Goal: Task Accomplishment & Management: Use online tool/utility

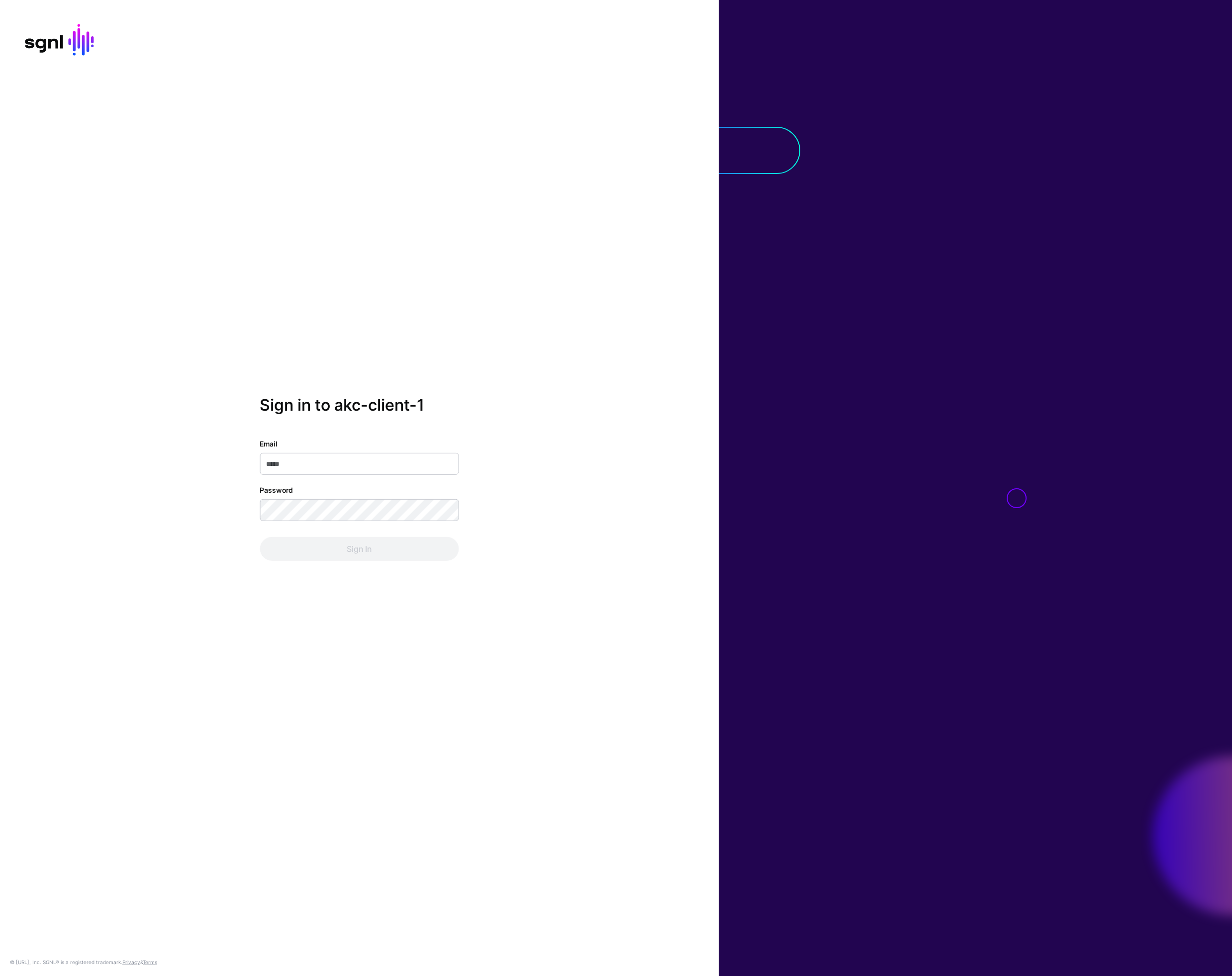
click at [323, 465] on input "Email" at bounding box center [359, 463] width 199 height 22
type input "**********"
click at [260, 537] on button "Sign In" at bounding box center [359, 548] width 199 height 24
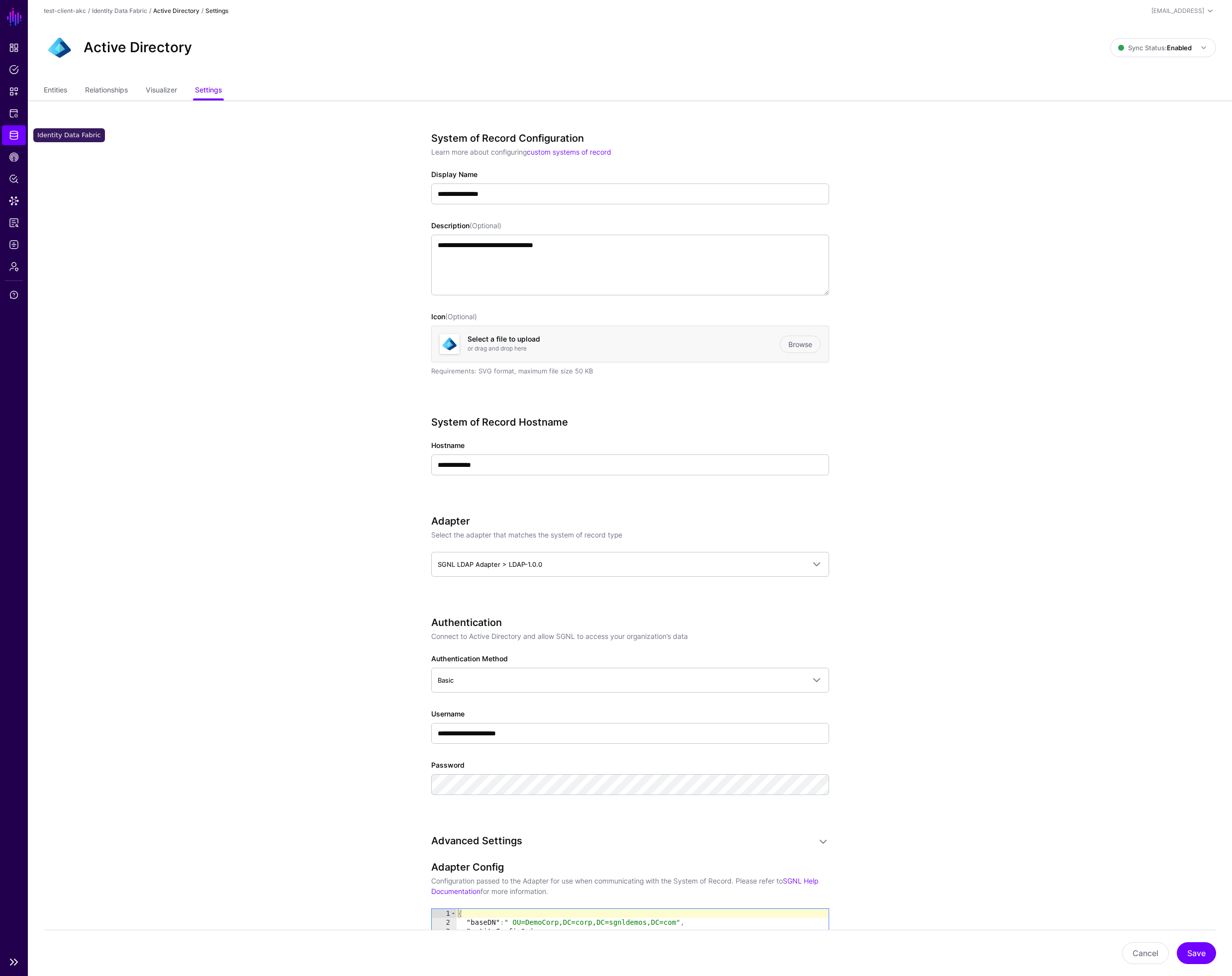
click at [15, 136] on span "Identity Data Fabric" at bounding box center [14, 135] width 10 height 10
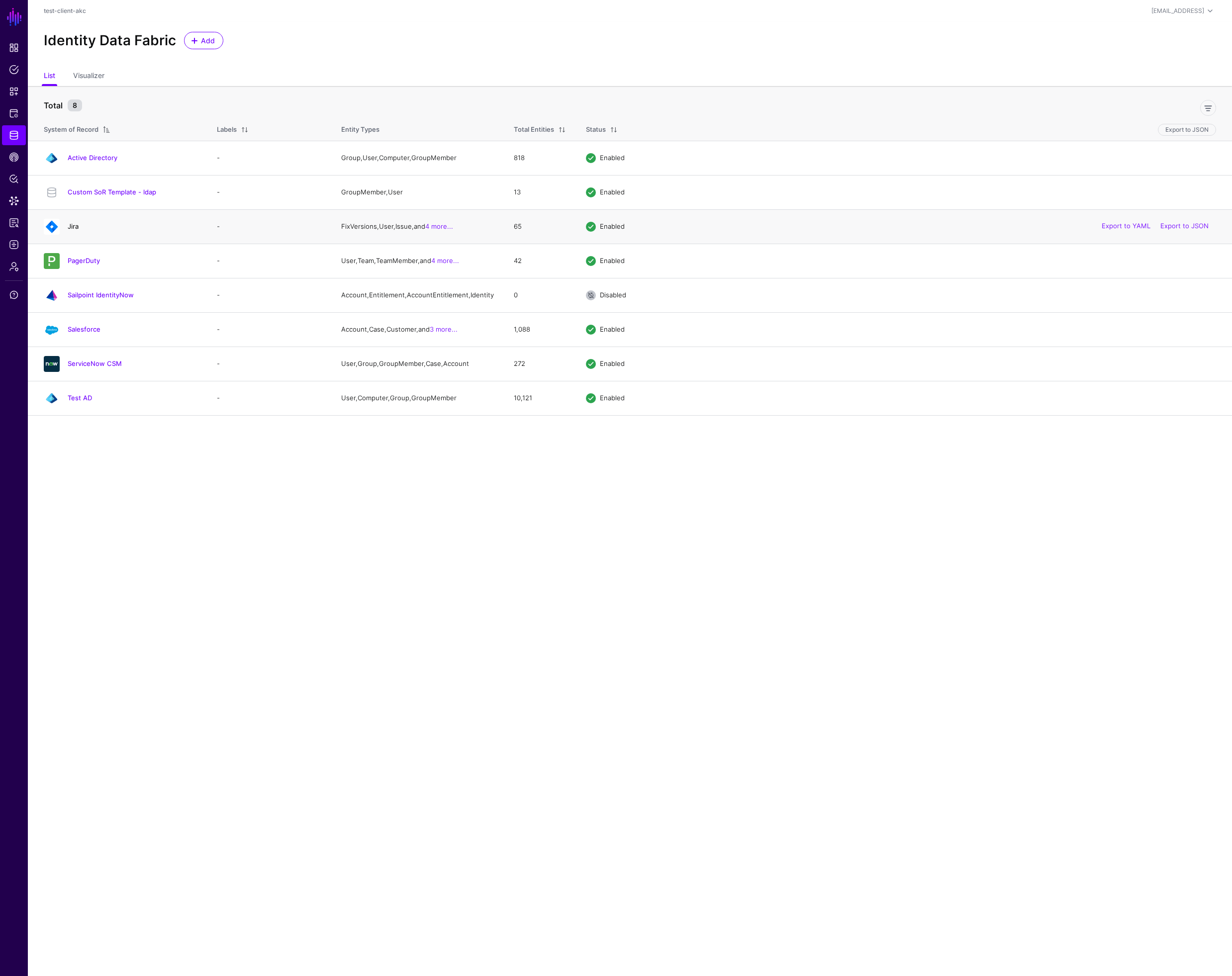
click at [76, 225] on link "Jira" at bounding box center [73, 226] width 11 height 8
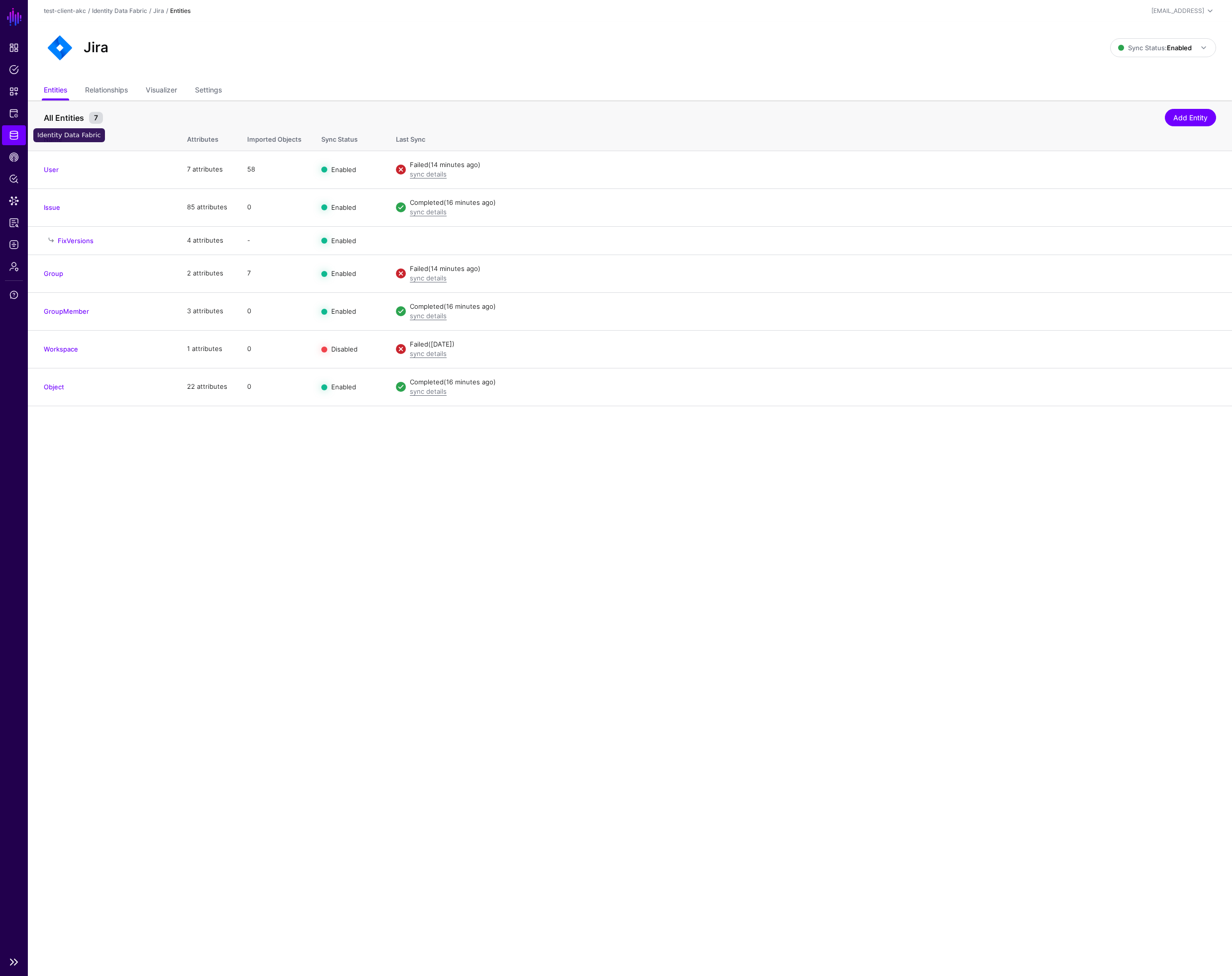
click at [16, 137] on span "Identity Data Fabric" at bounding box center [14, 135] width 10 height 10
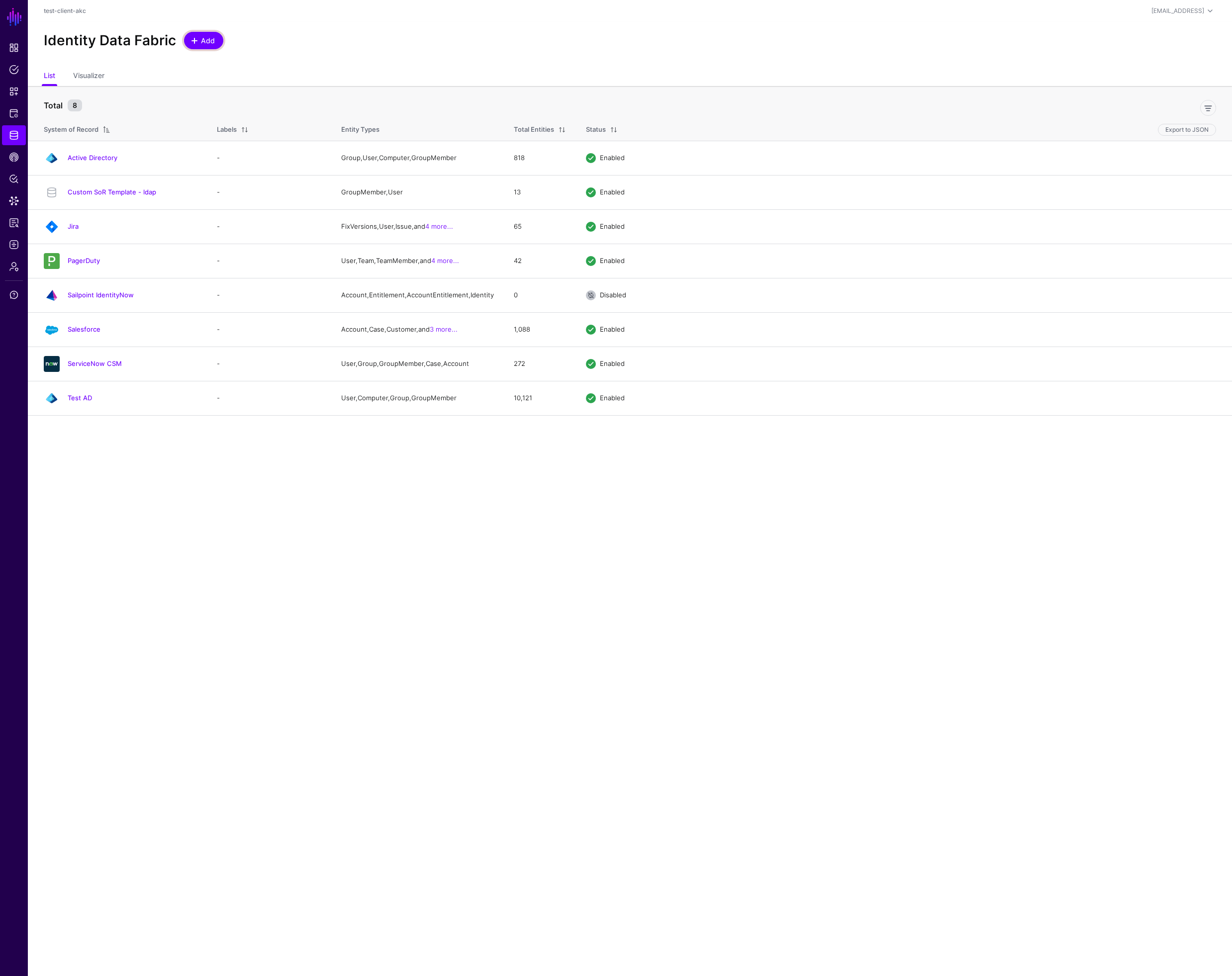
click at [208, 44] on span "Add" at bounding box center [208, 41] width 16 height 11
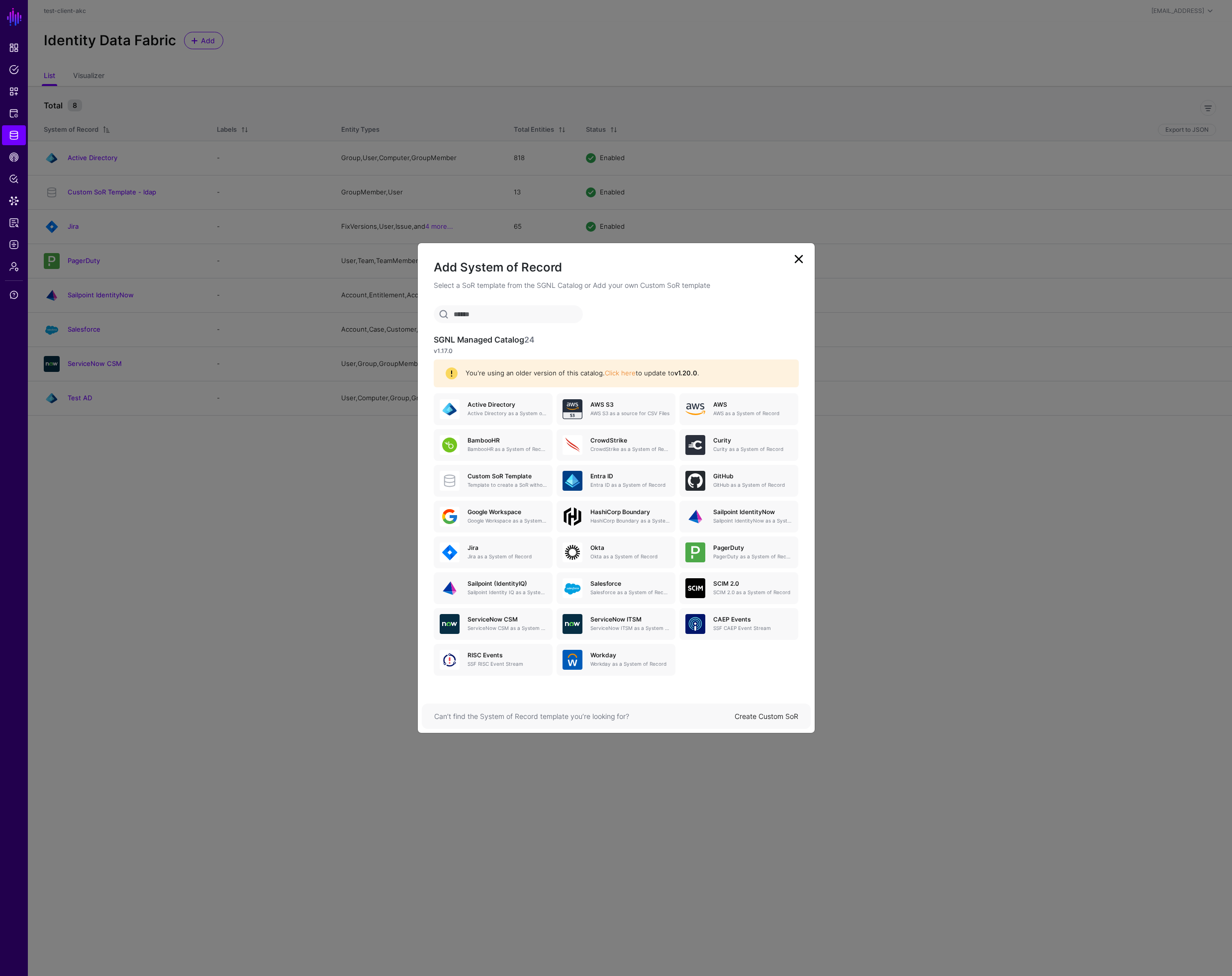
click at [474, 316] on input "text" at bounding box center [508, 314] width 149 height 18
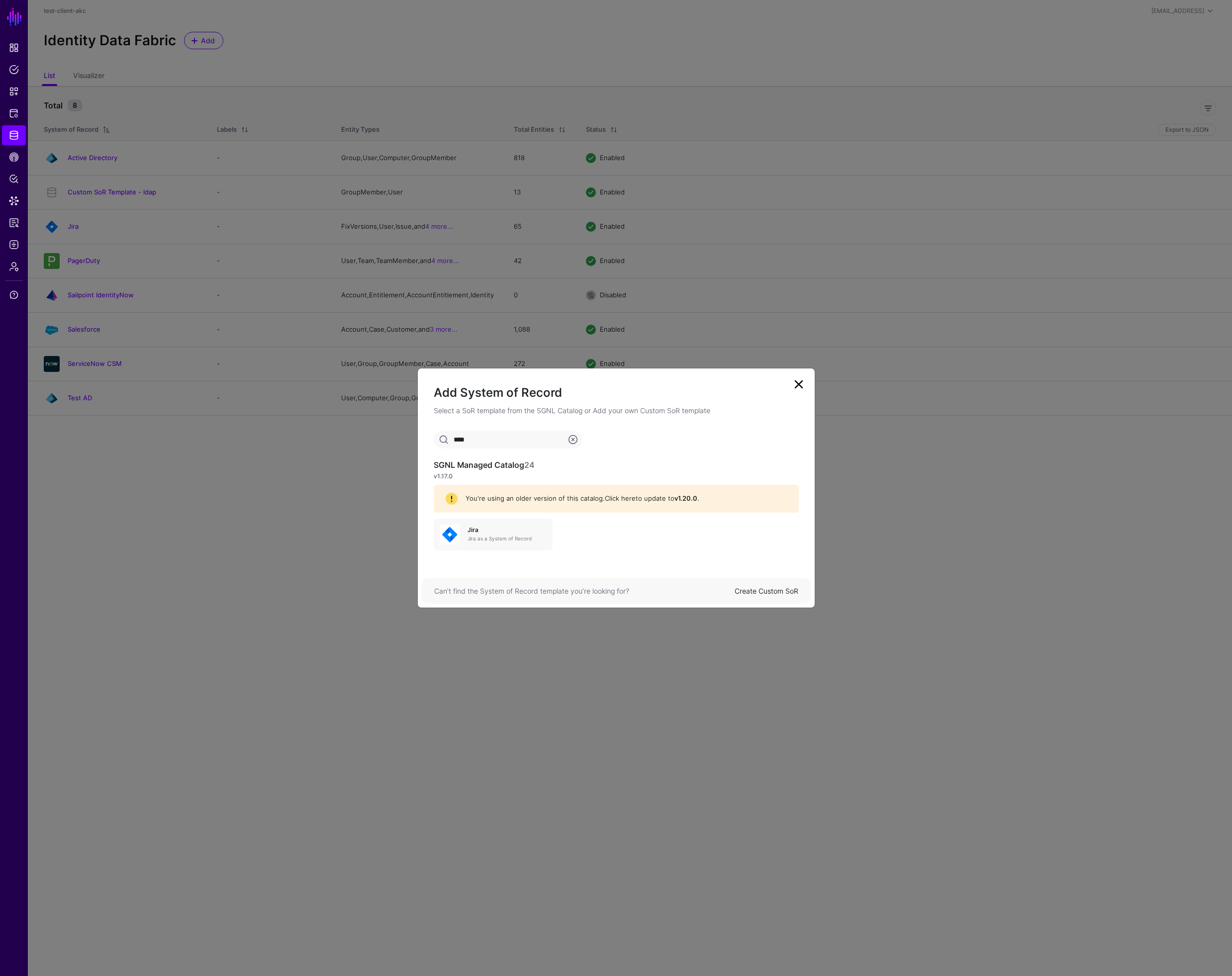
type input "****"
click at [617, 499] on link "Click here" at bounding box center [620, 498] width 31 height 8
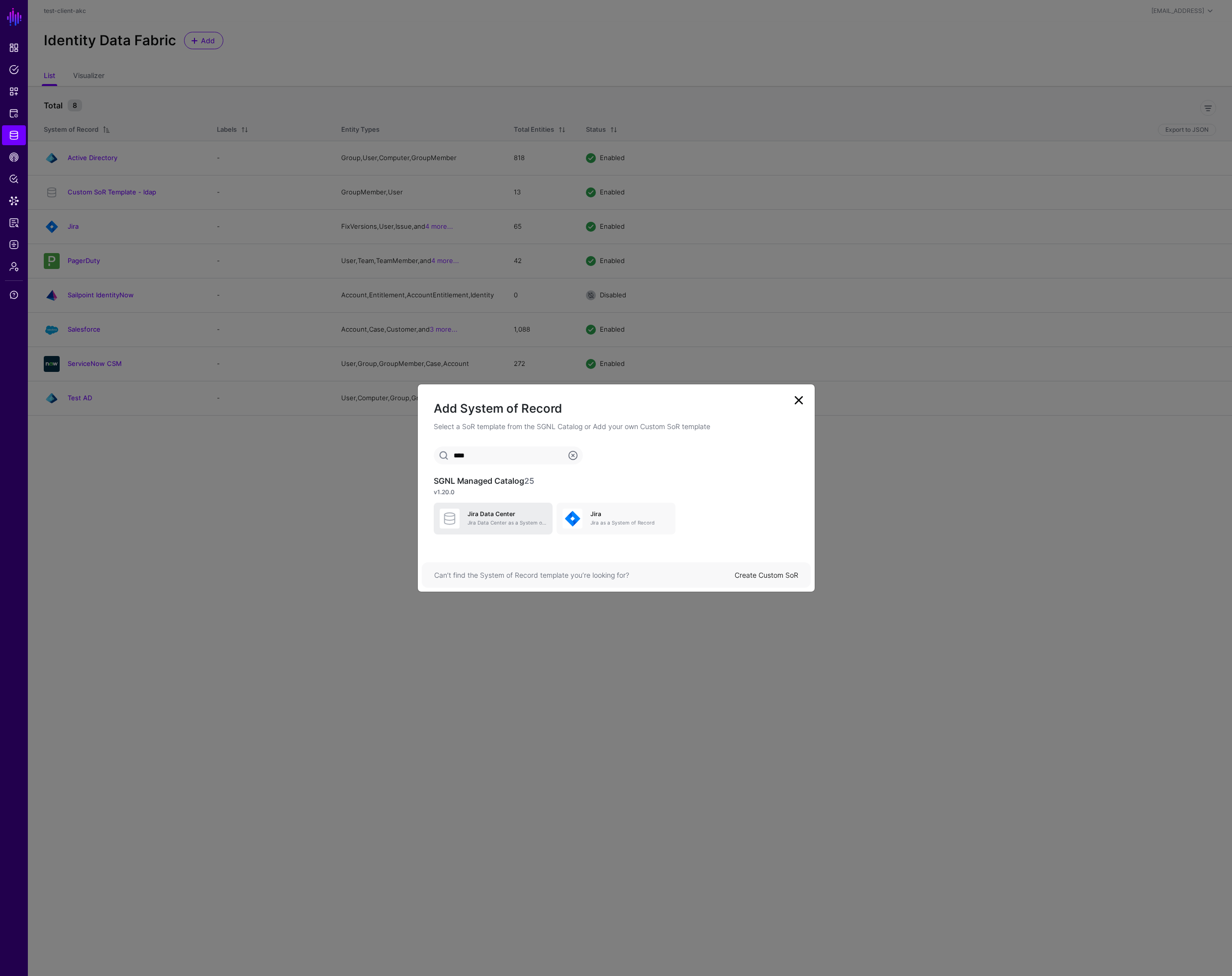
click at [500, 523] on p "Jira Data Center as a System of Record" at bounding box center [507, 523] width 79 height 7
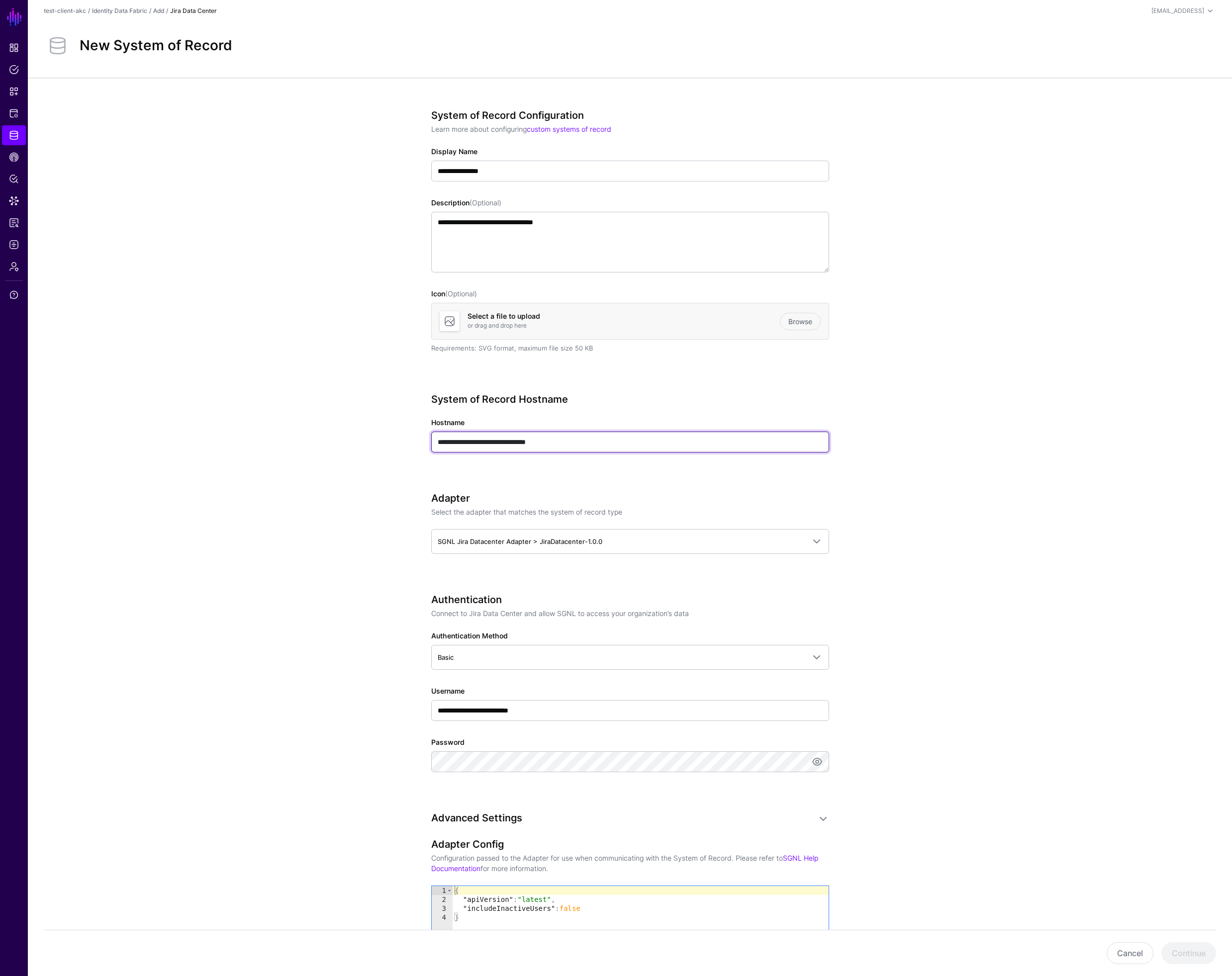
click at [571, 443] on input "**********" at bounding box center [631, 442] width 398 height 21
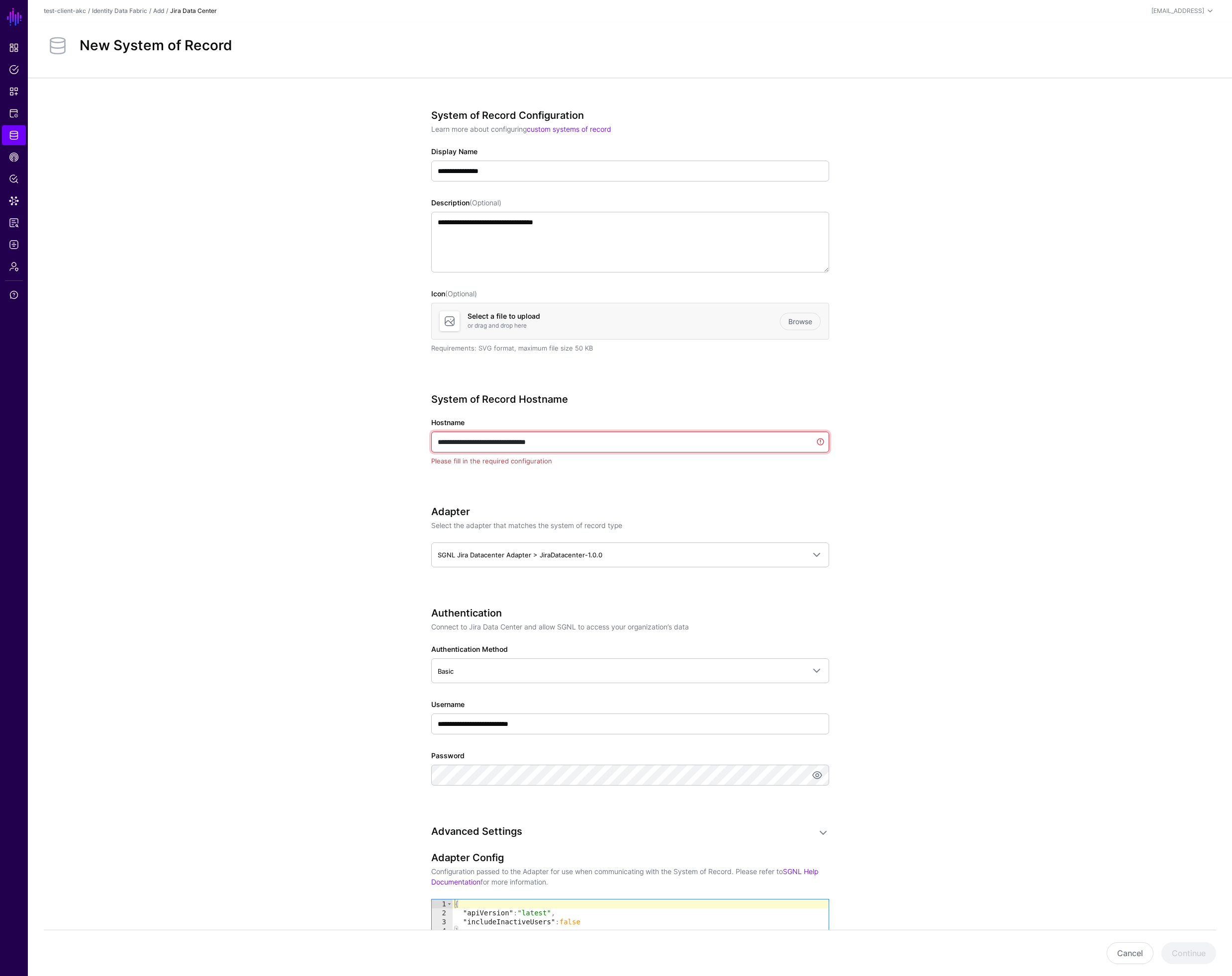
paste input "text"
drag, startPoint x: 460, startPoint y: 442, endPoint x: 398, endPoint y: 441, distance: 62.0
click at [398, 441] on app-datasources-details-form "**********" at bounding box center [630, 709] width 1205 height 1264
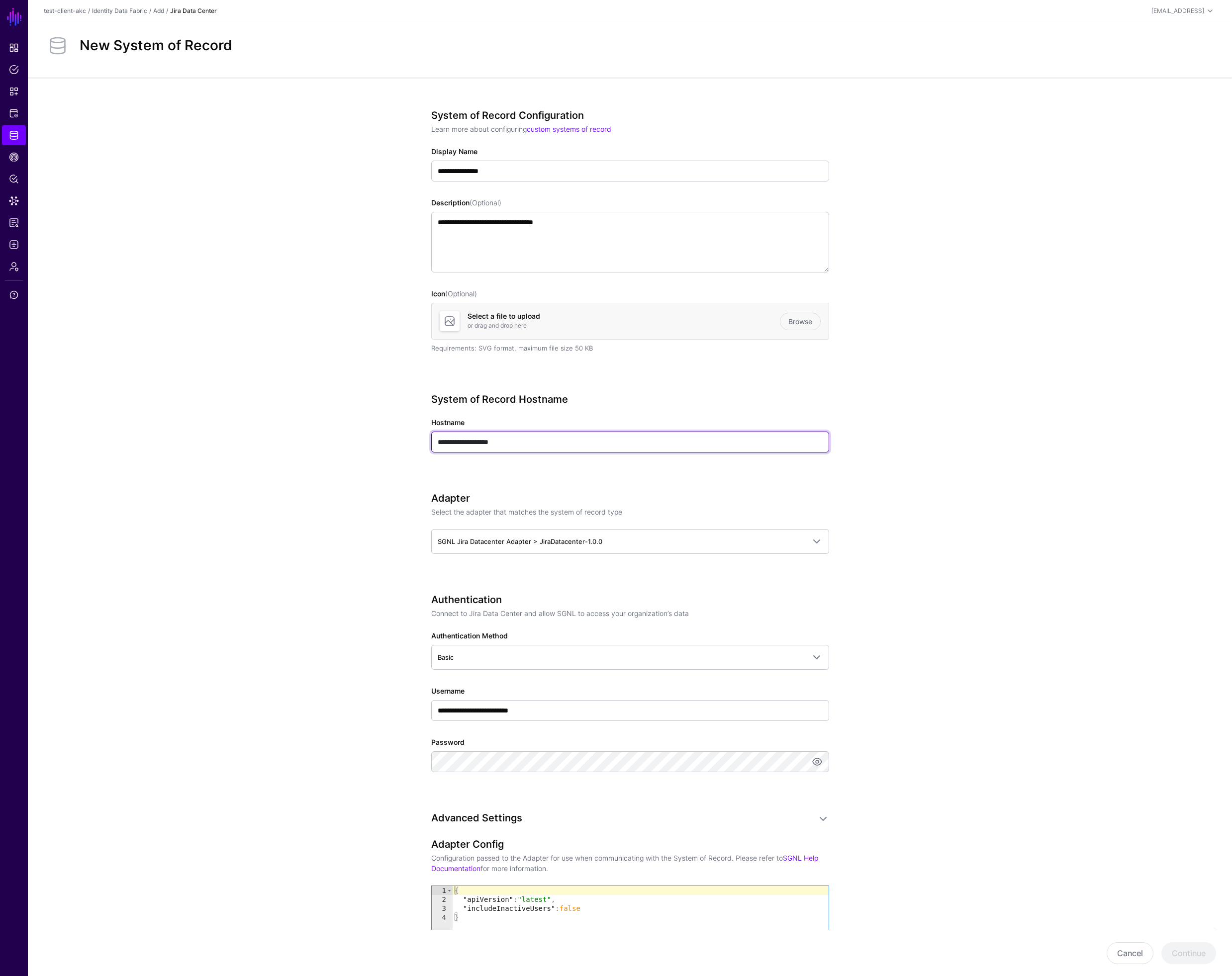
type input "**********"
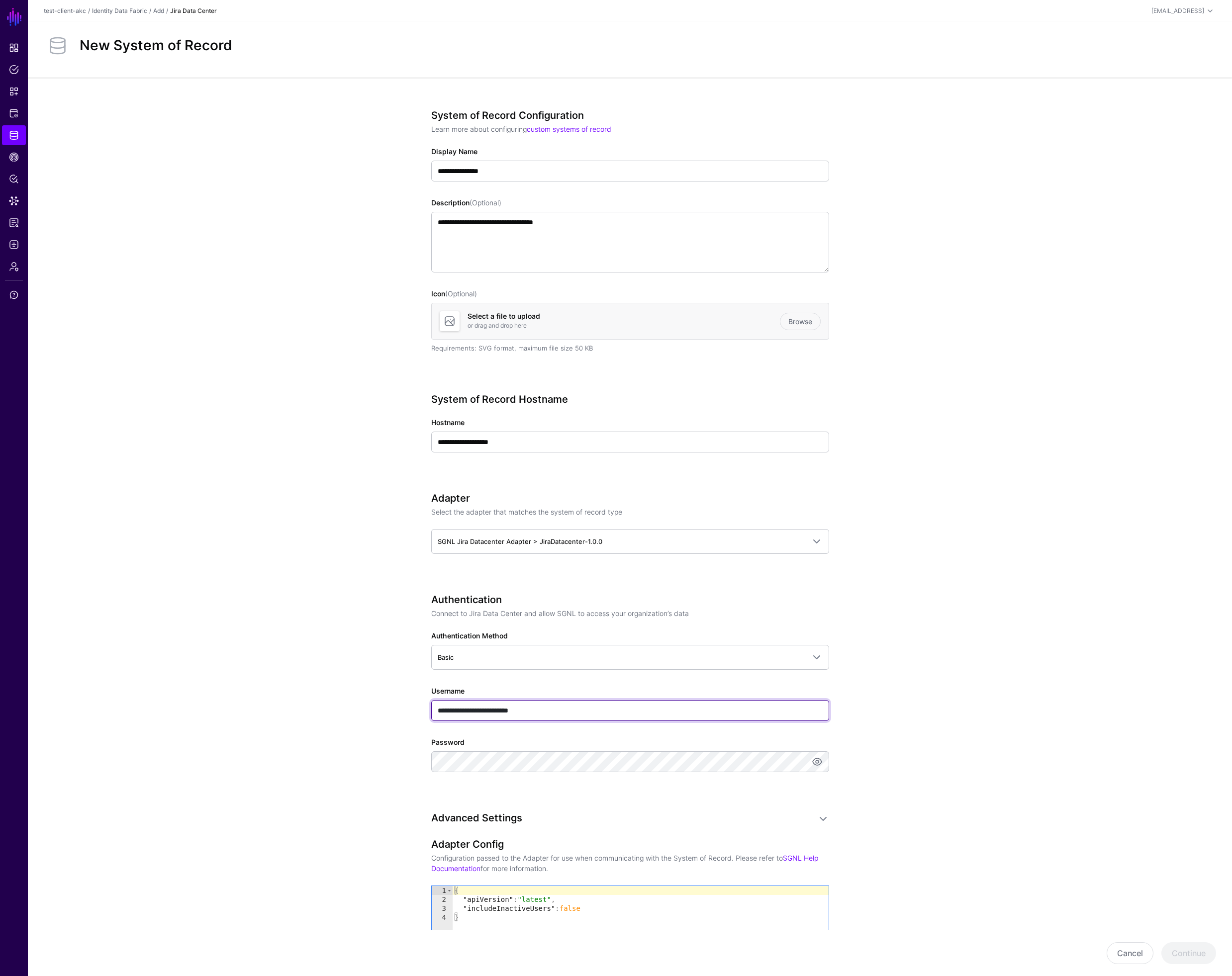
drag, startPoint x: 562, startPoint y: 713, endPoint x: 584, endPoint y: 716, distance: 22.2
click at [585, 716] on input "**********" at bounding box center [631, 710] width 398 height 21
type input "***"
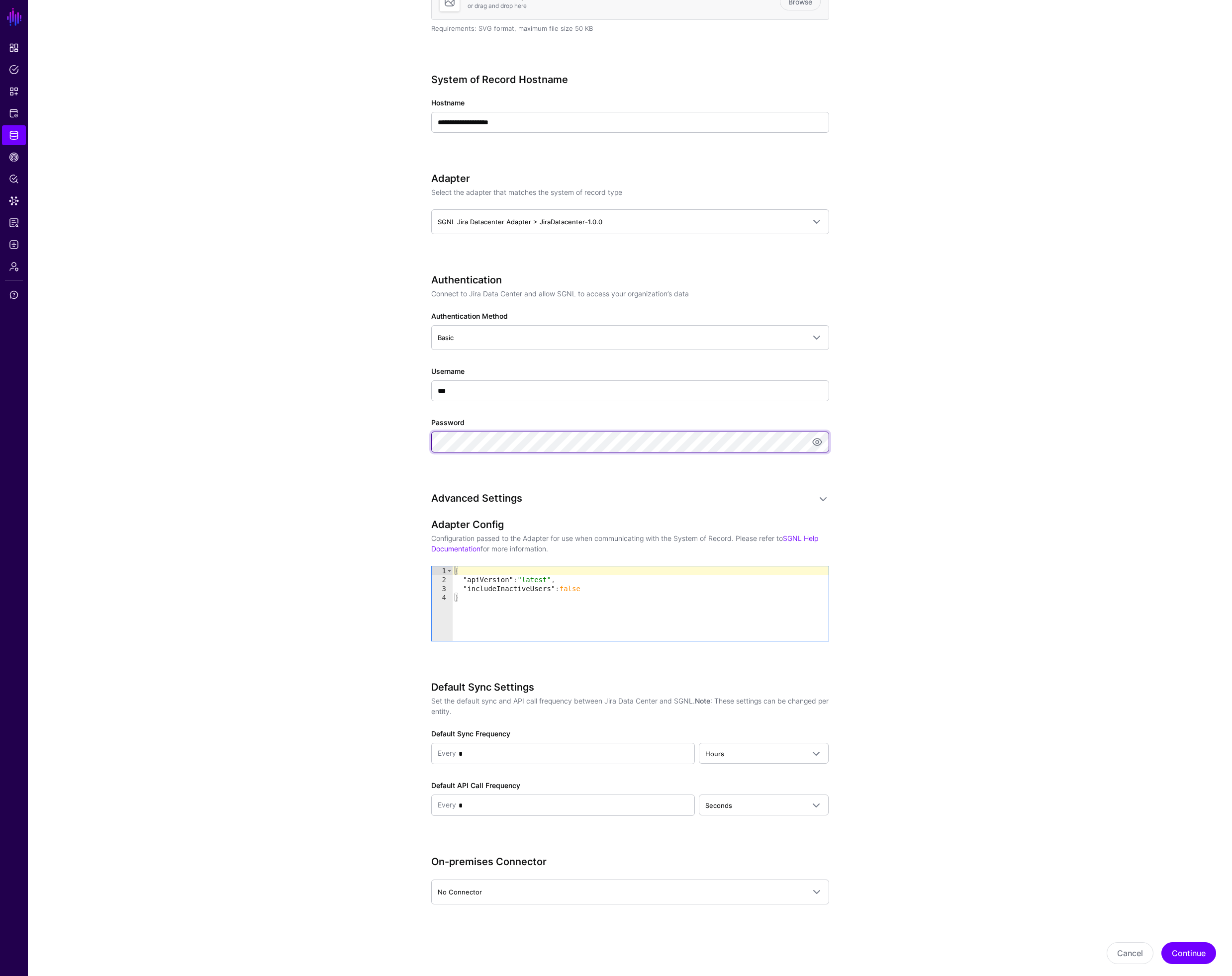
scroll to position [350, 0]
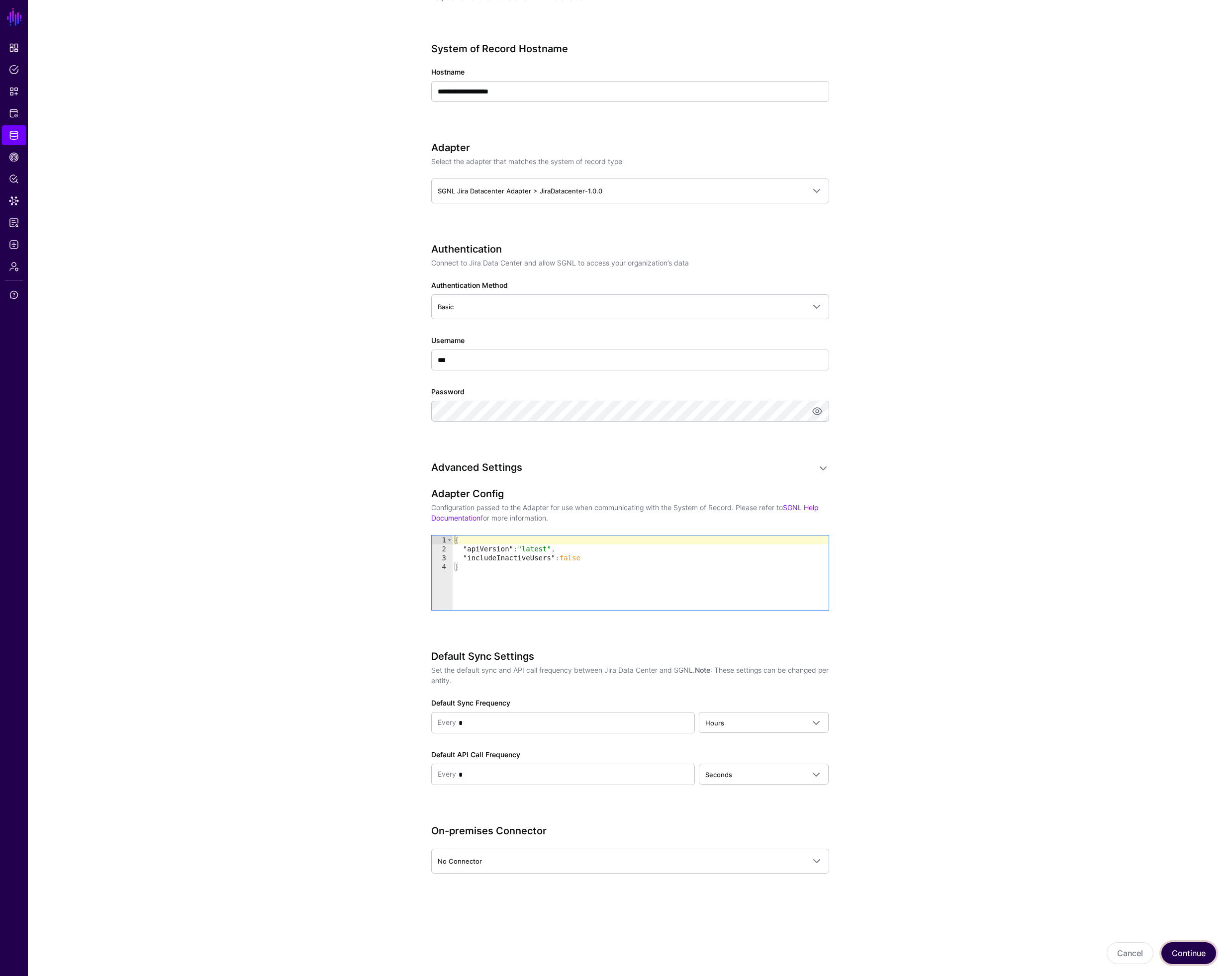
click at [1206, 955] on button "Continue" at bounding box center [1189, 953] width 55 height 22
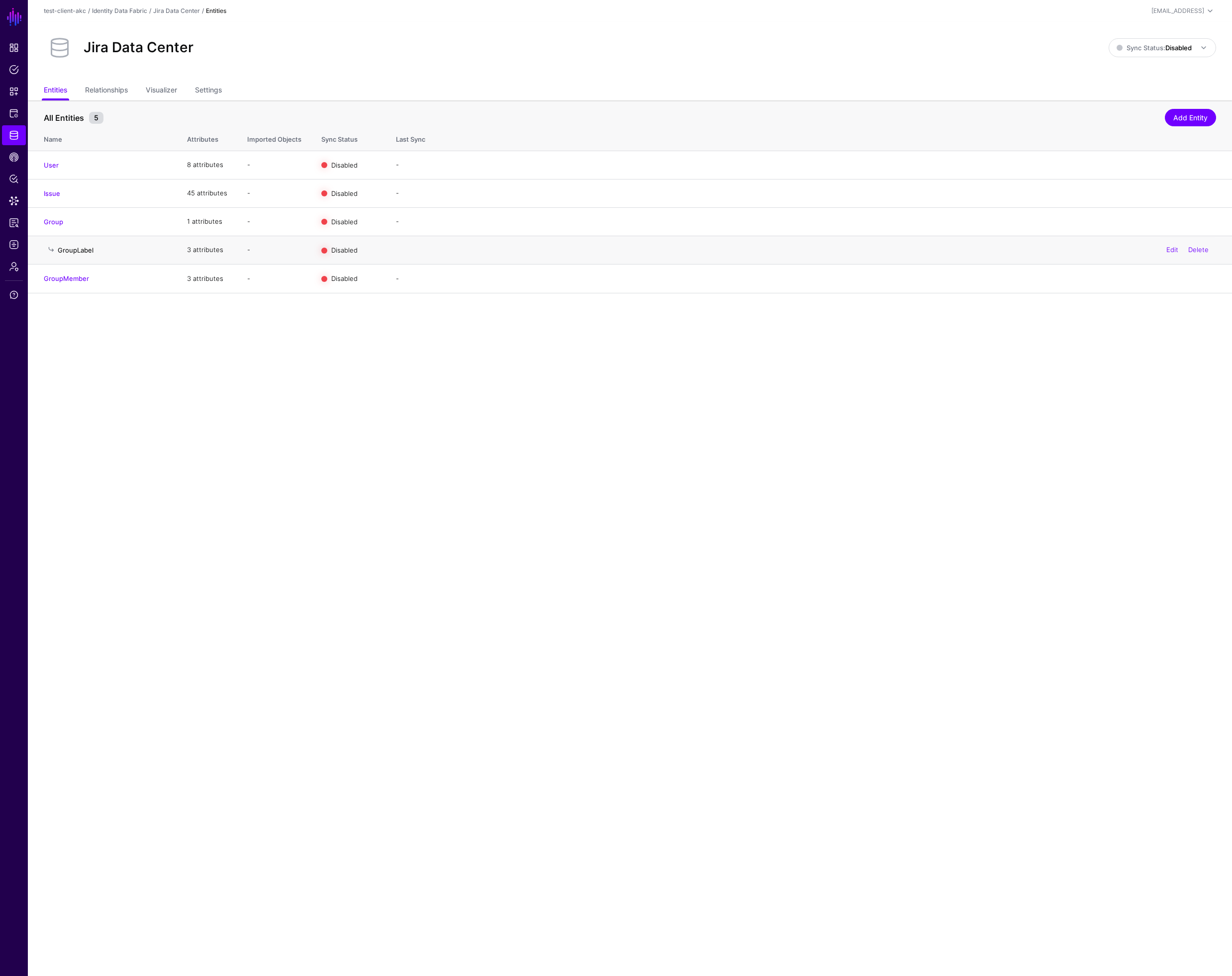
click at [71, 250] on link "GroupLabel" at bounding box center [76, 250] width 36 height 8
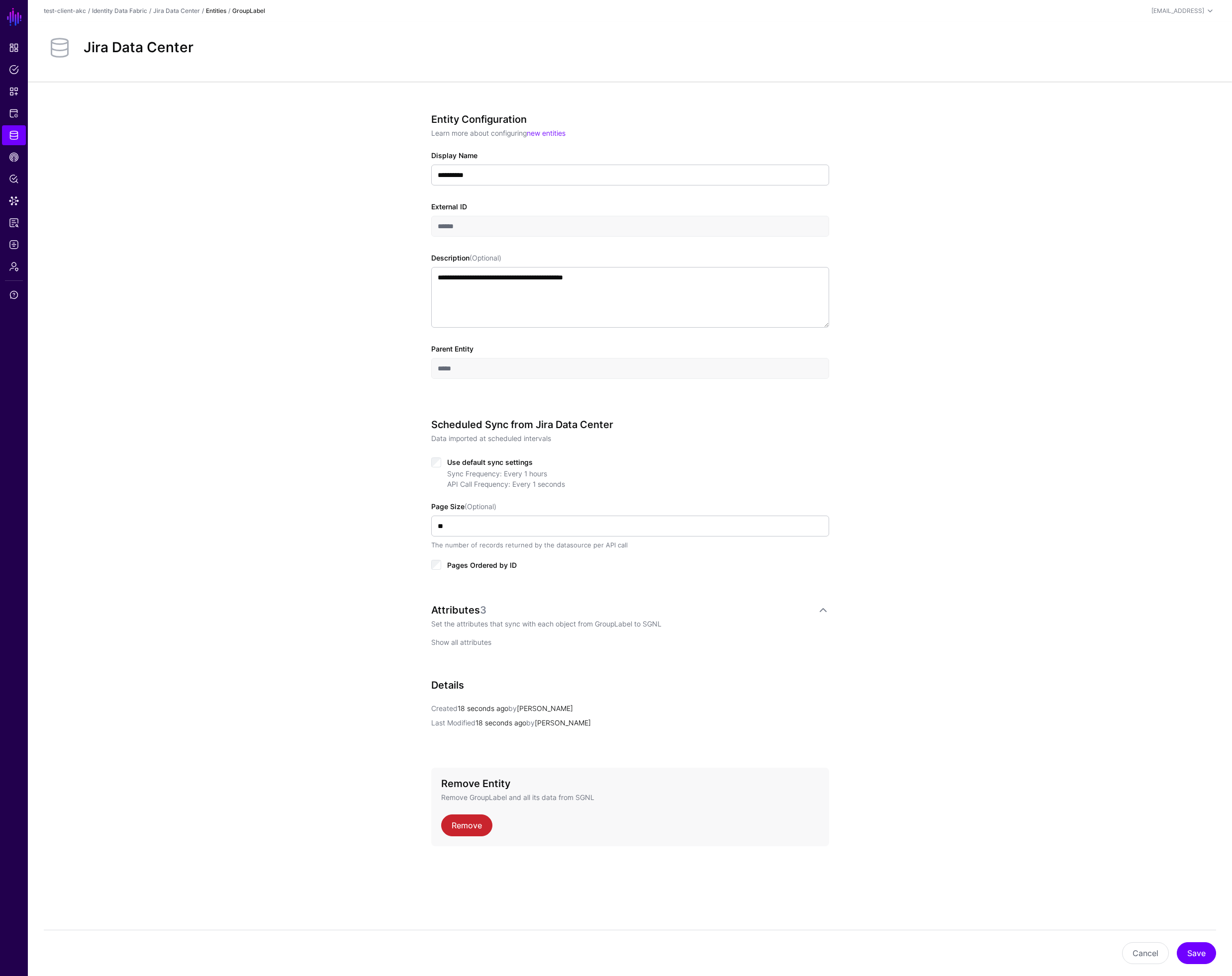
click at [473, 642] on link "Show all attributes" at bounding box center [462, 642] width 60 height 8
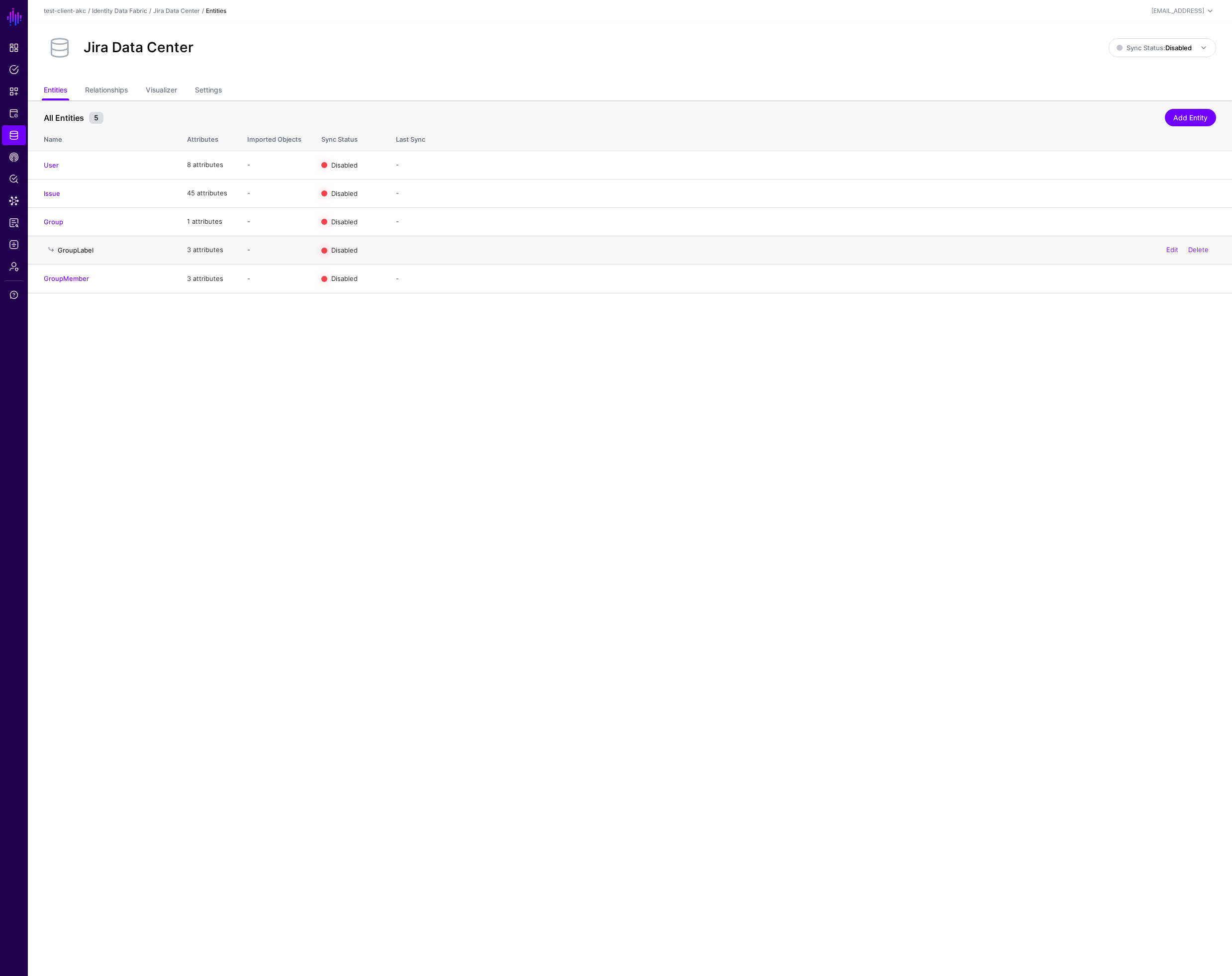
click at [92, 251] on link "GroupLabel" at bounding box center [76, 250] width 36 height 8
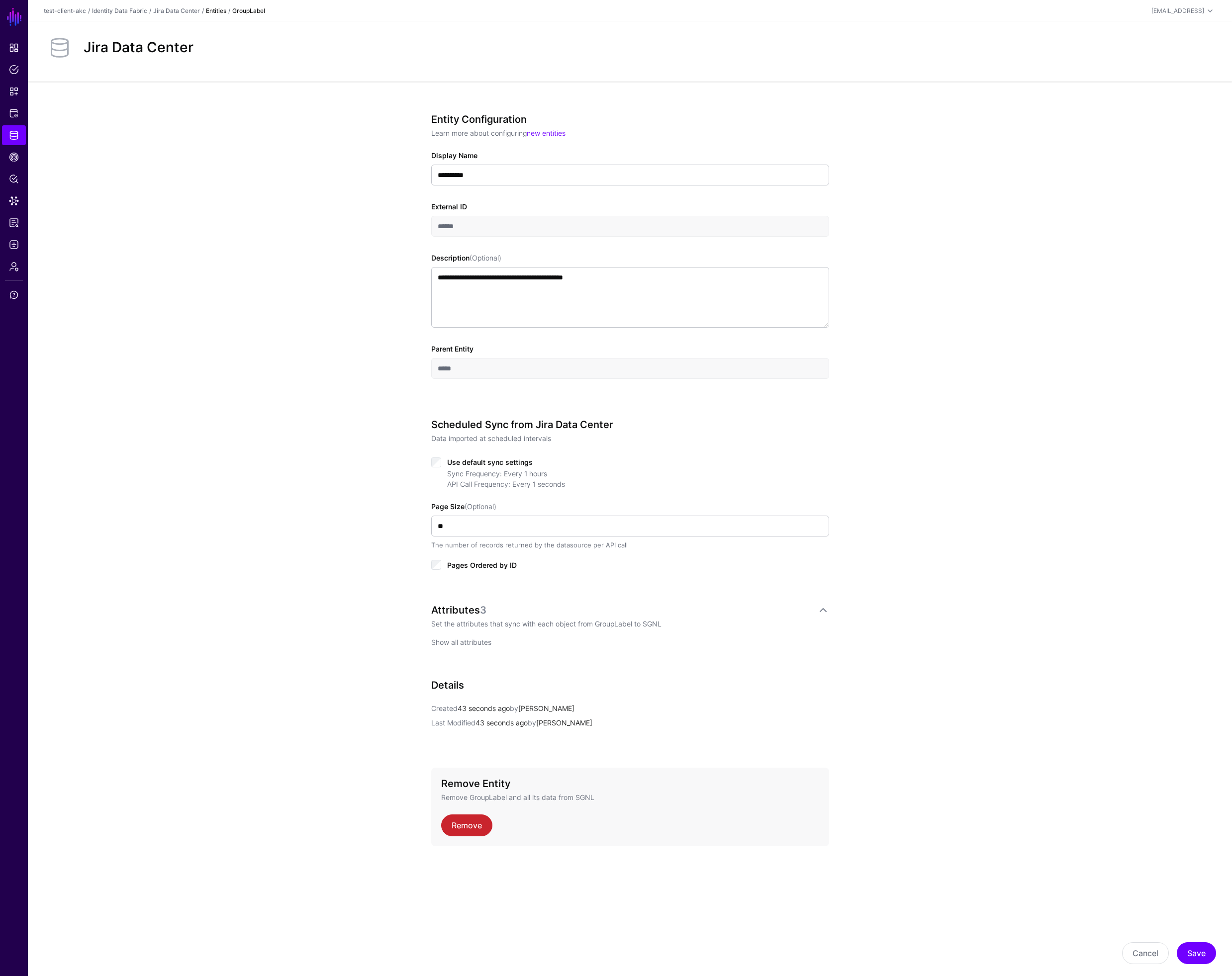
click at [463, 641] on link "Show all attributes" at bounding box center [462, 642] width 60 height 8
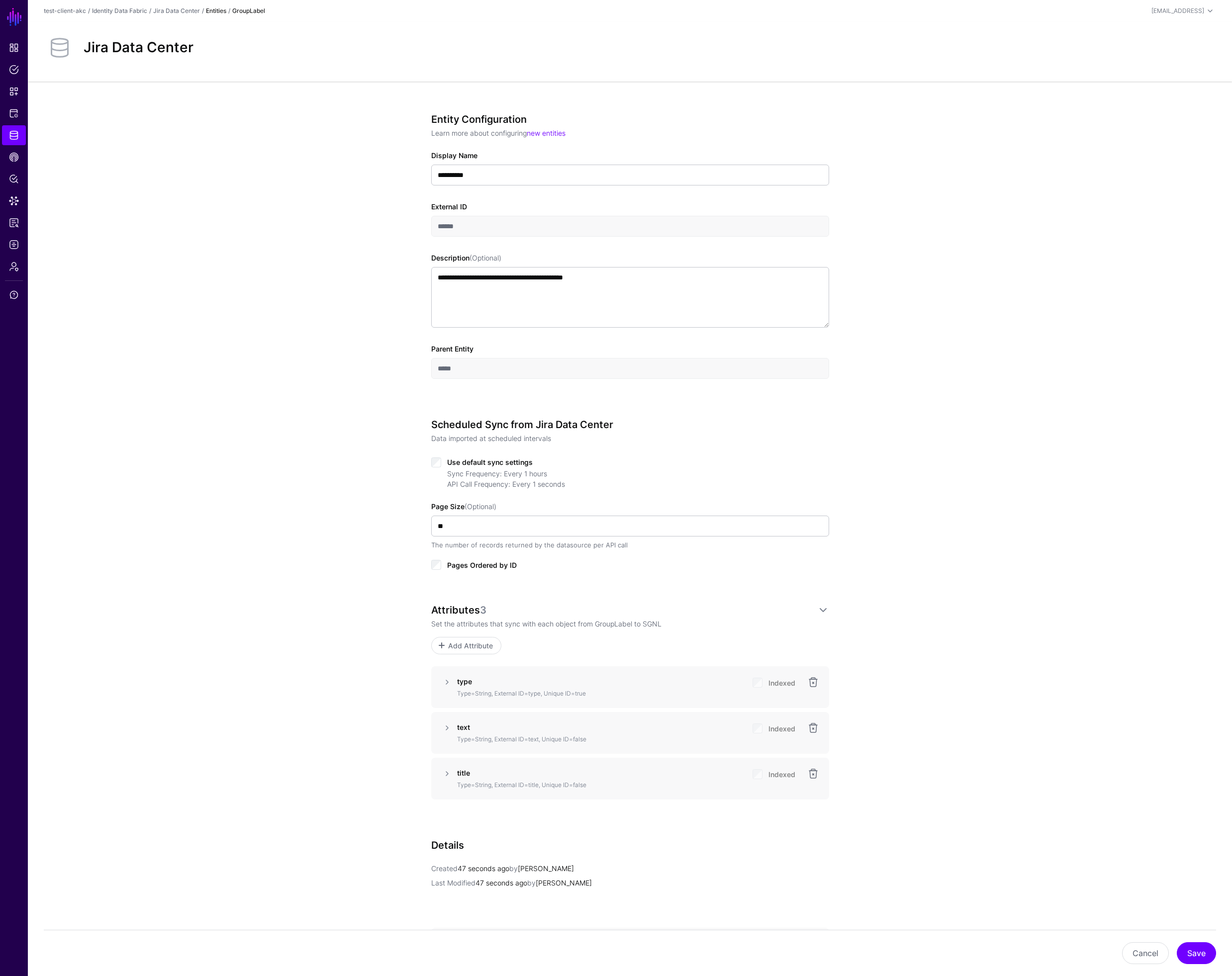
click at [262, 626] on div "**********" at bounding box center [630, 590] width 1205 height 1017
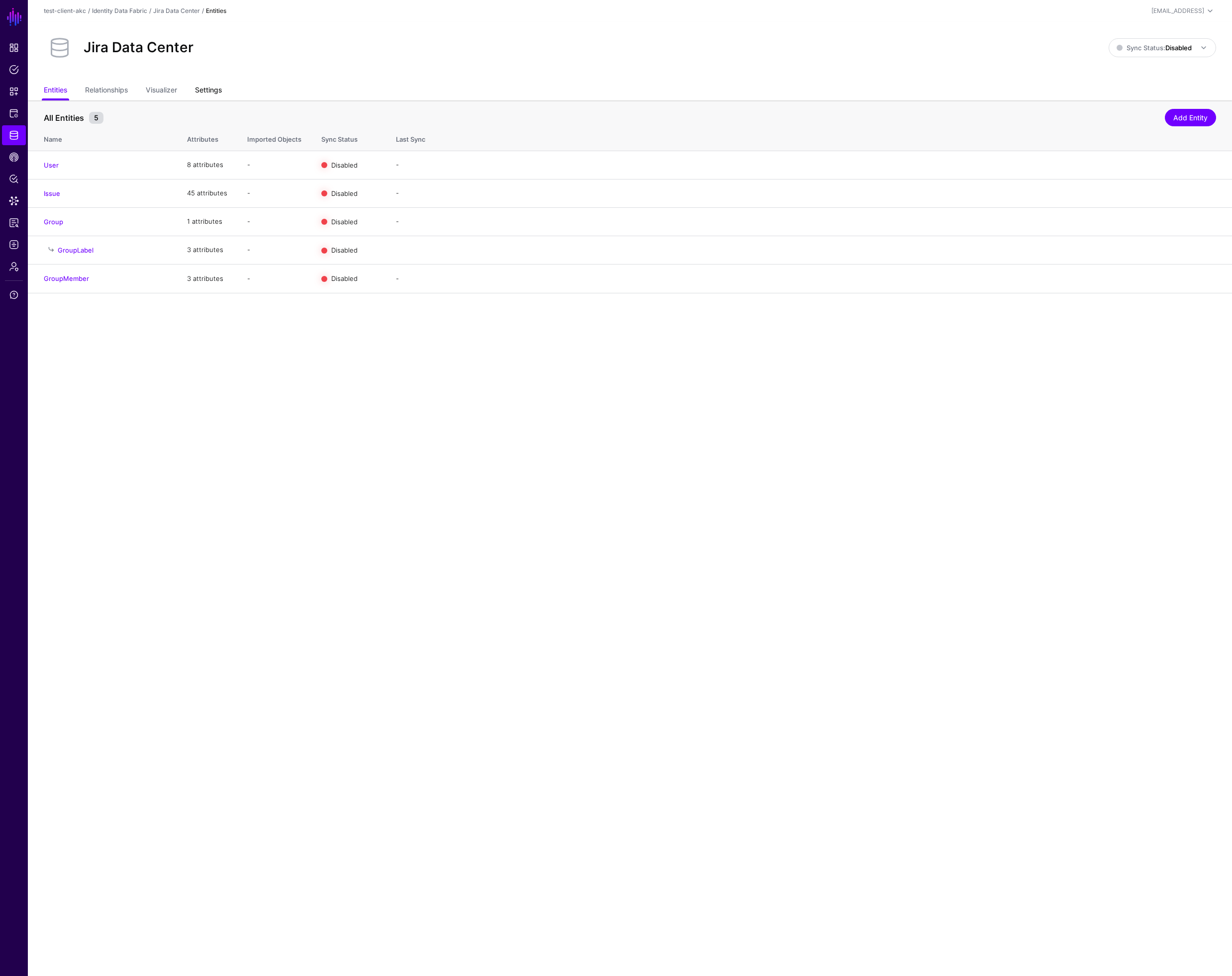
click at [212, 91] on link "Settings" at bounding box center [208, 91] width 27 height 19
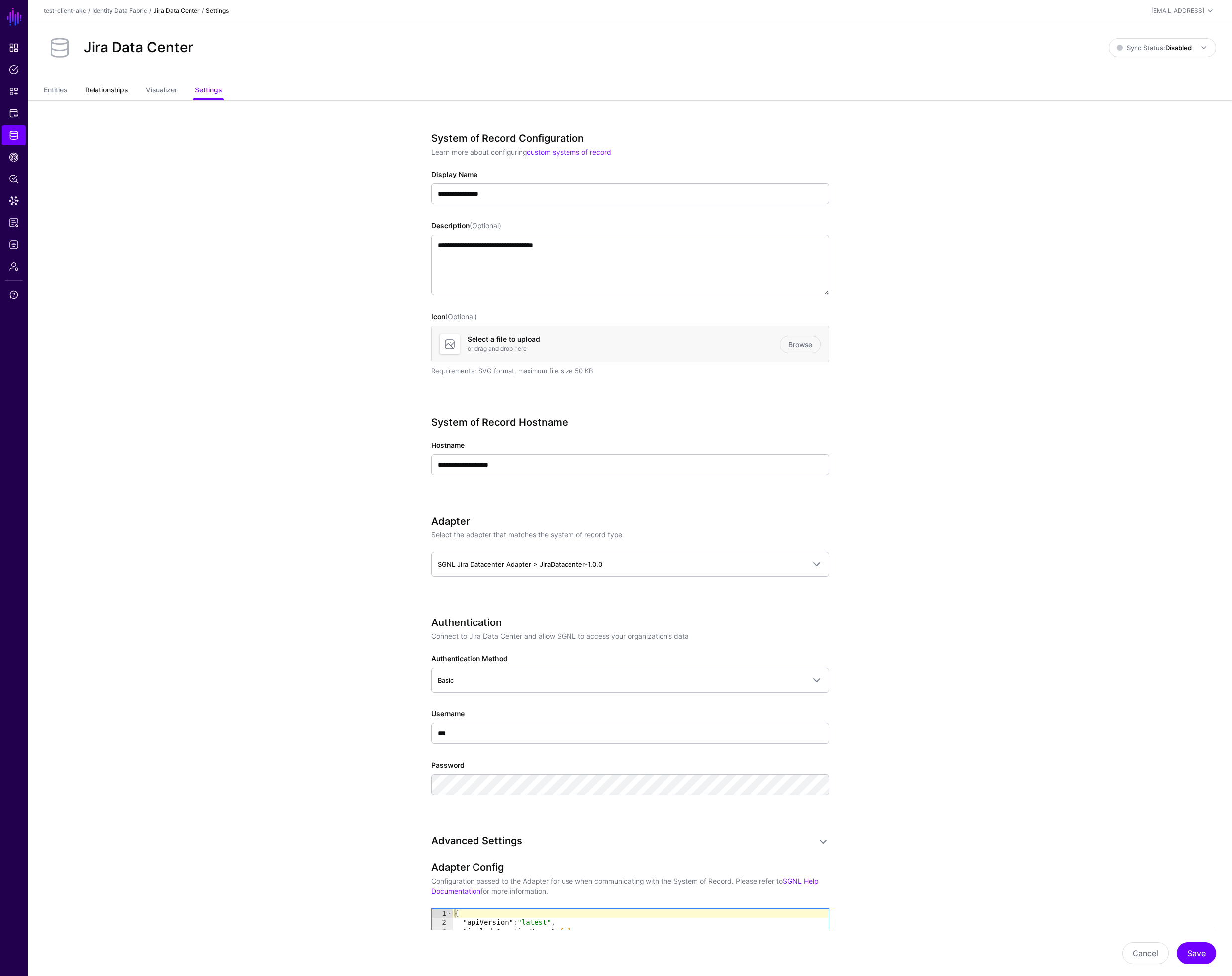
click at [105, 91] on link "Relationships" at bounding box center [106, 91] width 43 height 19
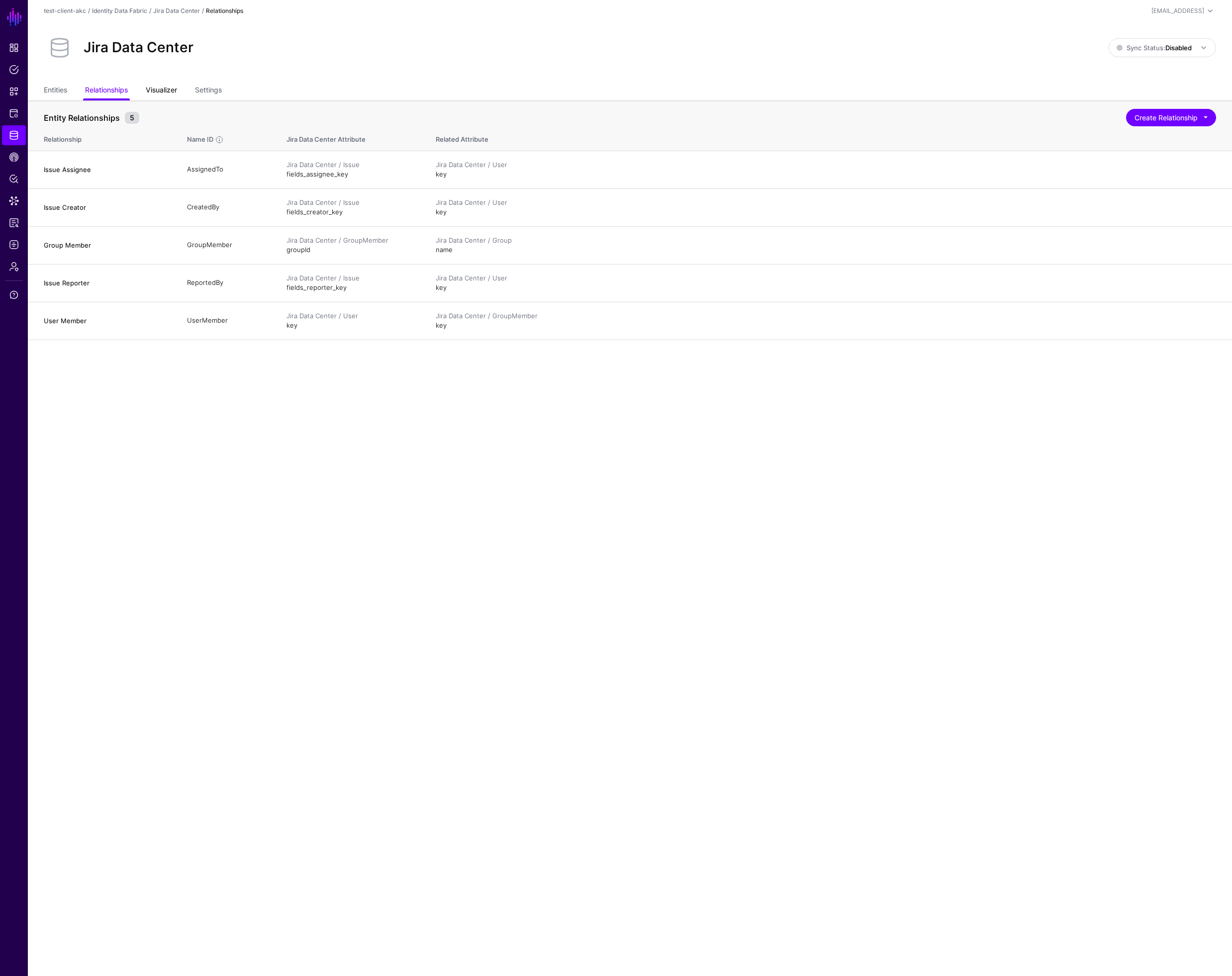
click at [161, 90] on link "Visualizer" at bounding box center [161, 91] width 31 height 19
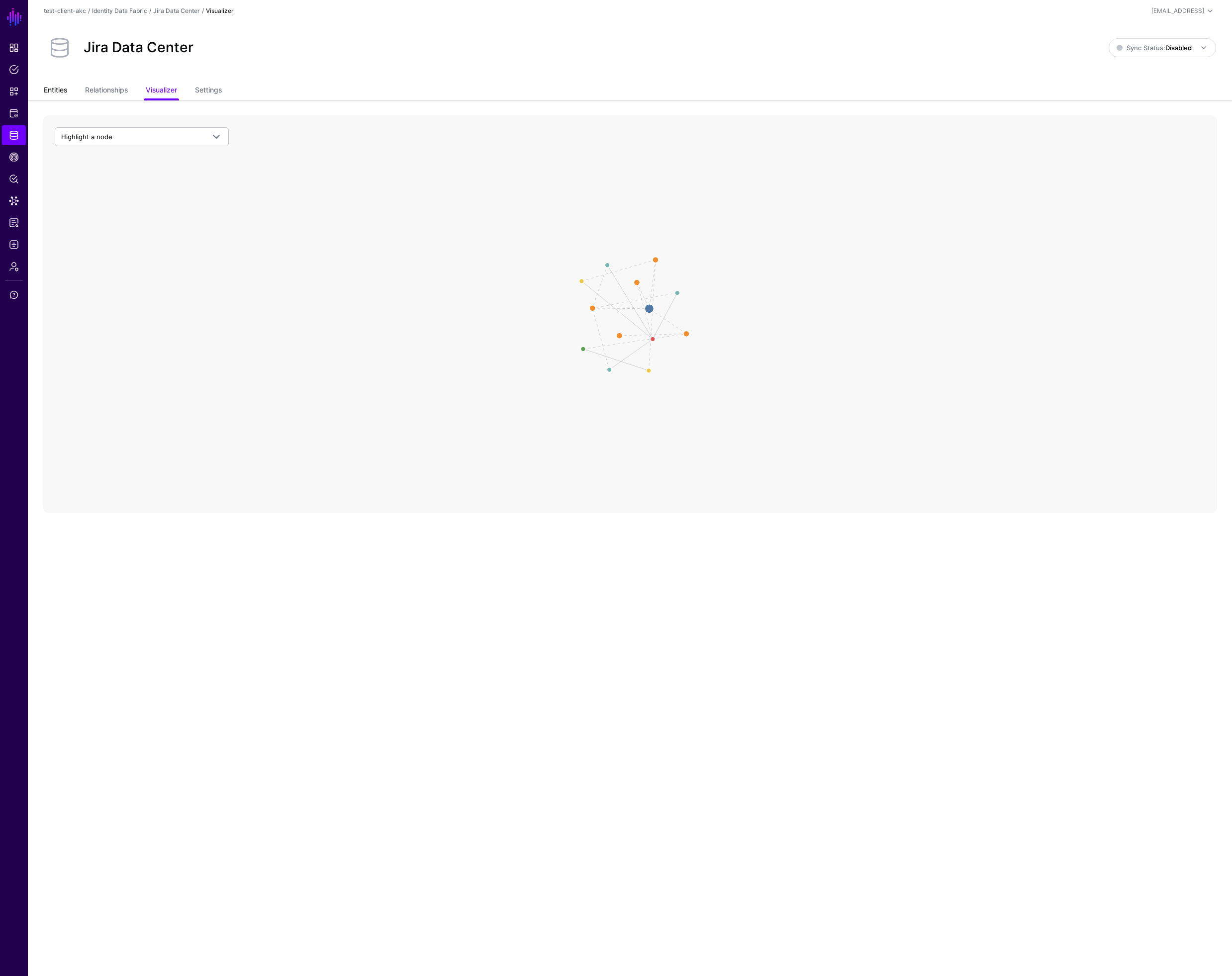
click at [53, 93] on link "Entities" at bounding box center [55, 91] width 23 height 19
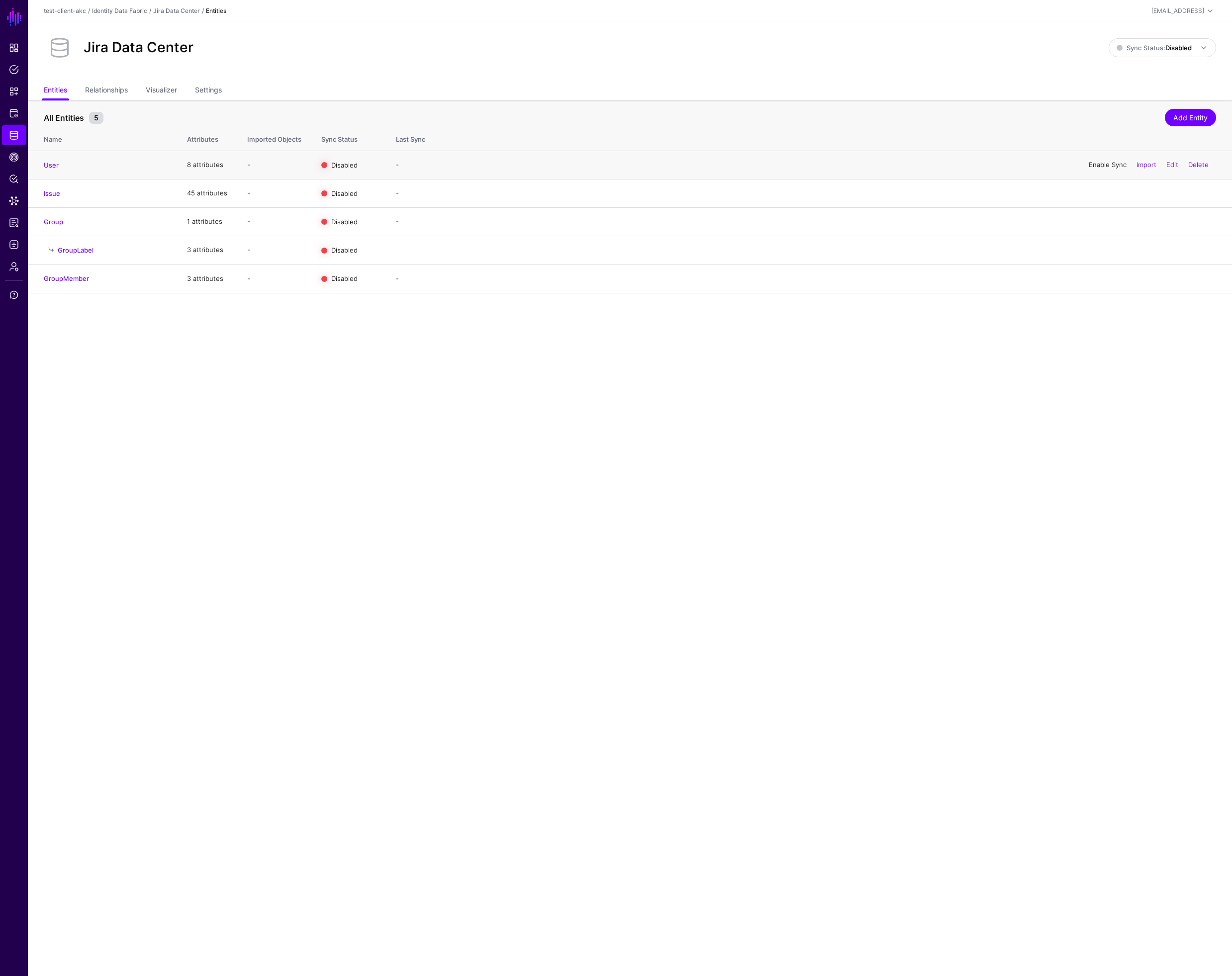
click at [1101, 162] on link "Enable Sync" at bounding box center [1108, 164] width 38 height 8
click at [1099, 193] on link "Enable Sync" at bounding box center [1108, 193] width 38 height 8
click at [1096, 222] on link "Enable Sync" at bounding box center [1108, 221] width 38 height 8
click at [1097, 278] on link "Enable Sync" at bounding box center [1108, 278] width 38 height 8
click at [1159, 49] on span "Sync Status: Disabled" at bounding box center [1154, 48] width 75 height 8
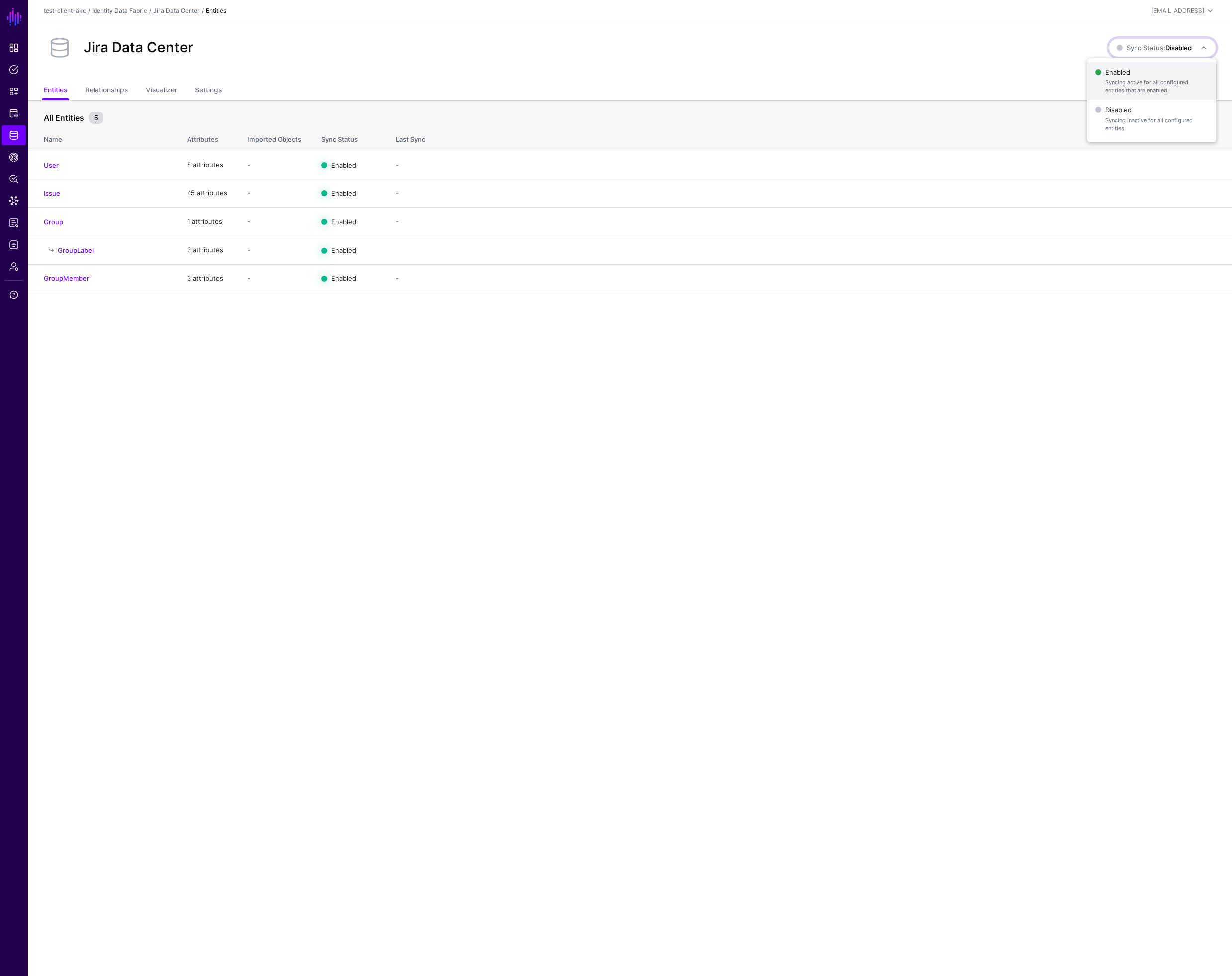
click at [1124, 77] on span "Enabled Syncing active for all configured entities that are enabled" at bounding box center [1152, 81] width 113 height 32
click at [47, 166] on link "User" at bounding box center [51, 165] width 15 height 8
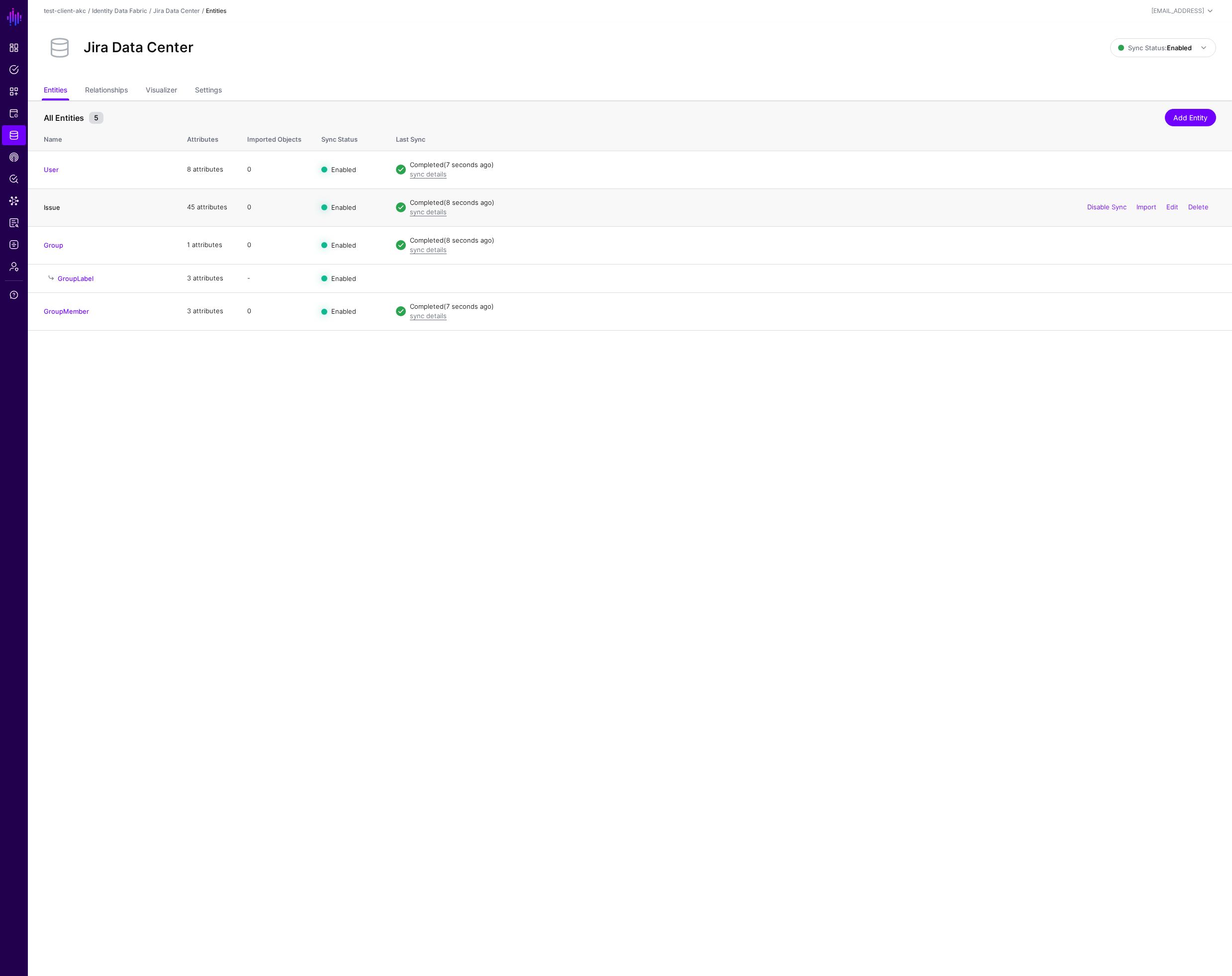
click at [50, 207] on link "Issue" at bounding box center [52, 207] width 16 height 8
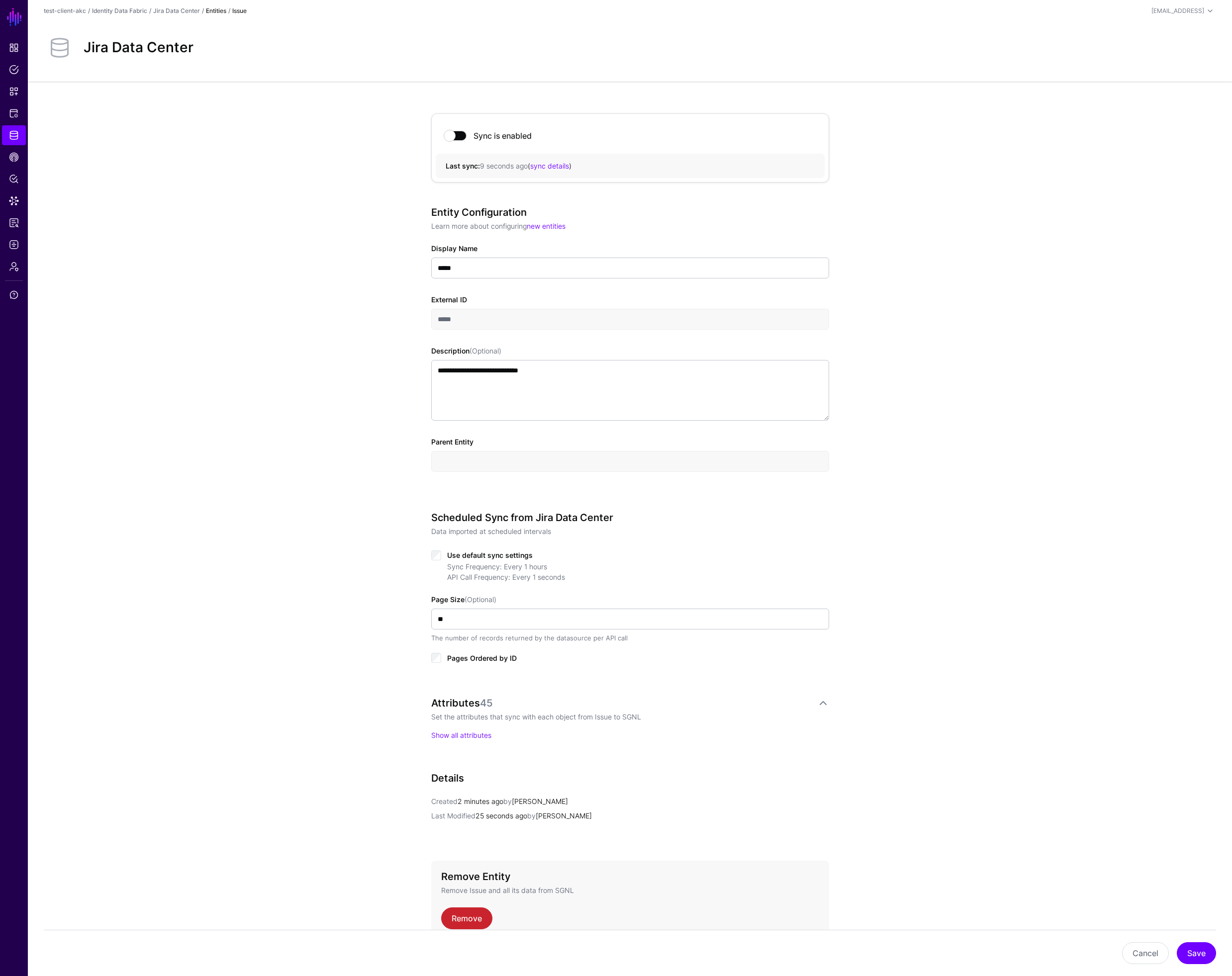
scroll to position [55, 0]
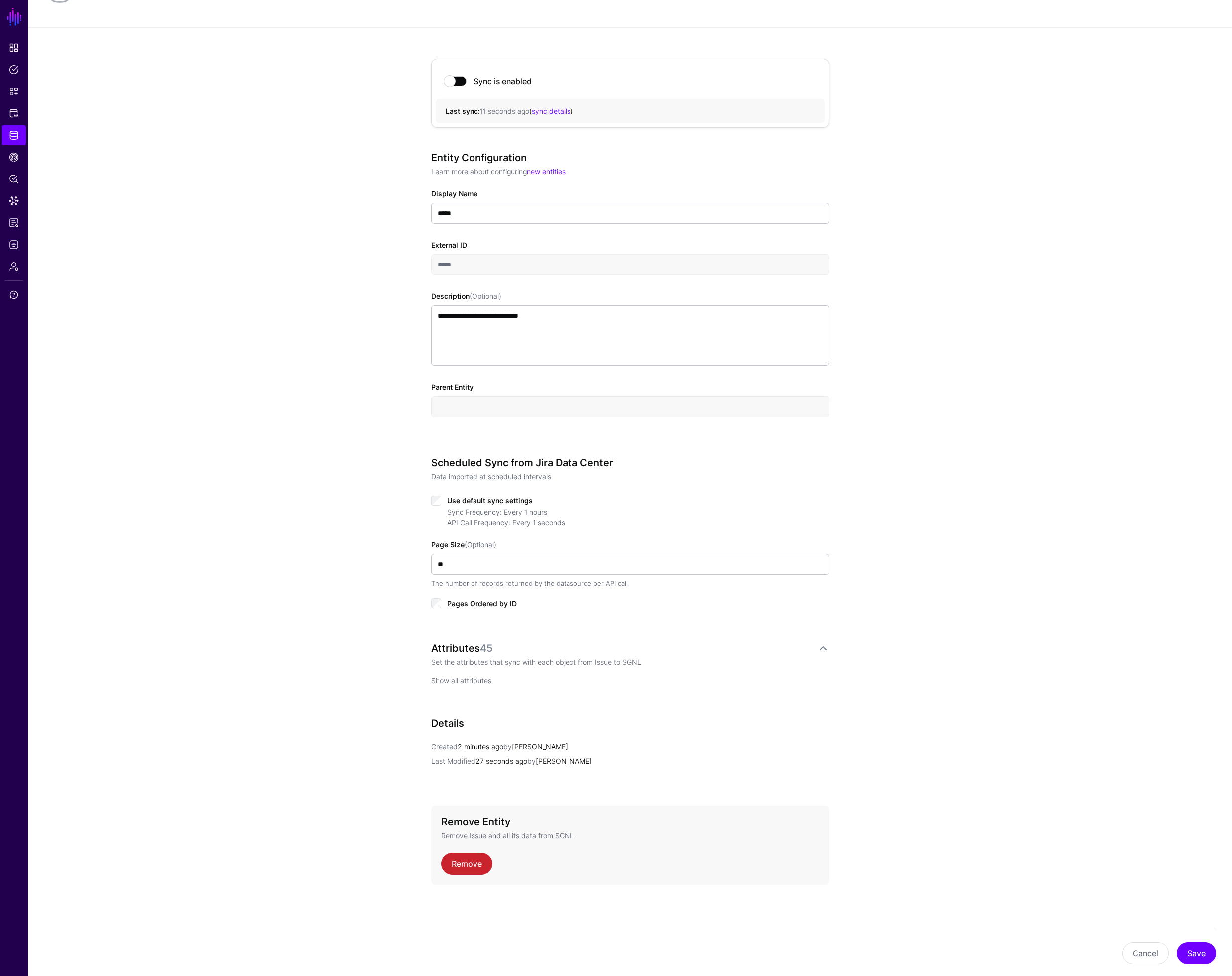
click at [458, 680] on link "Show all attributes" at bounding box center [462, 680] width 60 height 8
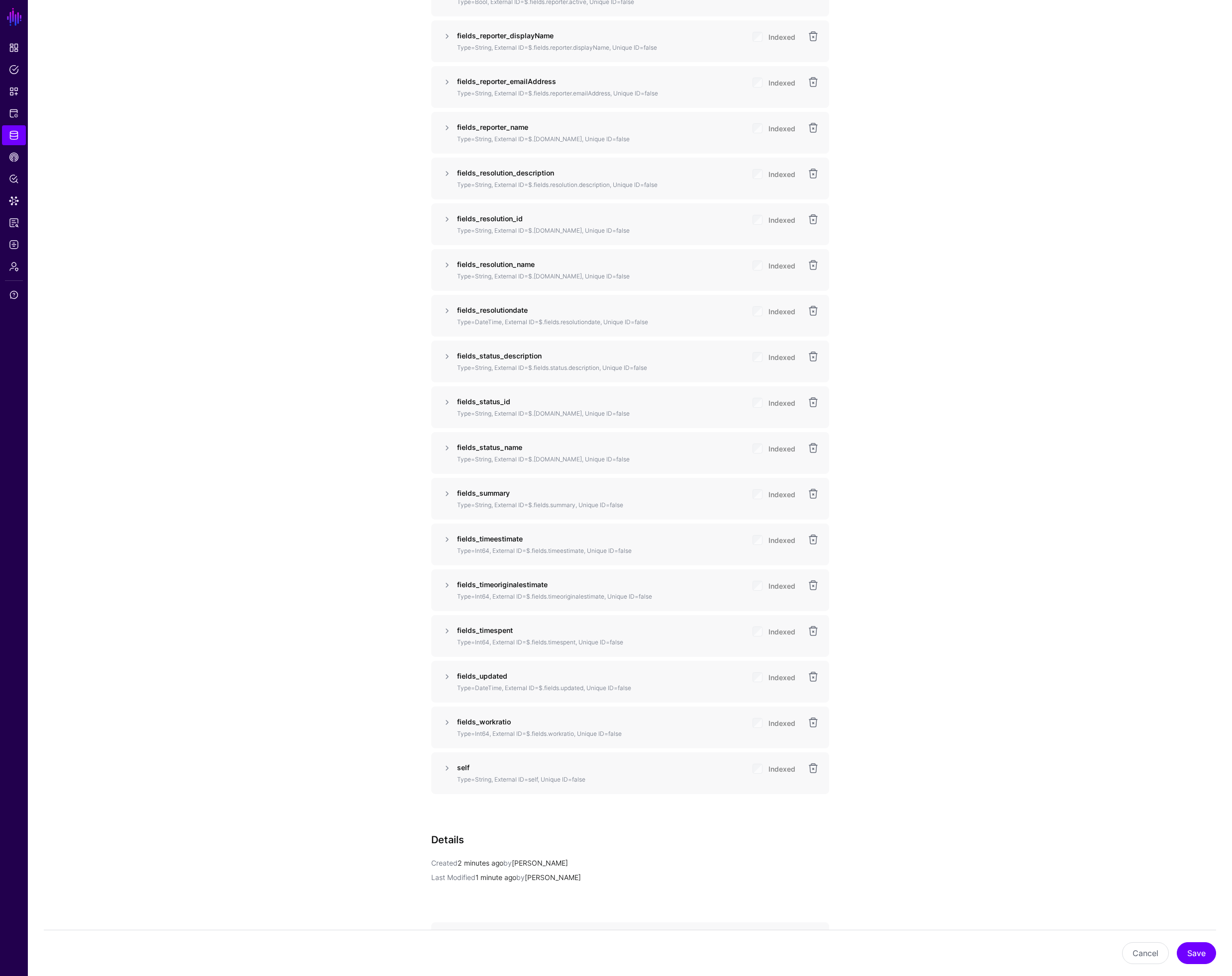
scroll to position [2021, 0]
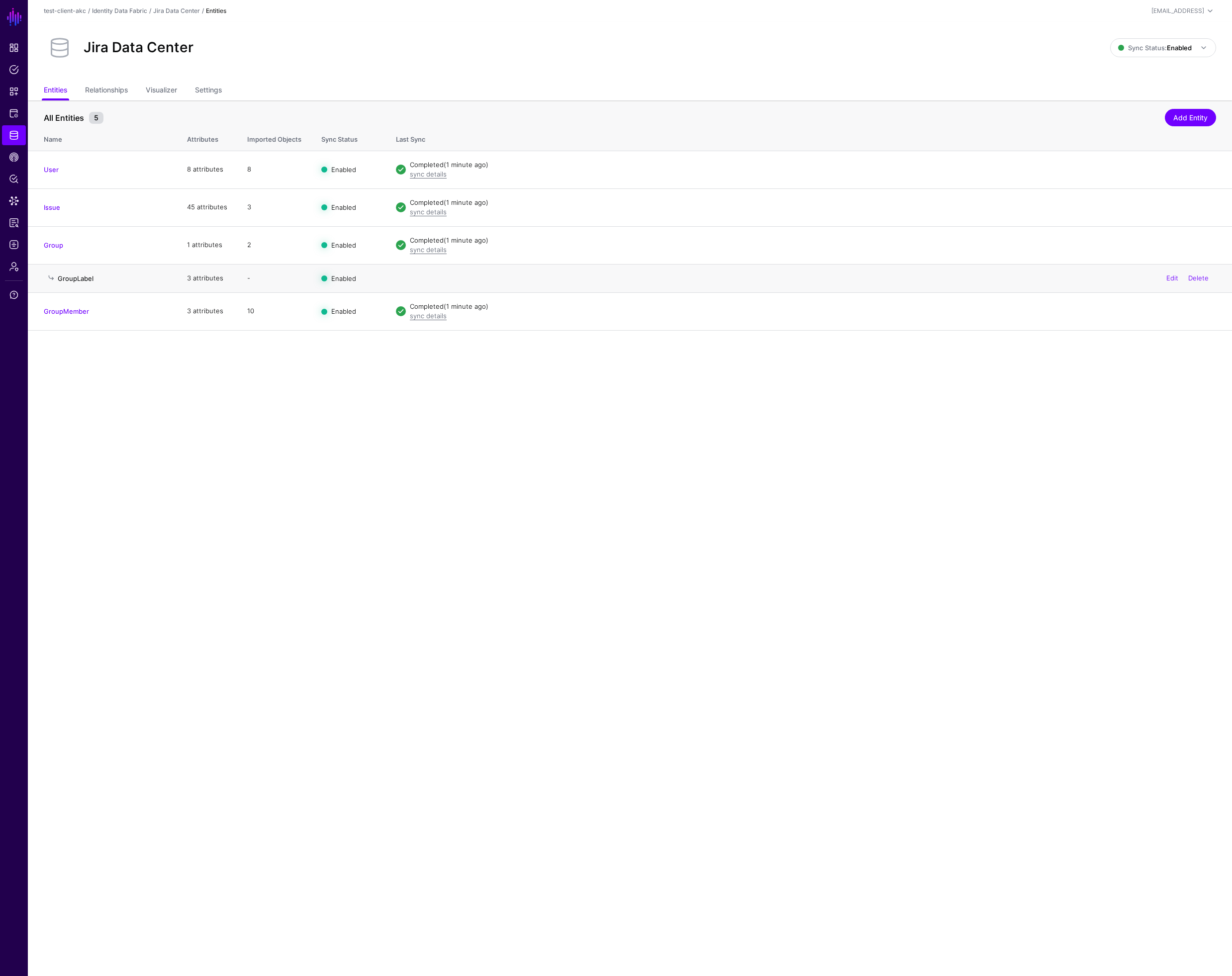
click at [77, 280] on link "GroupLabel" at bounding box center [76, 278] width 36 height 8
click at [15, 201] on span "Data Lens" at bounding box center [14, 201] width 10 height 10
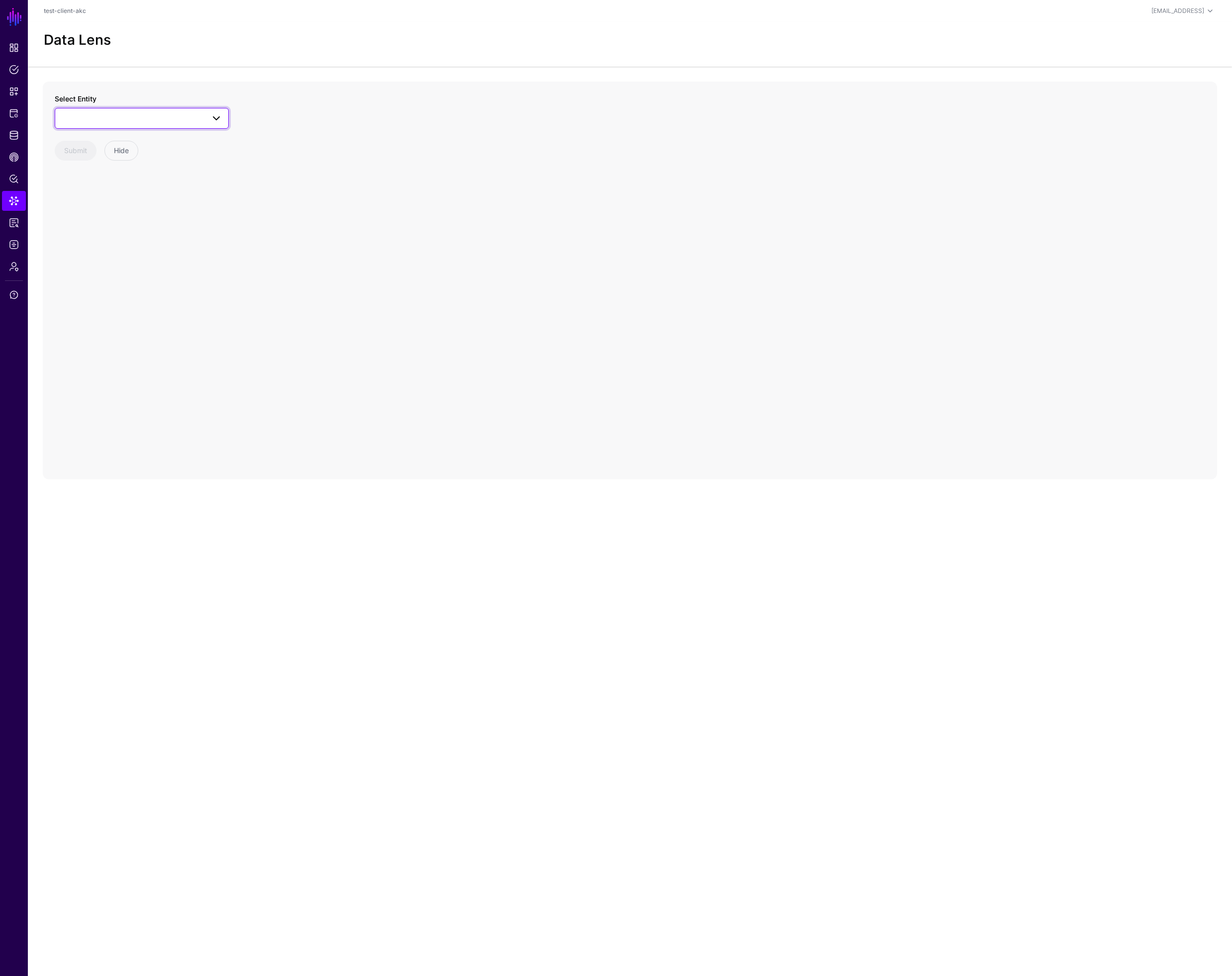
click at [100, 116] on span at bounding box center [142, 118] width 161 height 12
click at [101, 209] on span "GroupLabel" at bounding box center [91, 209] width 36 height 8
drag, startPoint x: 662, startPoint y: 319, endPoint x: 561, endPoint y: 196, distance: 159.2
click at [561, 196] on circle at bounding box center [561, 197] width 16 height 16
drag, startPoint x: 608, startPoint y: 321, endPoint x: 557, endPoint y: 343, distance: 55.5
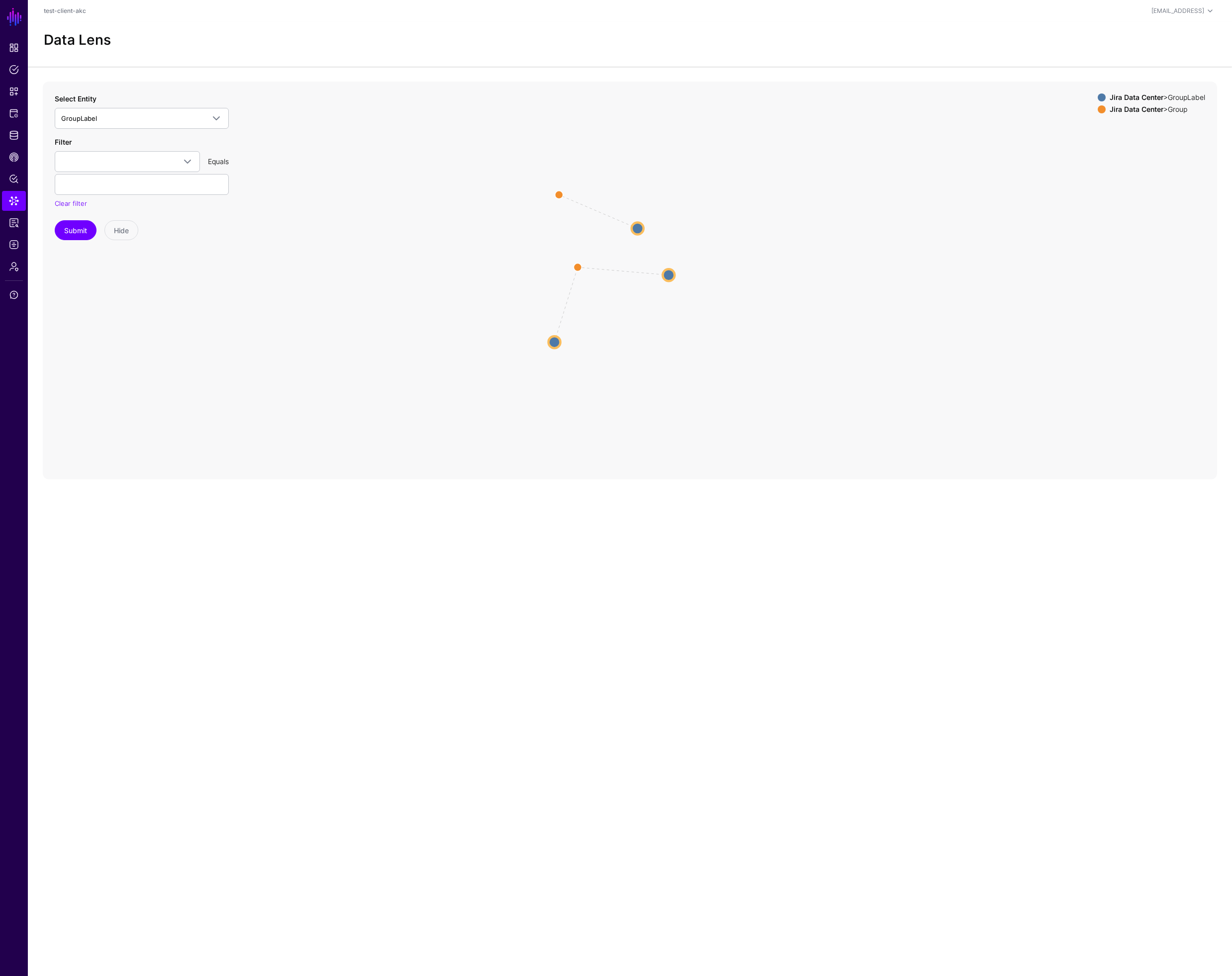
click at [557, 343] on circle at bounding box center [554, 342] width 12 height 12
drag, startPoint x: 674, startPoint y: 277, endPoint x: 679, endPoint y: 347, distance: 70.2
click at [679, 331] on circle at bounding box center [673, 325] width 12 height 12
click at [553, 345] on circle at bounding box center [554, 344] width 12 height 12
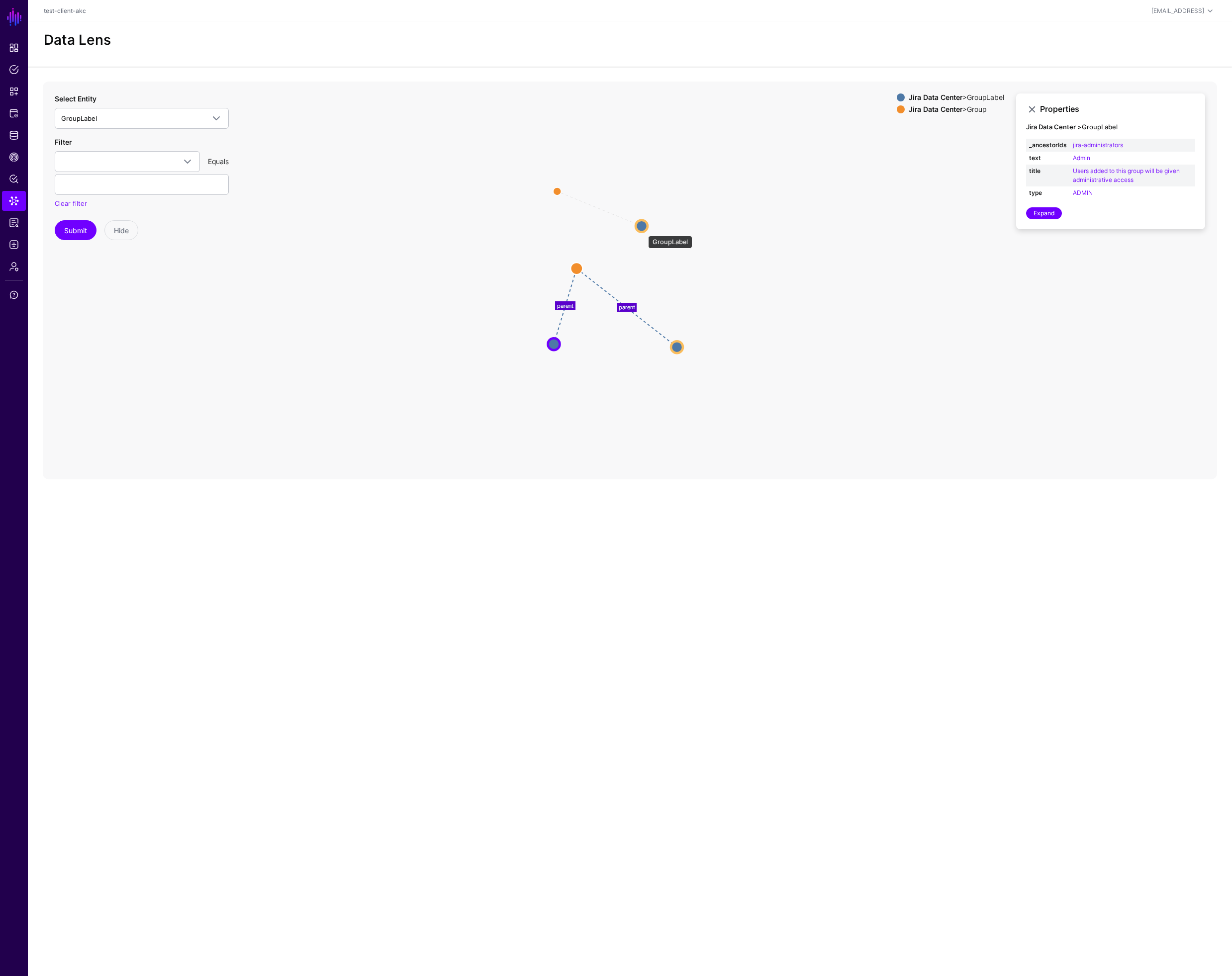
click at [643, 231] on circle at bounding box center [642, 225] width 12 height 12
click at [13, 159] on span "CAEP Hub" at bounding box center [14, 157] width 10 height 10
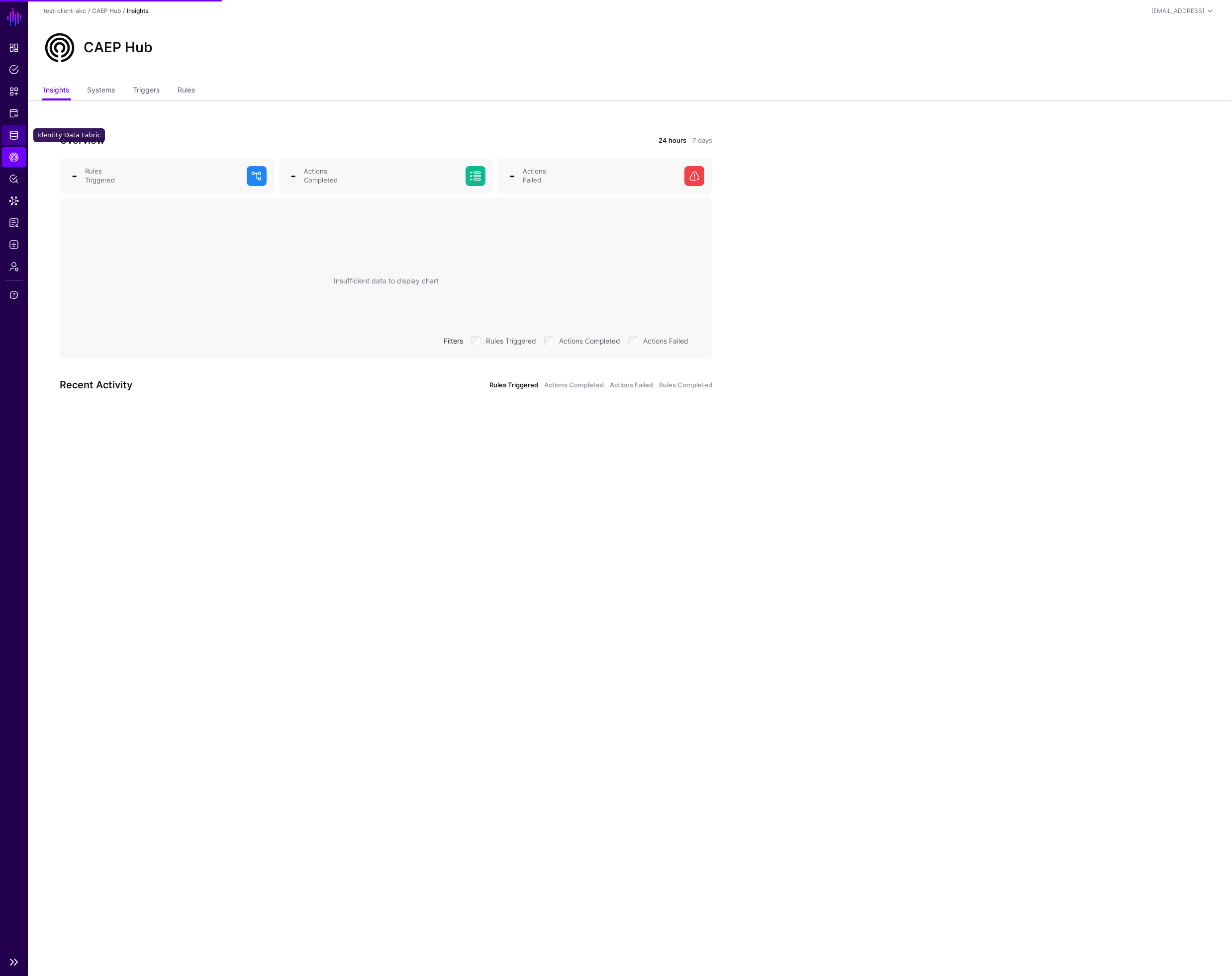
click at [13, 138] on span "Identity Data Fabric" at bounding box center [14, 135] width 10 height 10
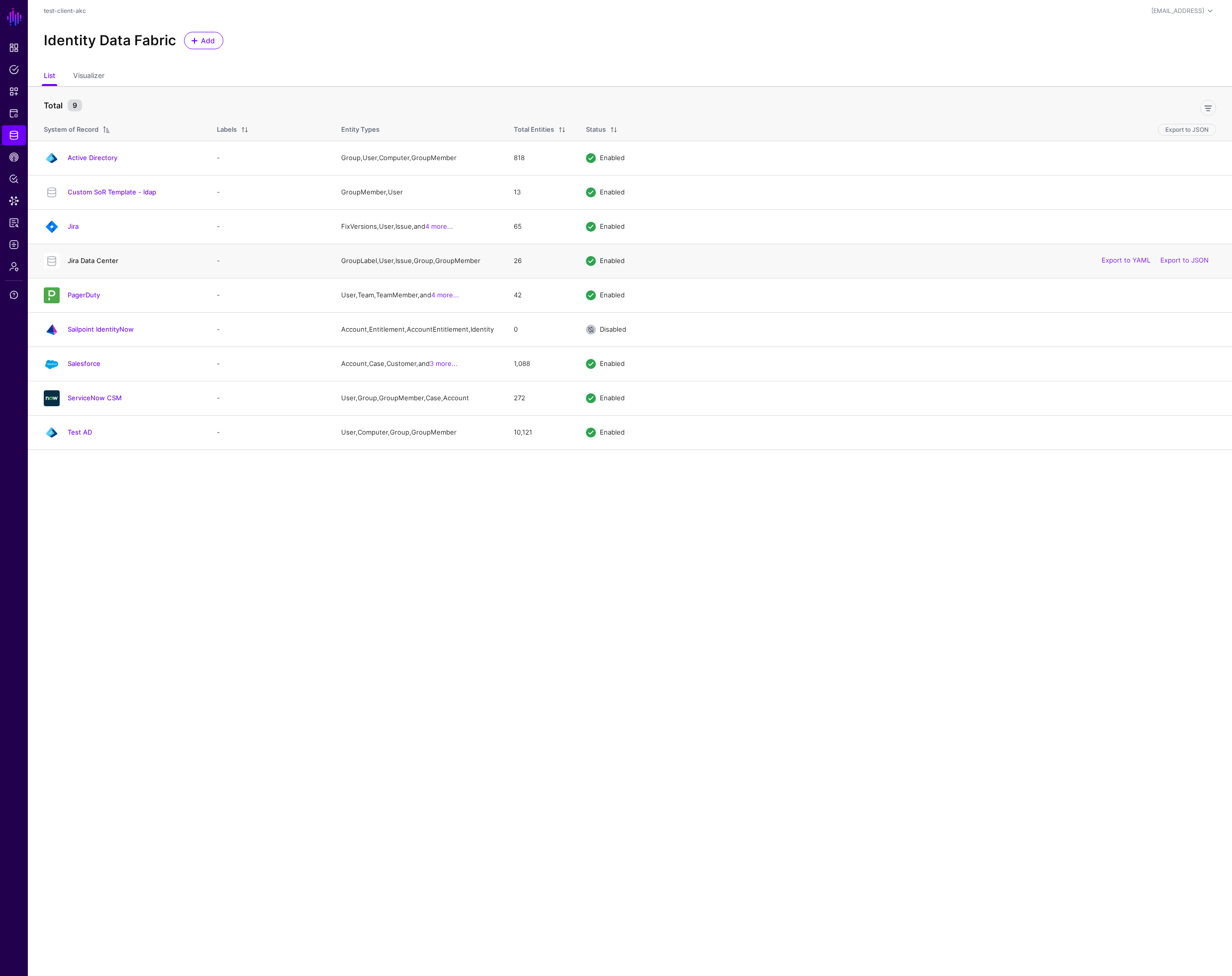
click at [84, 263] on link "Jira Data Center" at bounding box center [93, 260] width 51 height 8
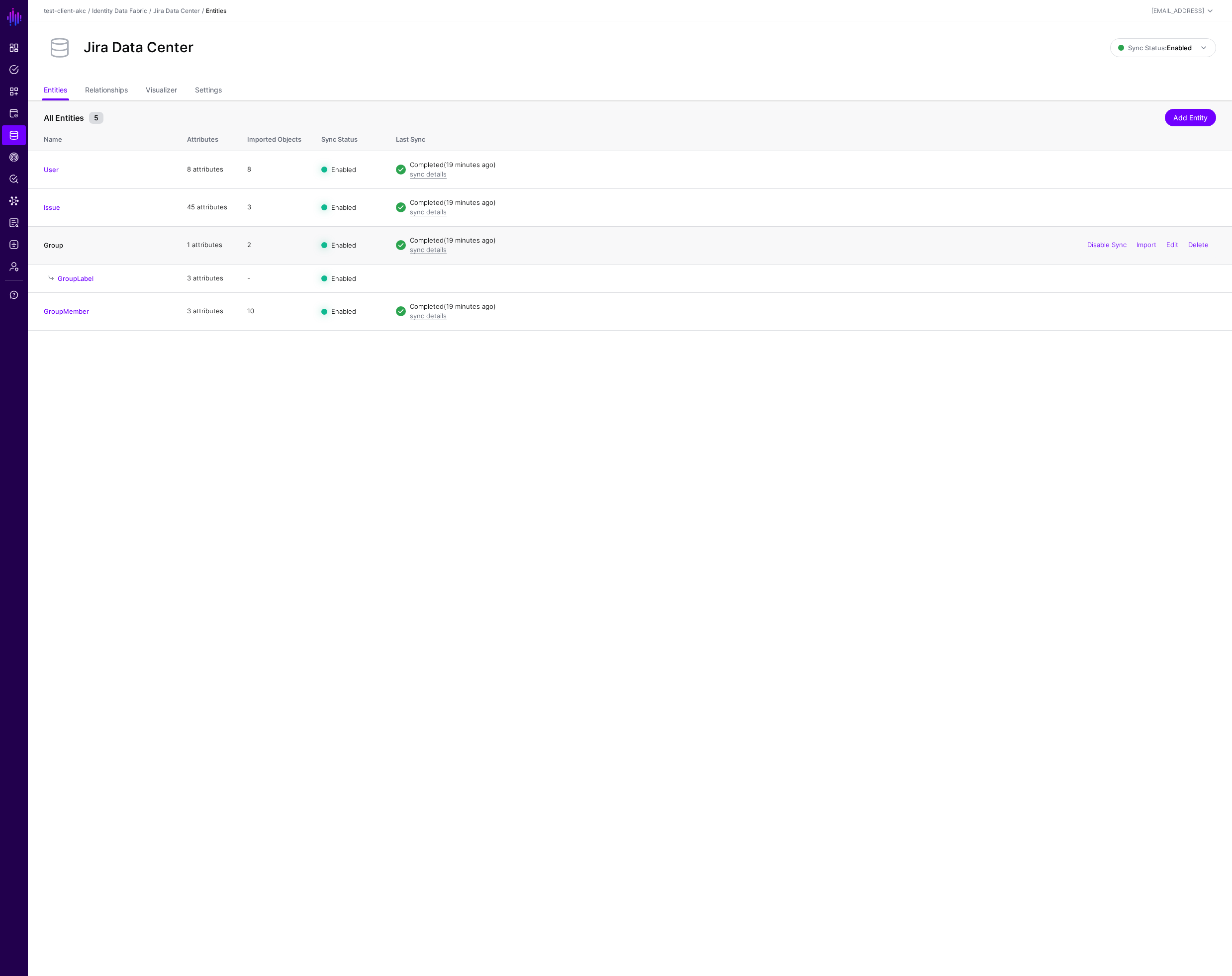
click at [55, 245] on link "Group" at bounding box center [53, 245] width 20 height 8
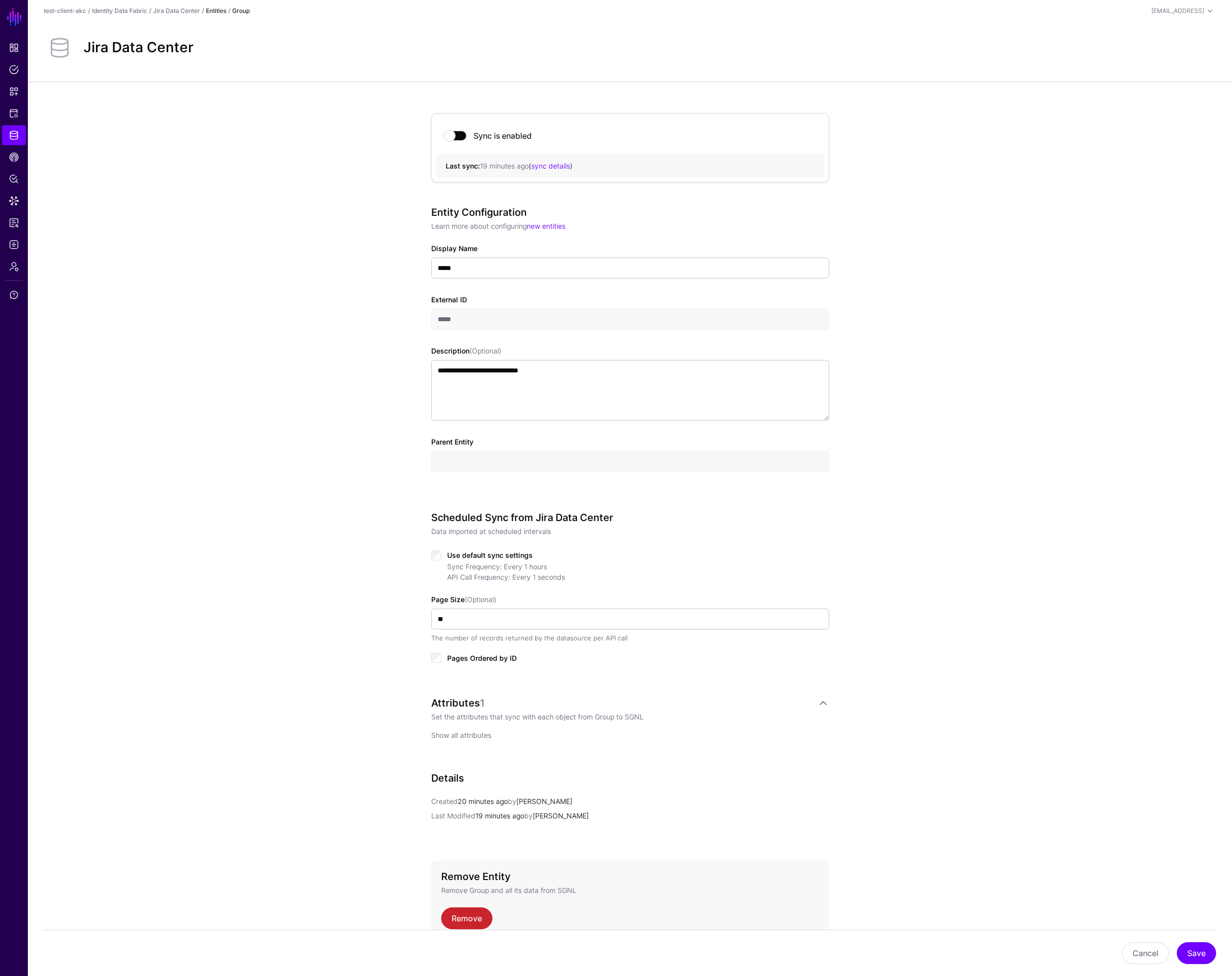
click at [468, 734] on link "Show all attributes" at bounding box center [462, 735] width 60 height 8
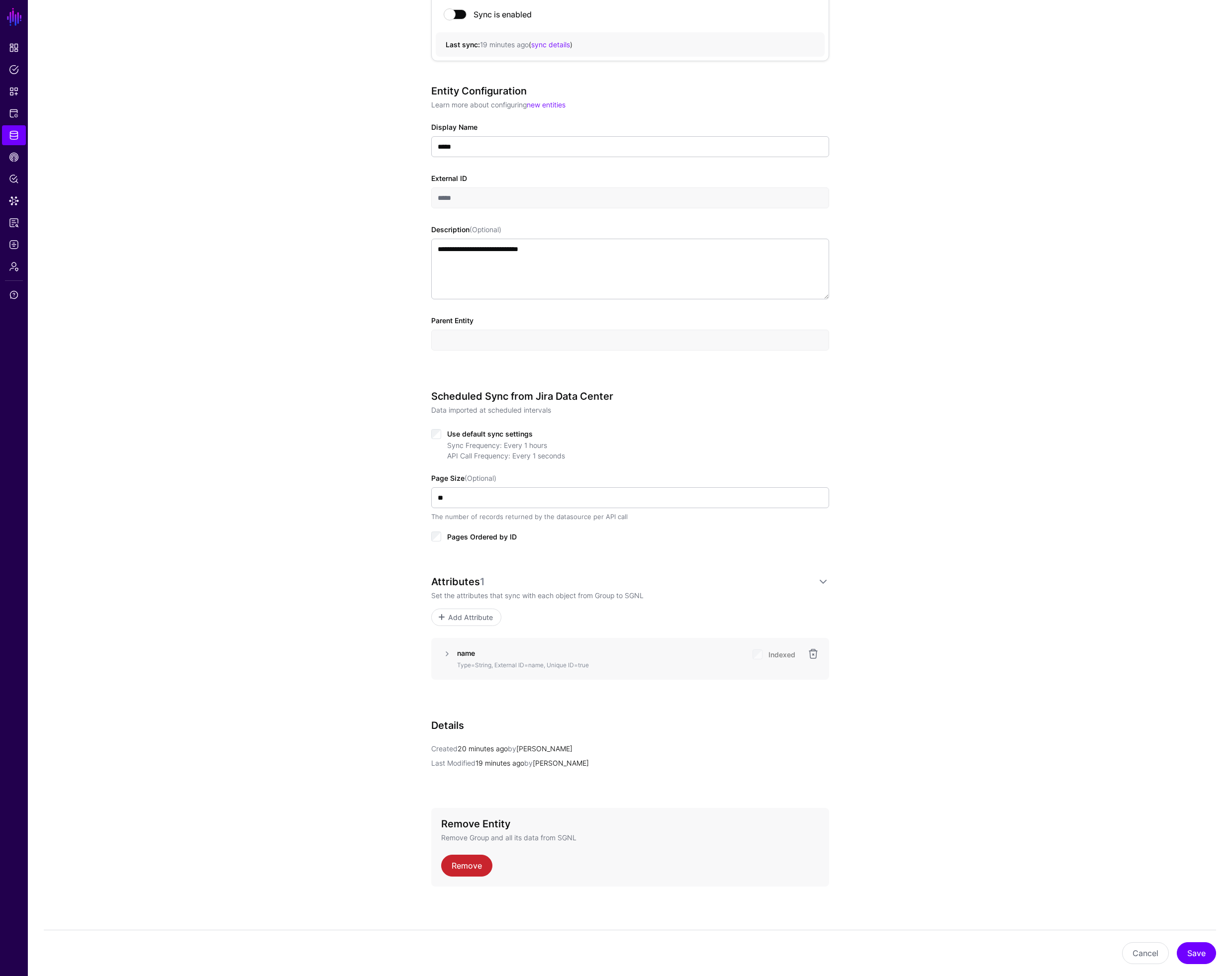
scroll to position [123, 0]
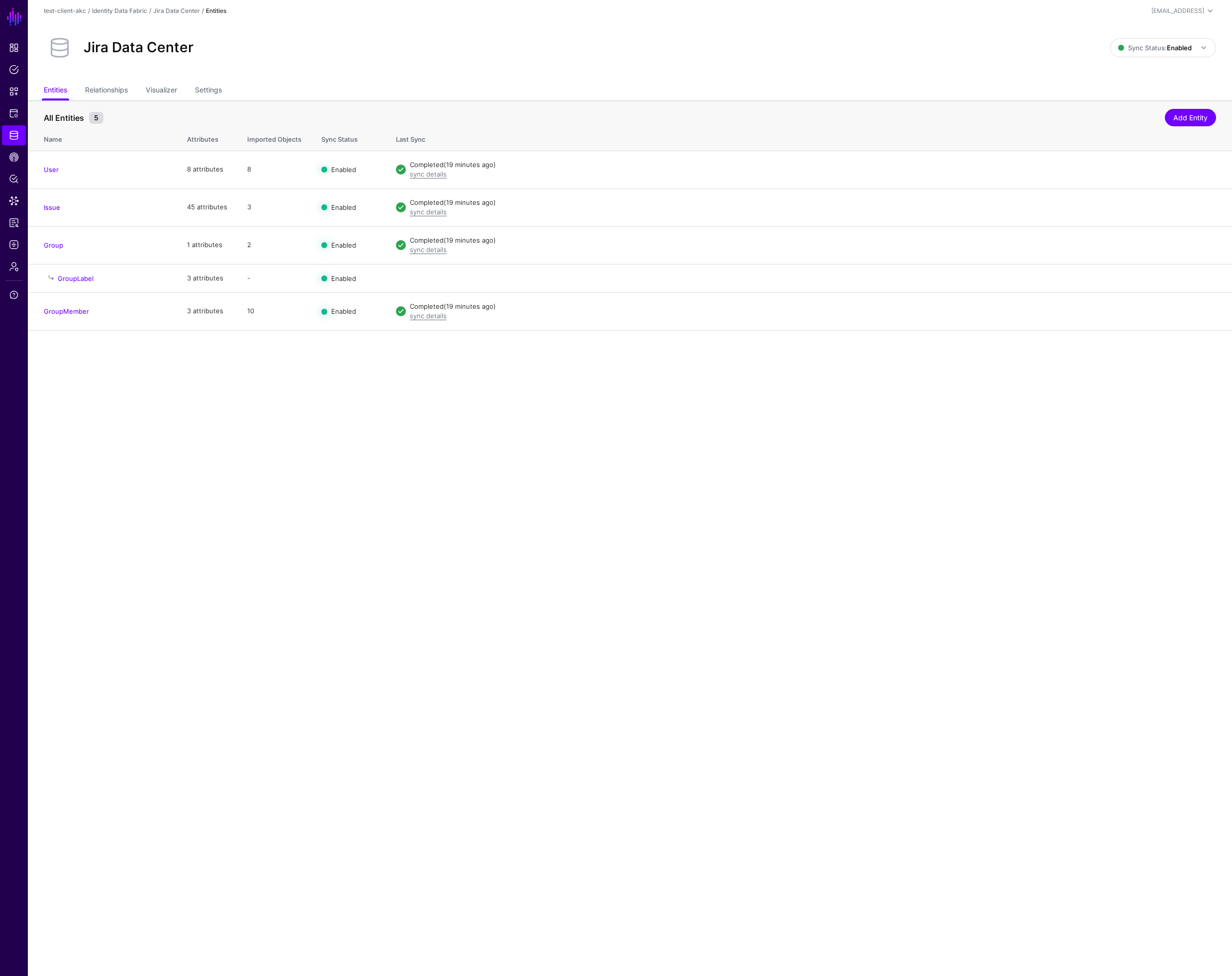
click at [89, 279] on link "GroupLabel" at bounding box center [76, 278] width 36 height 8
click at [18, 198] on span "Data Lens" at bounding box center [14, 201] width 10 height 10
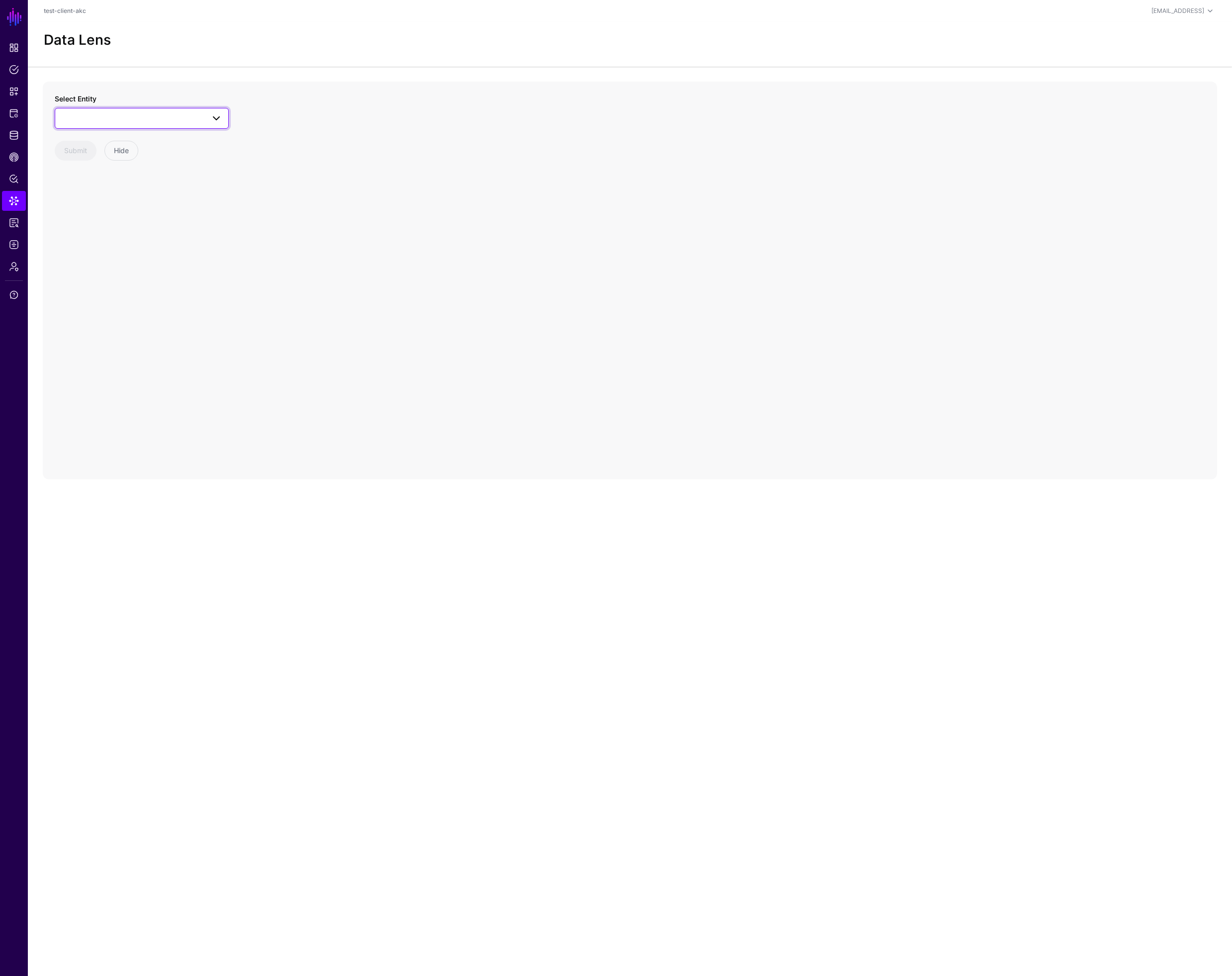
click at [112, 118] on span at bounding box center [142, 118] width 161 height 12
click at [124, 195] on div "Group" at bounding box center [147, 194] width 148 height 10
drag, startPoint x: 689, startPoint y: 281, endPoint x: 829, endPoint y: 283, distance: 140.0
click at [829, 283] on circle at bounding box center [829, 285] width 12 height 12
click at [830, 282] on circle at bounding box center [830, 285] width 12 height 12
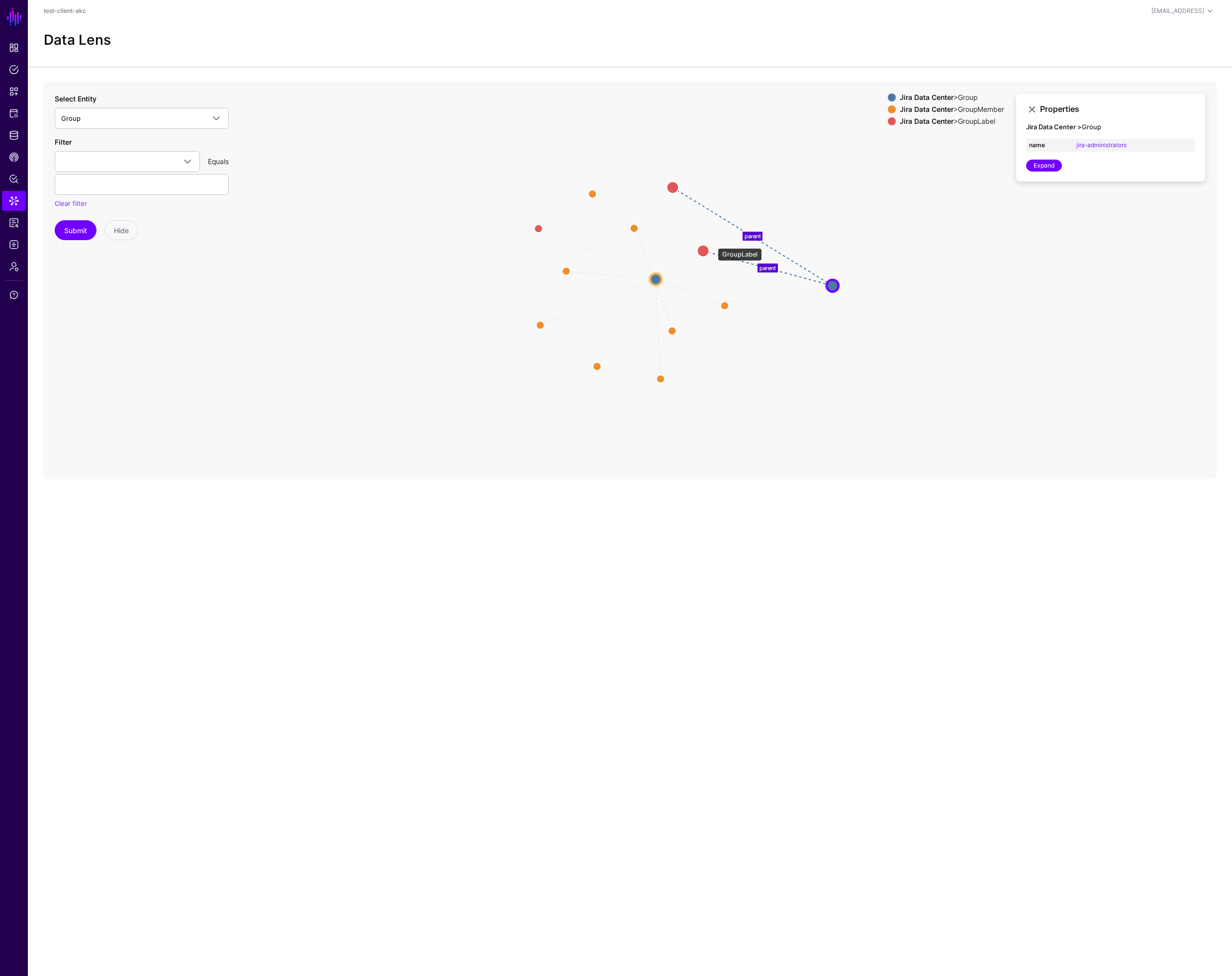
drag, startPoint x: 713, startPoint y: 243, endPoint x: 706, endPoint y: 253, distance: 12.2
click at [706, 253] on circle at bounding box center [703, 250] width 12 height 12
click at [706, 252] on circle at bounding box center [704, 250] width 12 height 12
drag, startPoint x: 677, startPoint y: 182, endPoint x: 796, endPoint y: 174, distance: 119.3
click at [796, 174] on circle at bounding box center [791, 173] width 12 height 12
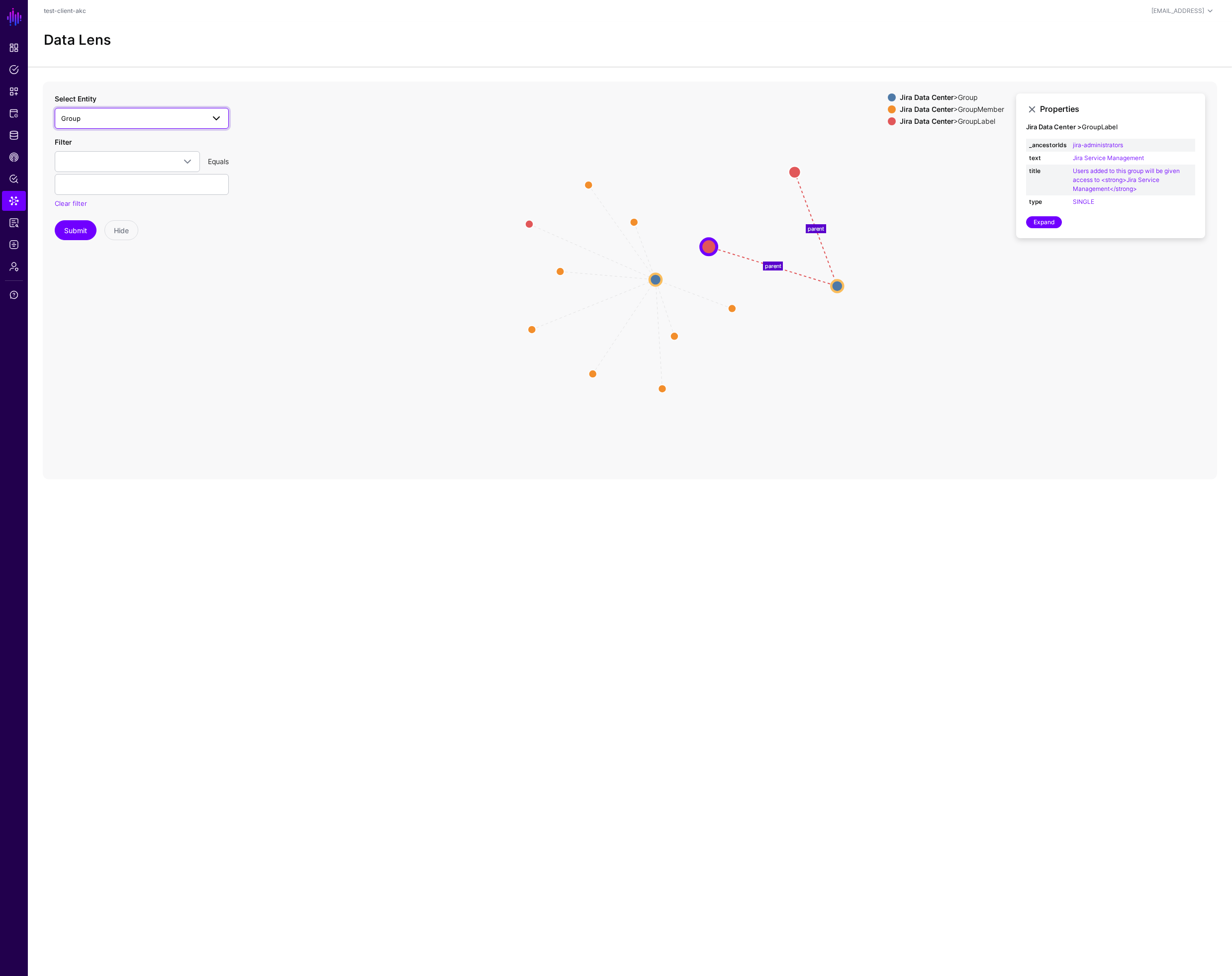
click at [102, 120] on span "Group" at bounding box center [133, 118] width 143 height 11
click at [111, 208] on div "GroupLabel" at bounding box center [147, 210] width 148 height 10
drag, startPoint x: 540, startPoint y: 210, endPoint x: 496, endPoint y: 193, distance: 47.2
click at [496, 193] on circle at bounding box center [496, 197] width 12 height 12
click at [607, 316] on circle at bounding box center [606, 315] width 12 height 12
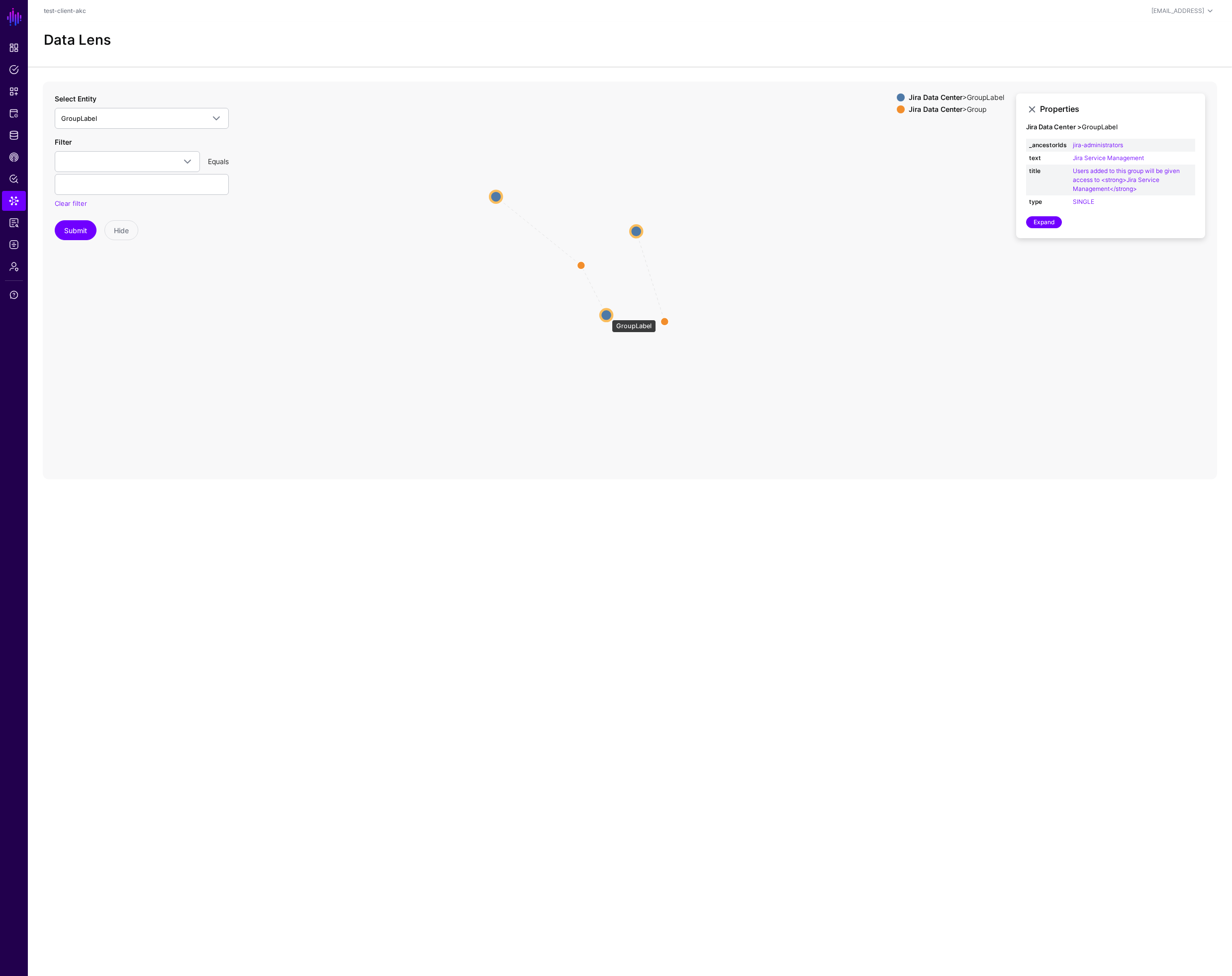
click at [607, 315] on circle at bounding box center [606, 315] width 12 height 12
click at [579, 262] on circle at bounding box center [580, 265] width 12 height 12
click at [605, 316] on circle at bounding box center [606, 316] width 12 height 12
drag, startPoint x: 606, startPoint y: 315, endPoint x: 540, endPoint y: 318, distance: 66.1
click at [540, 318] on circle at bounding box center [540, 319] width 12 height 12
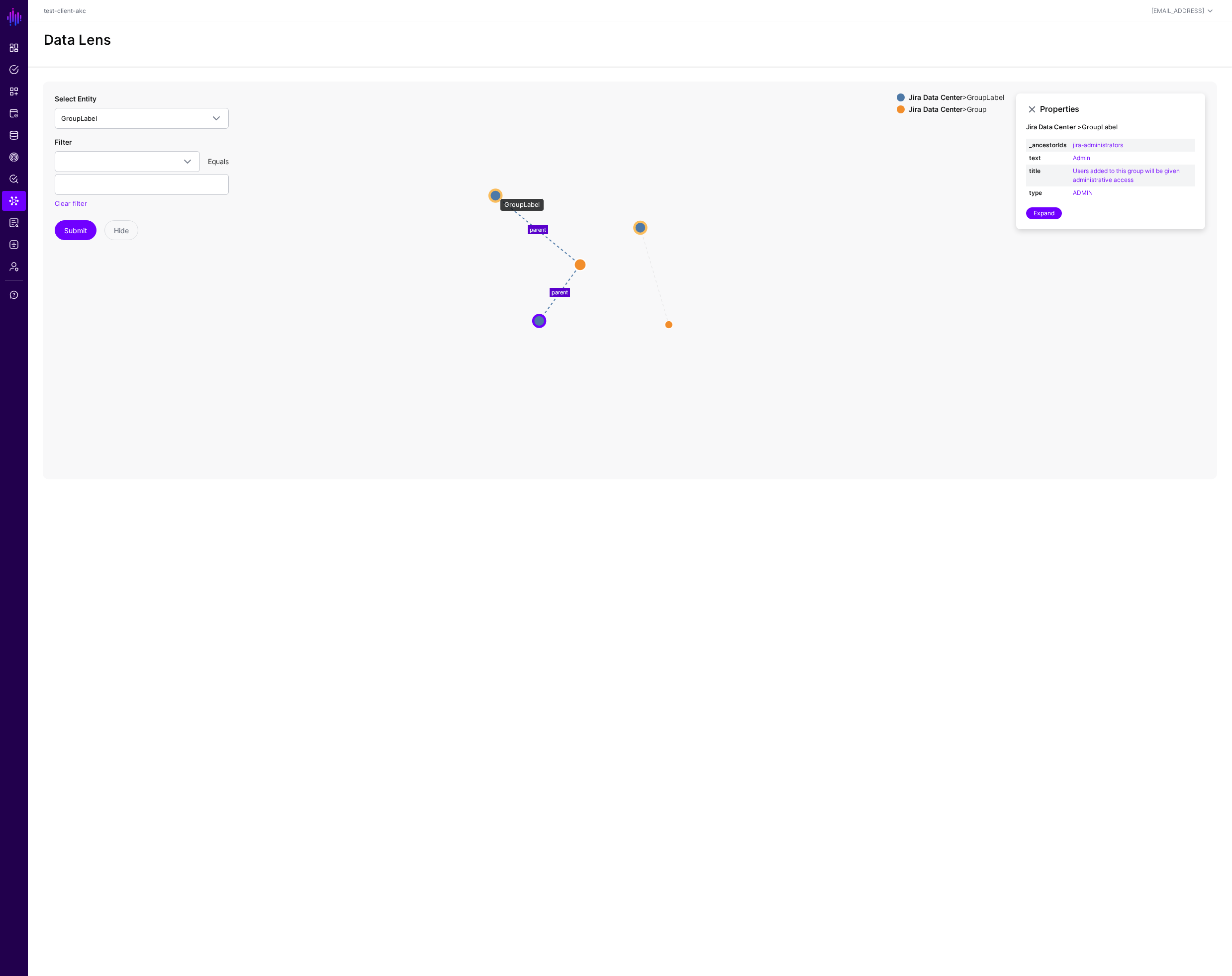
click at [495, 193] on circle at bounding box center [495, 195] width 12 height 12
drag, startPoint x: 672, startPoint y: 325, endPoint x: 709, endPoint y: 284, distance: 55.2
click at [709, 284] on circle at bounding box center [707, 284] width 16 height 16
click at [708, 281] on circle at bounding box center [708, 283] width 16 height 16
click at [708, 281] on circle at bounding box center [708, 283] width 16 height 16
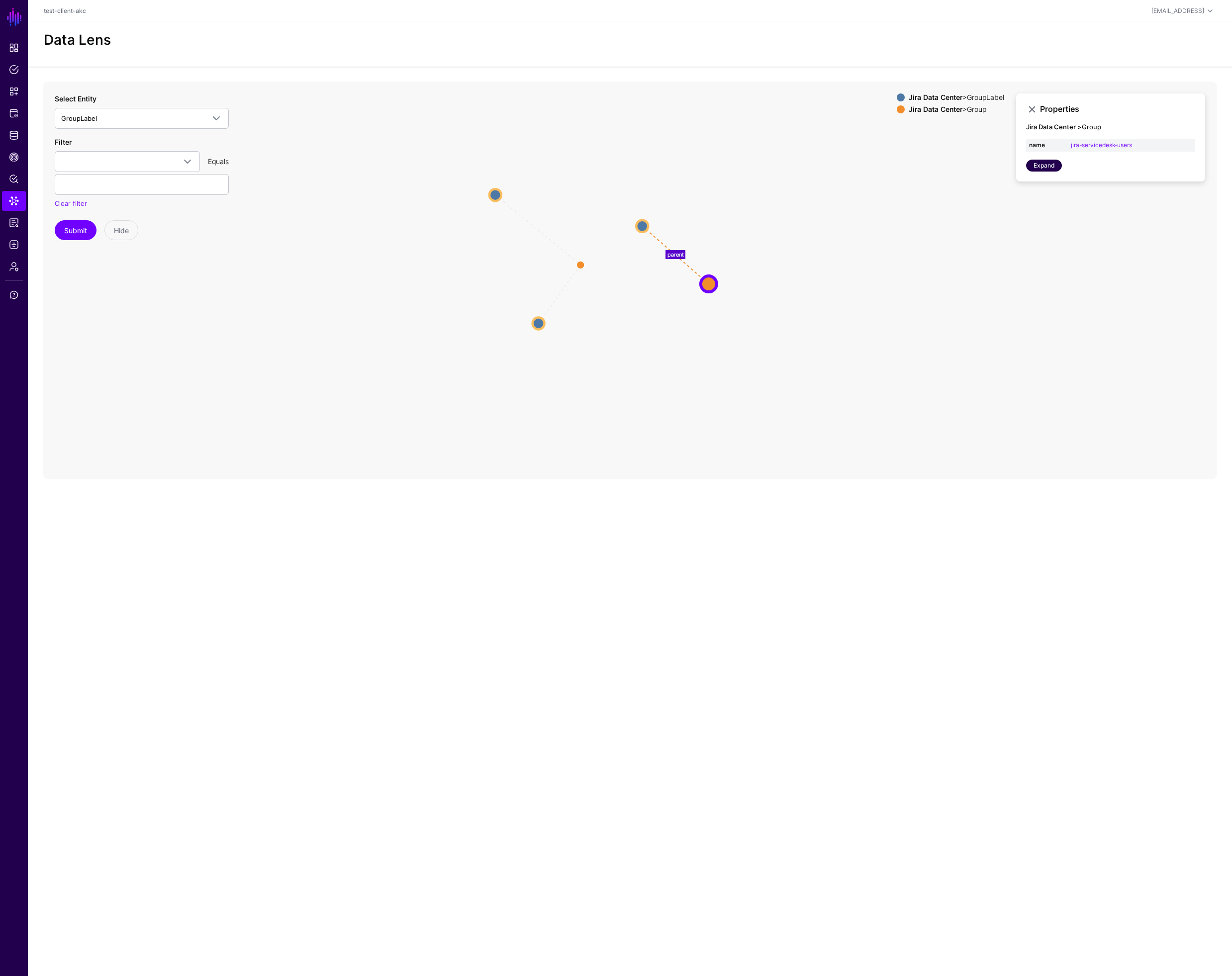
click at [1036, 166] on link "Expand" at bounding box center [1044, 165] width 36 height 12
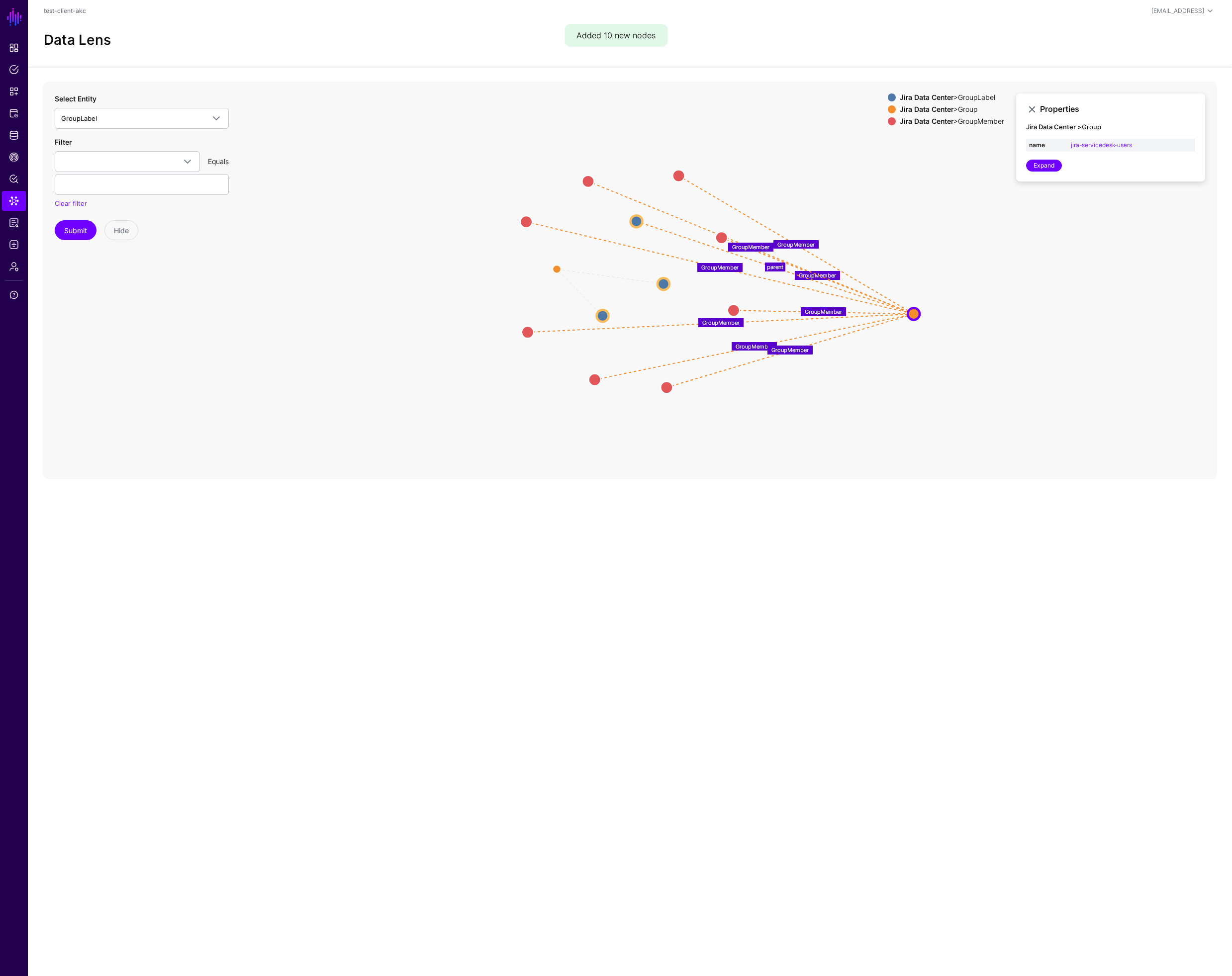
drag, startPoint x: 715, startPoint y: 324, endPoint x: 905, endPoint y: 301, distance: 191.4
click at [913, 313] on circle at bounding box center [914, 314] width 12 height 12
drag, startPoint x: 681, startPoint y: 167, endPoint x: 760, endPoint y: 149, distance: 81.0
click at [760, 149] on circle at bounding box center [757, 151] width 12 height 12
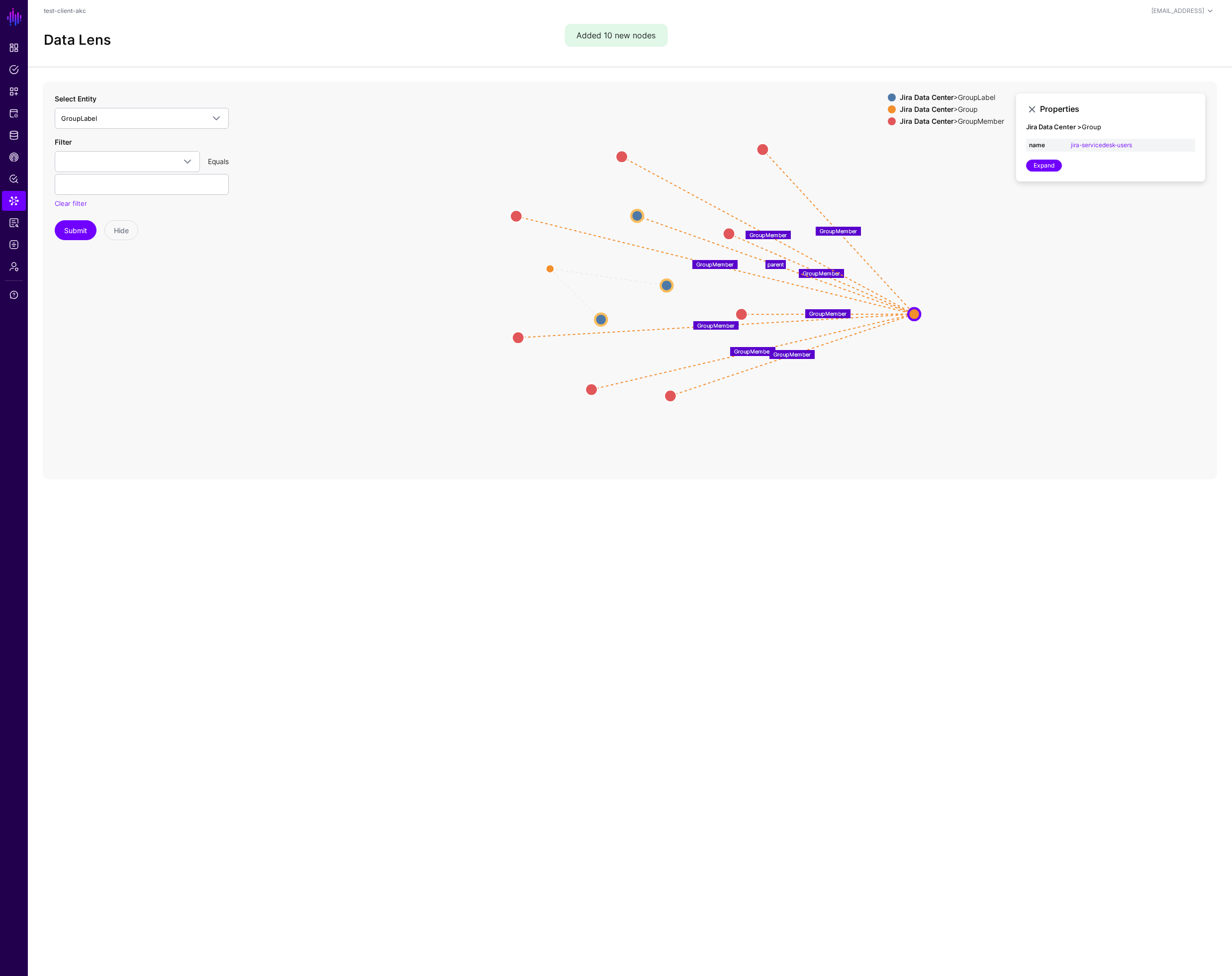
drag, startPoint x: 585, startPoint y: 167, endPoint x: 648, endPoint y: 135, distance: 70.7
click at [628, 150] on circle at bounding box center [622, 156] width 12 height 12
click at [768, 146] on circle at bounding box center [764, 148] width 12 height 12
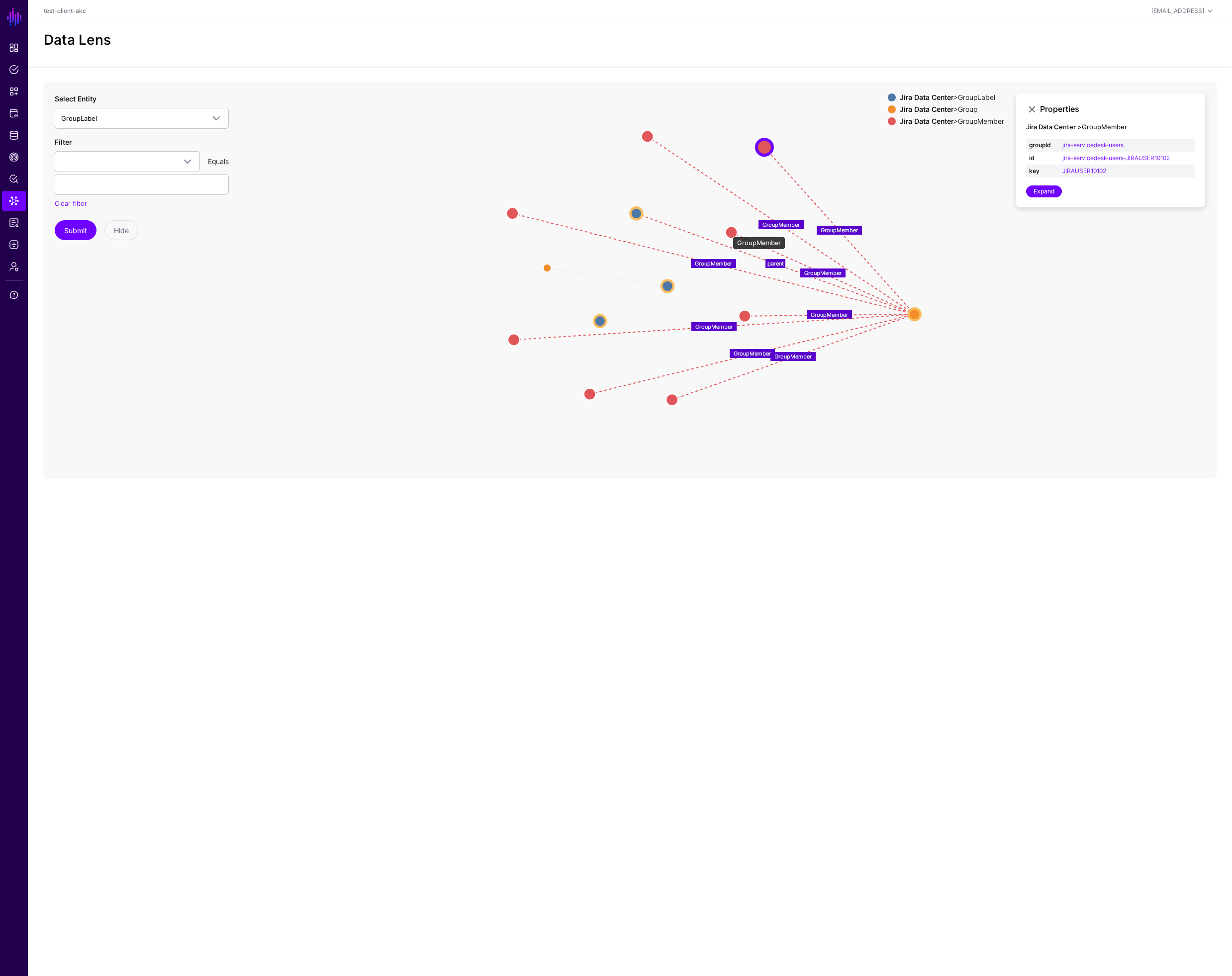
click at [728, 232] on circle at bounding box center [731, 232] width 12 height 12
click at [634, 212] on circle at bounding box center [636, 213] width 12 height 12
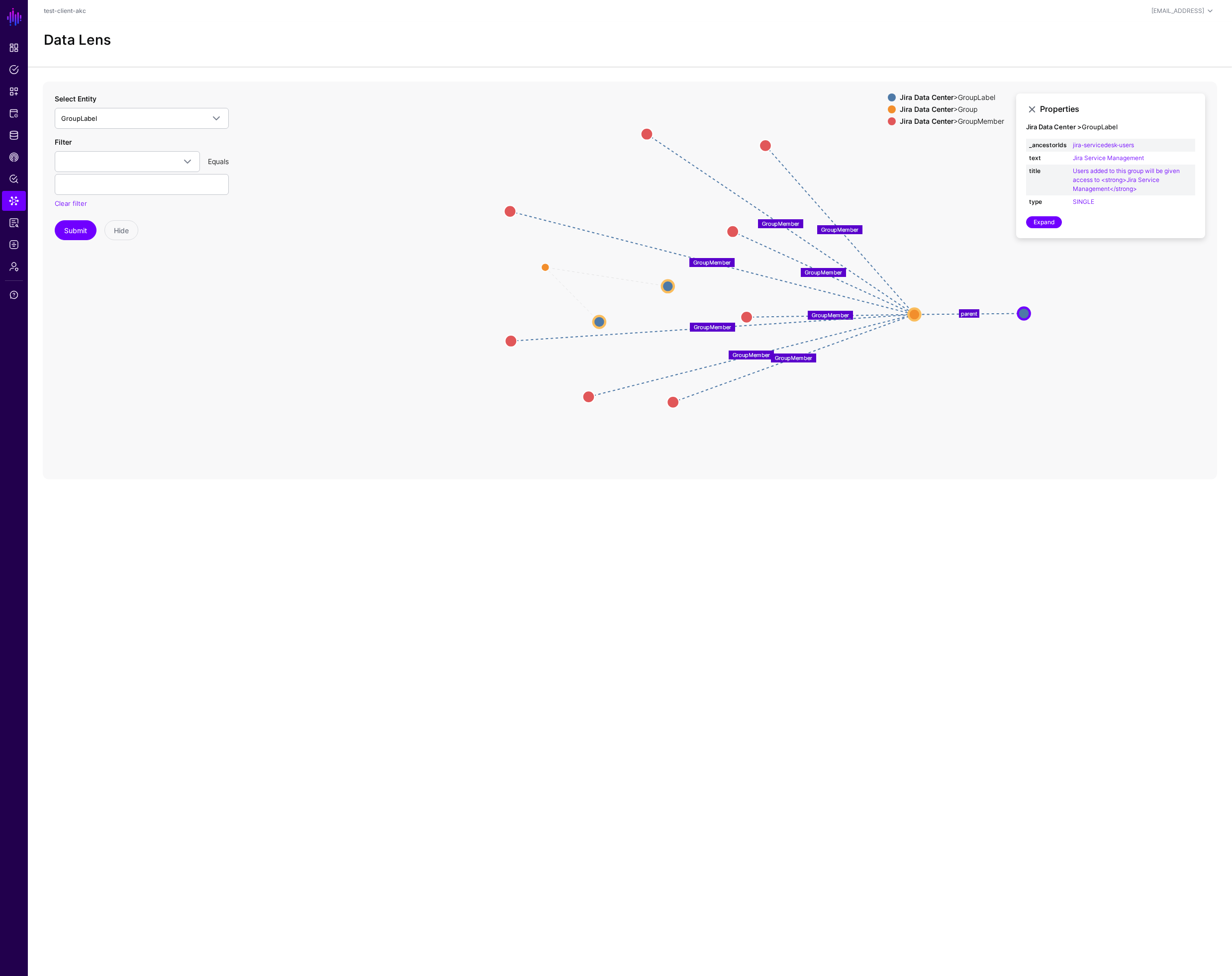
drag, startPoint x: 634, startPoint y: 212, endPoint x: 1024, endPoint y: 314, distance: 403.1
click at [1024, 314] on circle at bounding box center [1024, 313] width 12 height 12
drag, startPoint x: 599, startPoint y: 320, endPoint x: 467, endPoint y: 280, distance: 137.9
click at [467, 280] on circle at bounding box center [465, 281] width 12 height 12
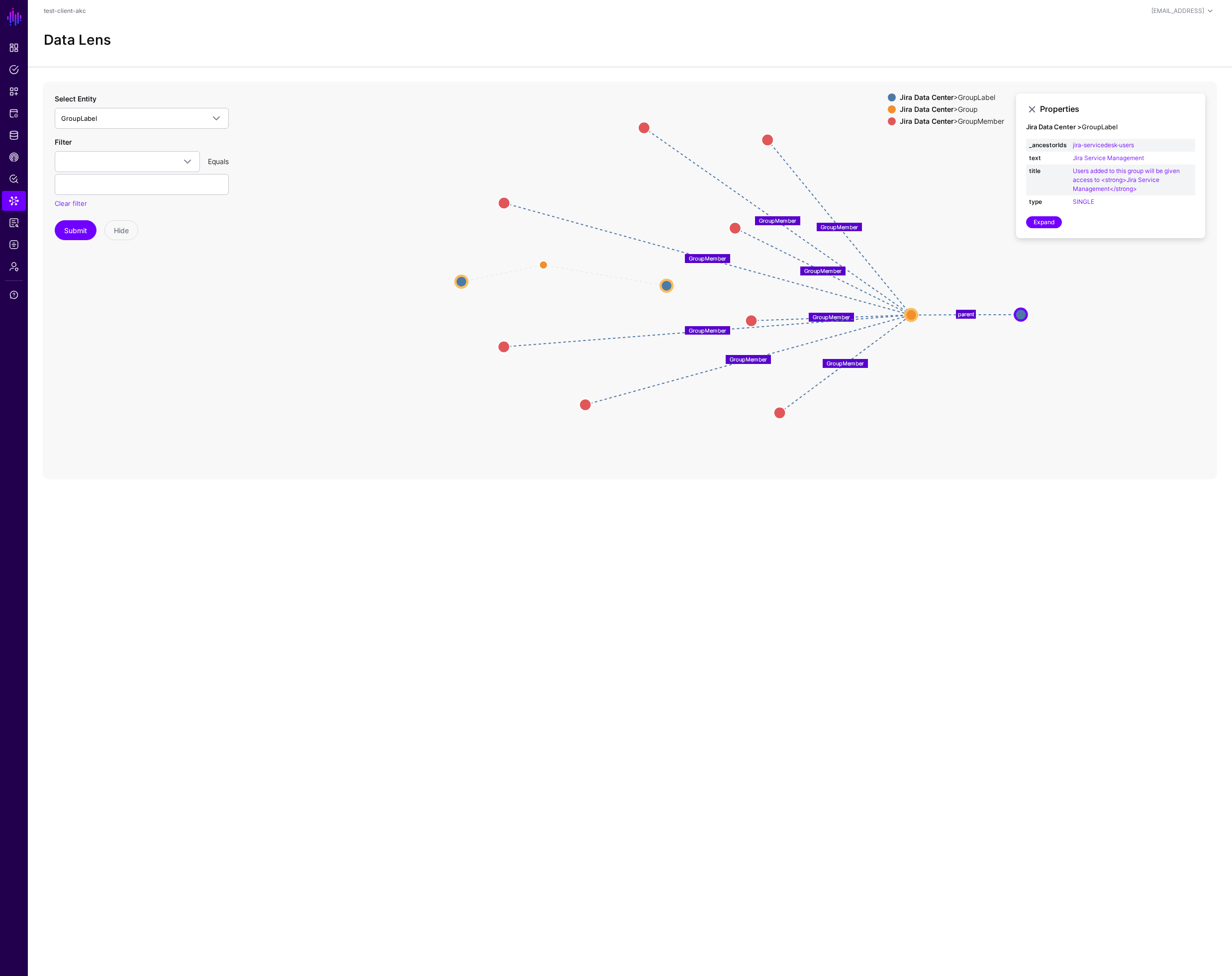
drag, startPoint x: 674, startPoint y: 409, endPoint x: 779, endPoint y: 413, distance: 105.1
click at [779, 413] on circle at bounding box center [780, 413] width 12 height 12
drag, startPoint x: 595, startPoint y: 404, endPoint x: 631, endPoint y: 405, distance: 36.0
click at [617, 405] on circle at bounding box center [611, 405] width 12 height 12
drag, startPoint x: 752, startPoint y: 317, endPoint x: 737, endPoint y: 288, distance: 32.6
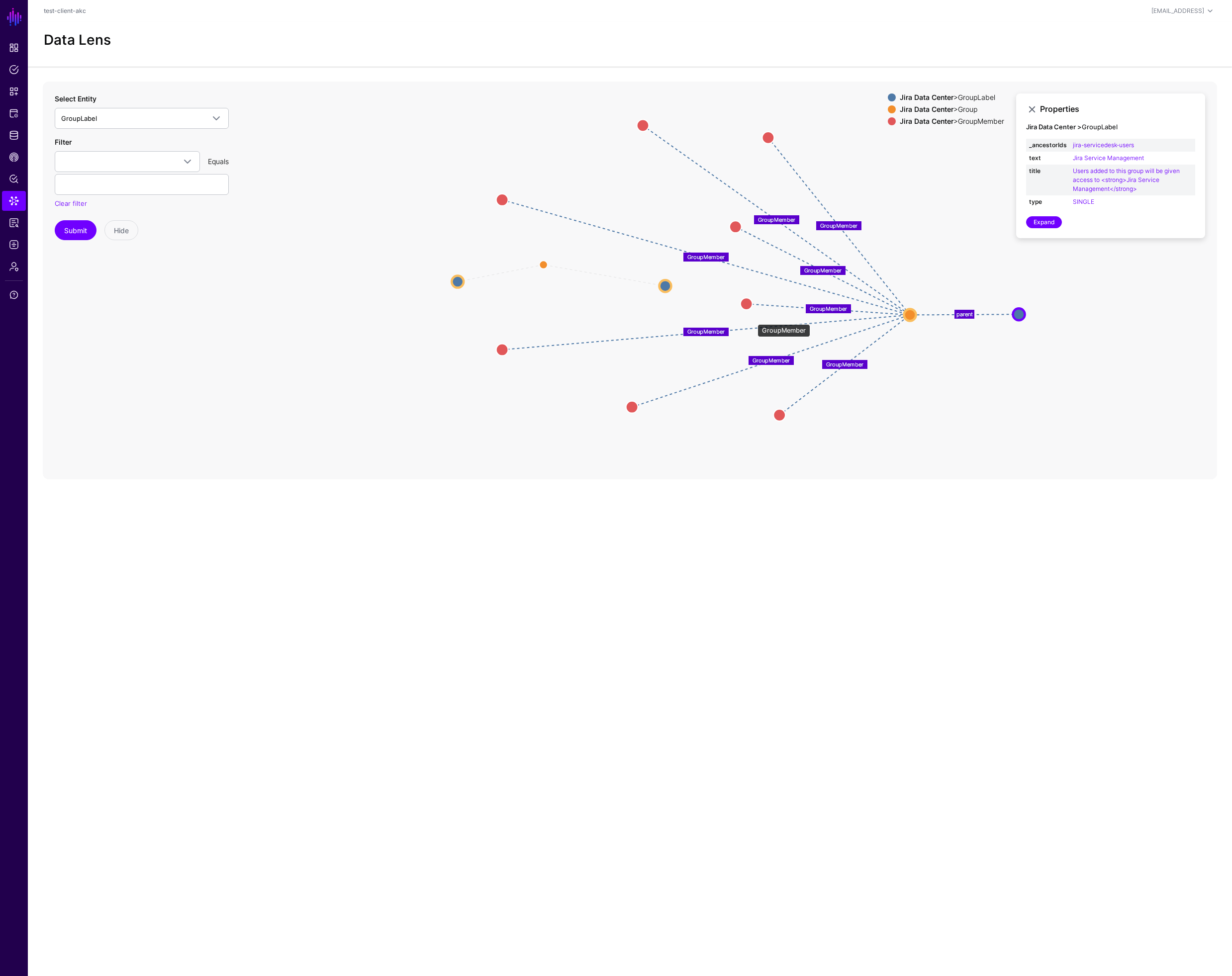
click at [741, 298] on circle at bounding box center [747, 304] width 12 height 12
drag, startPoint x: 539, startPoint y: 257, endPoint x: 517, endPoint y: 241, distance: 27.2
click at [517, 241] on circle at bounding box center [515, 241] width 16 height 16
drag, startPoint x: 666, startPoint y: 286, endPoint x: 613, endPoint y: 296, distance: 53.9
click at [613, 296] on circle at bounding box center [614, 295] width 12 height 12
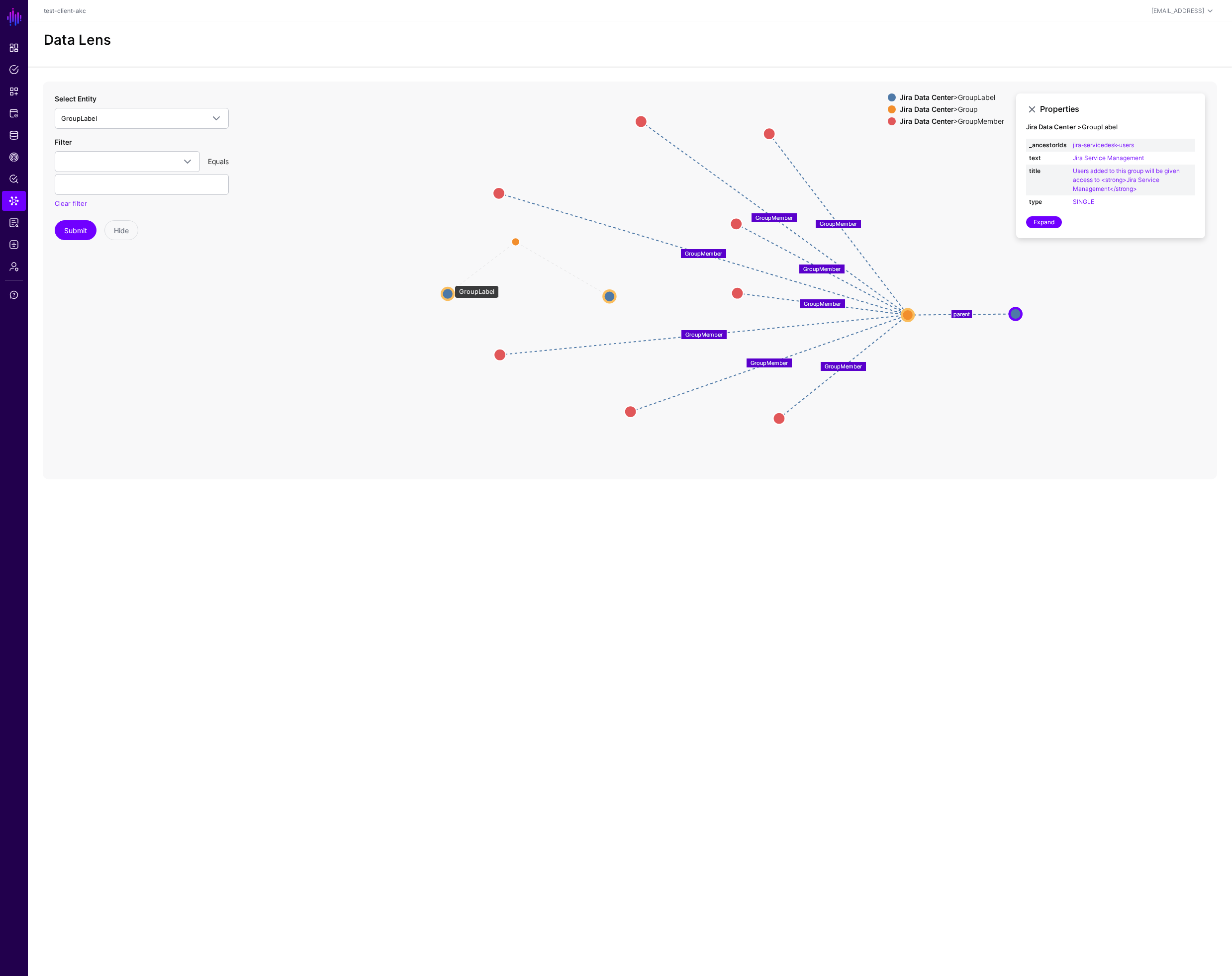
drag, startPoint x: 450, startPoint y: 281, endPoint x: 442, endPoint y: 296, distance: 17.0
click at [442, 296] on circle at bounding box center [448, 293] width 12 height 12
click at [519, 241] on circle at bounding box center [515, 242] width 16 height 16
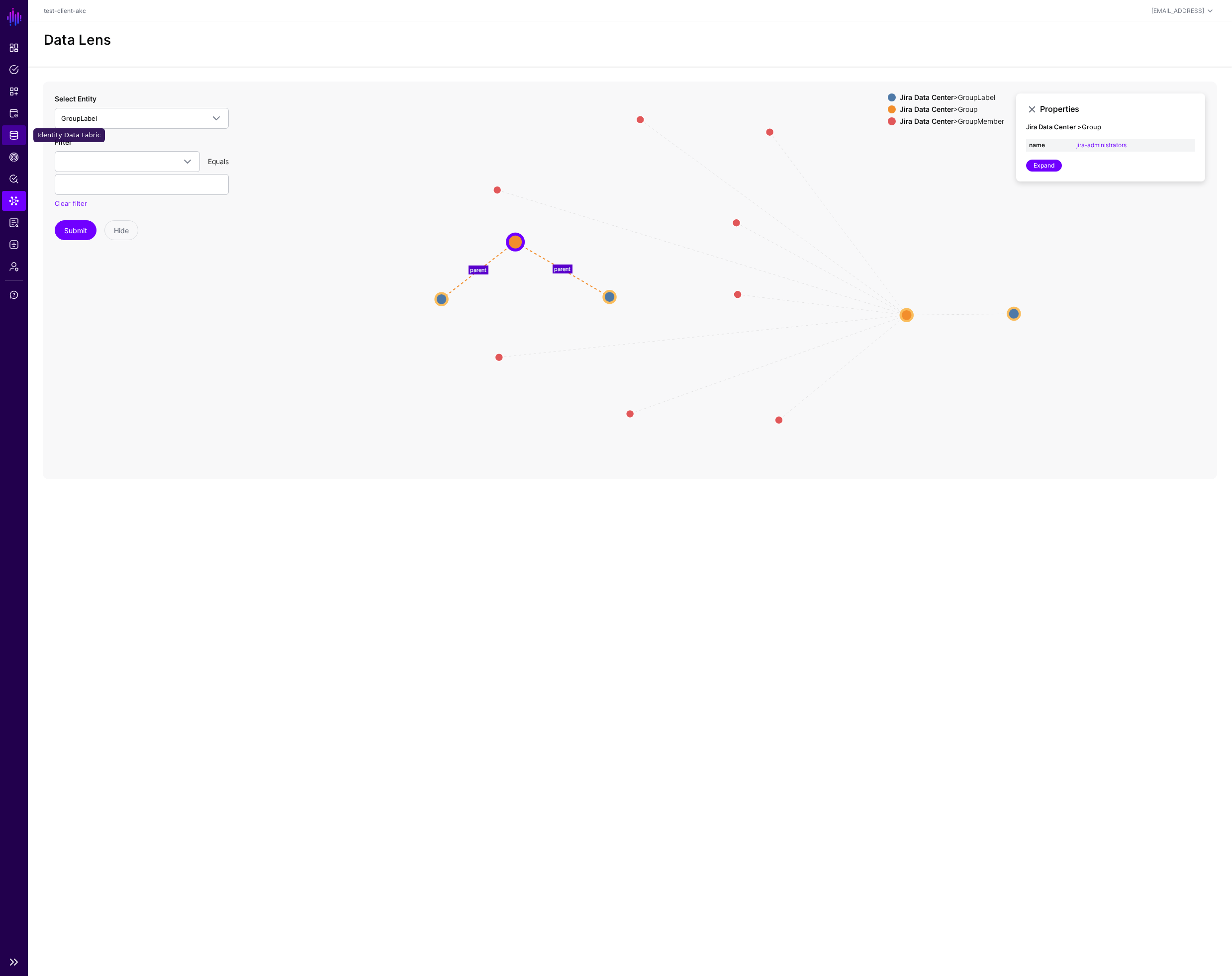
click at [18, 134] on span "Identity Data Fabric" at bounding box center [14, 135] width 10 height 10
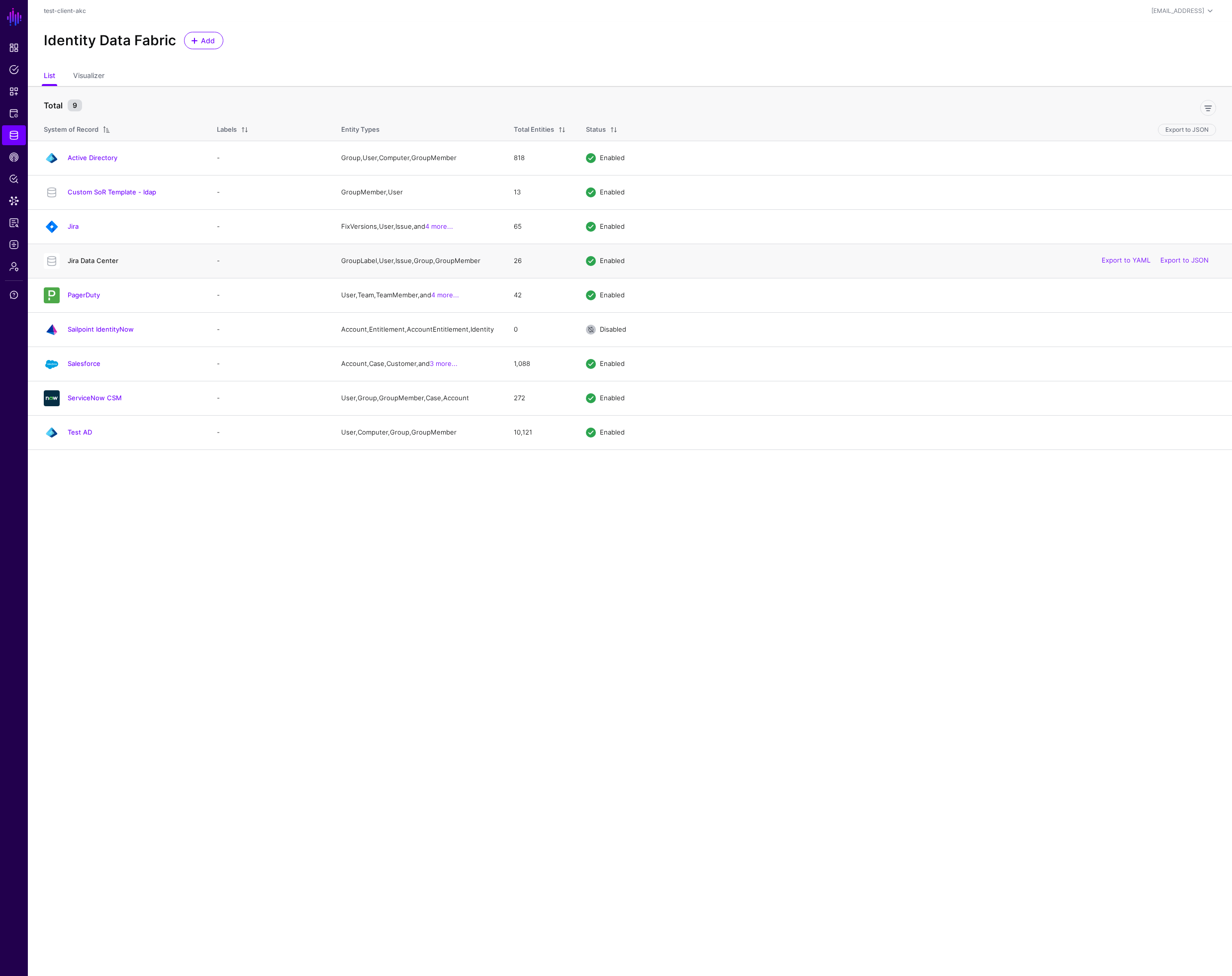
click at [90, 261] on link "Jira Data Center" at bounding box center [93, 260] width 51 height 8
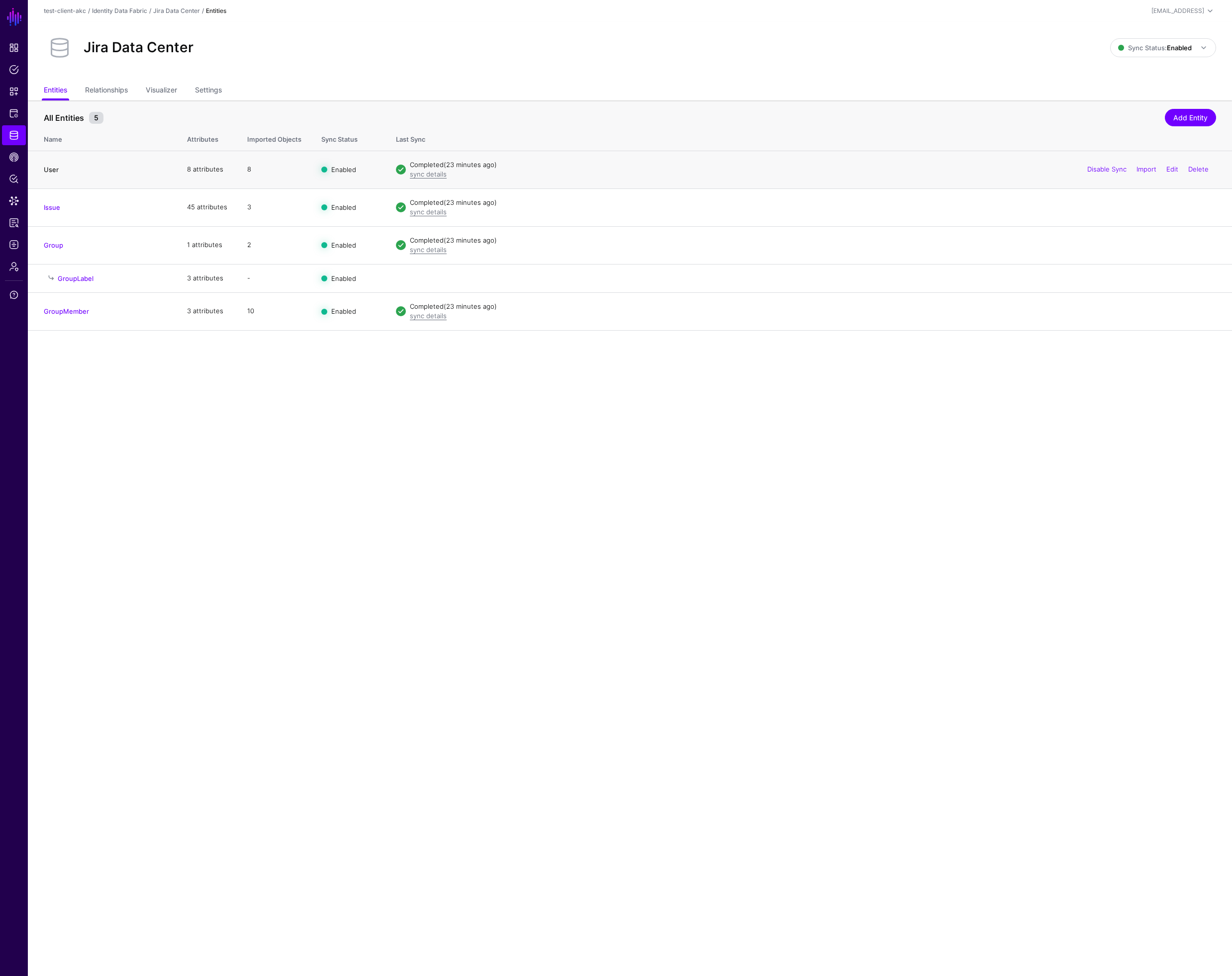
click at [49, 169] on link "User" at bounding box center [51, 169] width 15 height 8
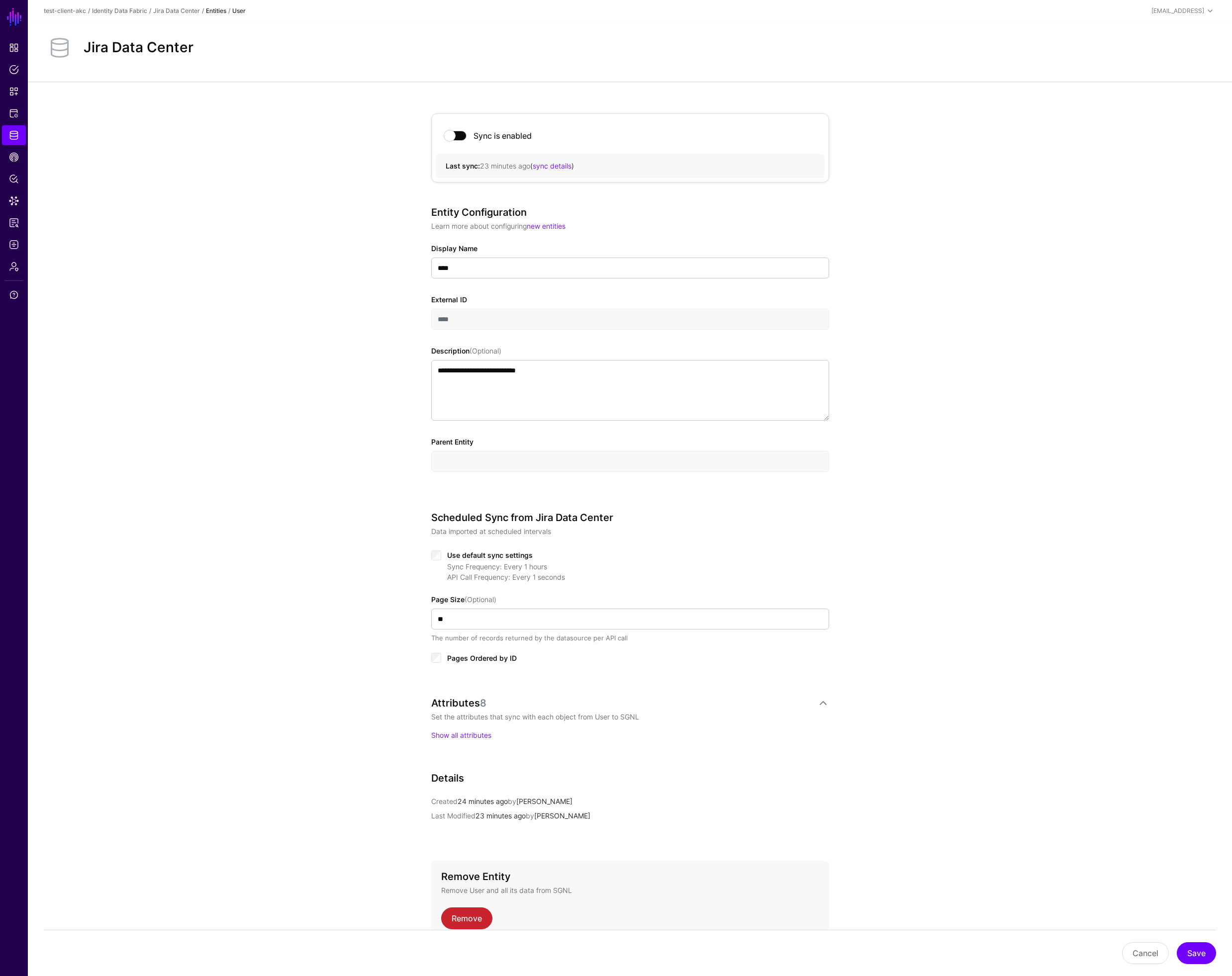
scroll to position [55, 0]
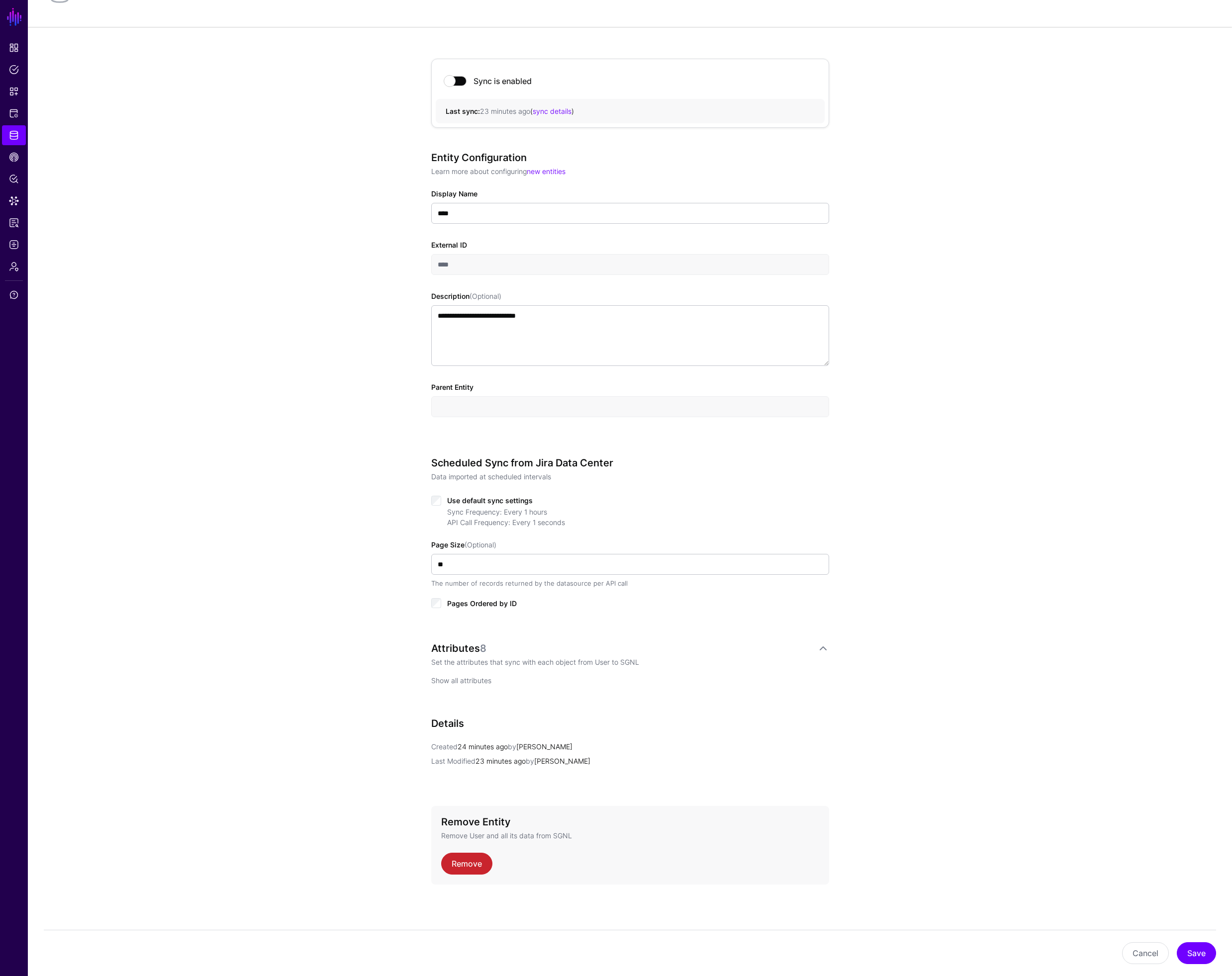
click at [458, 681] on link "Show all attributes" at bounding box center [462, 680] width 60 height 8
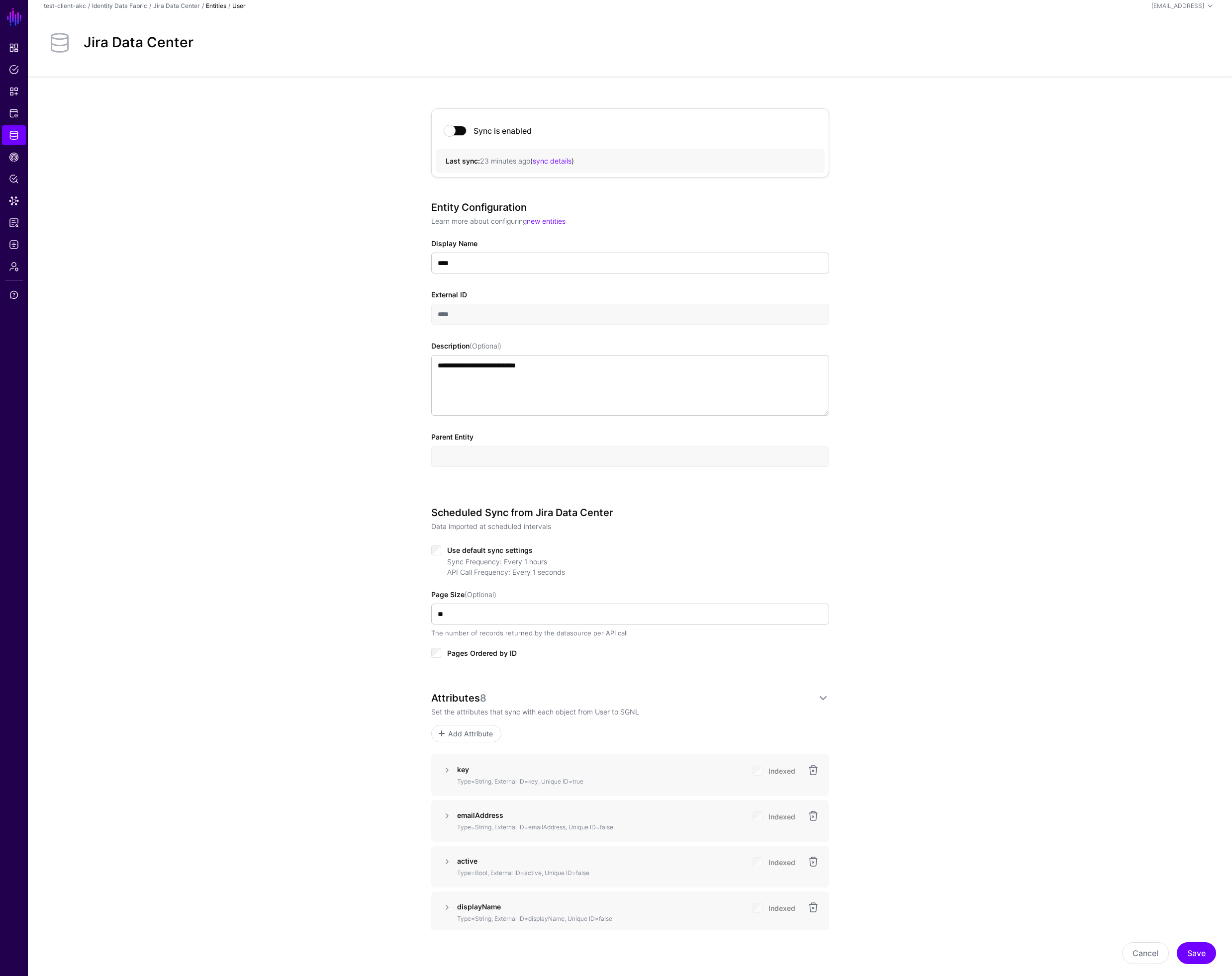
scroll to position [0, 0]
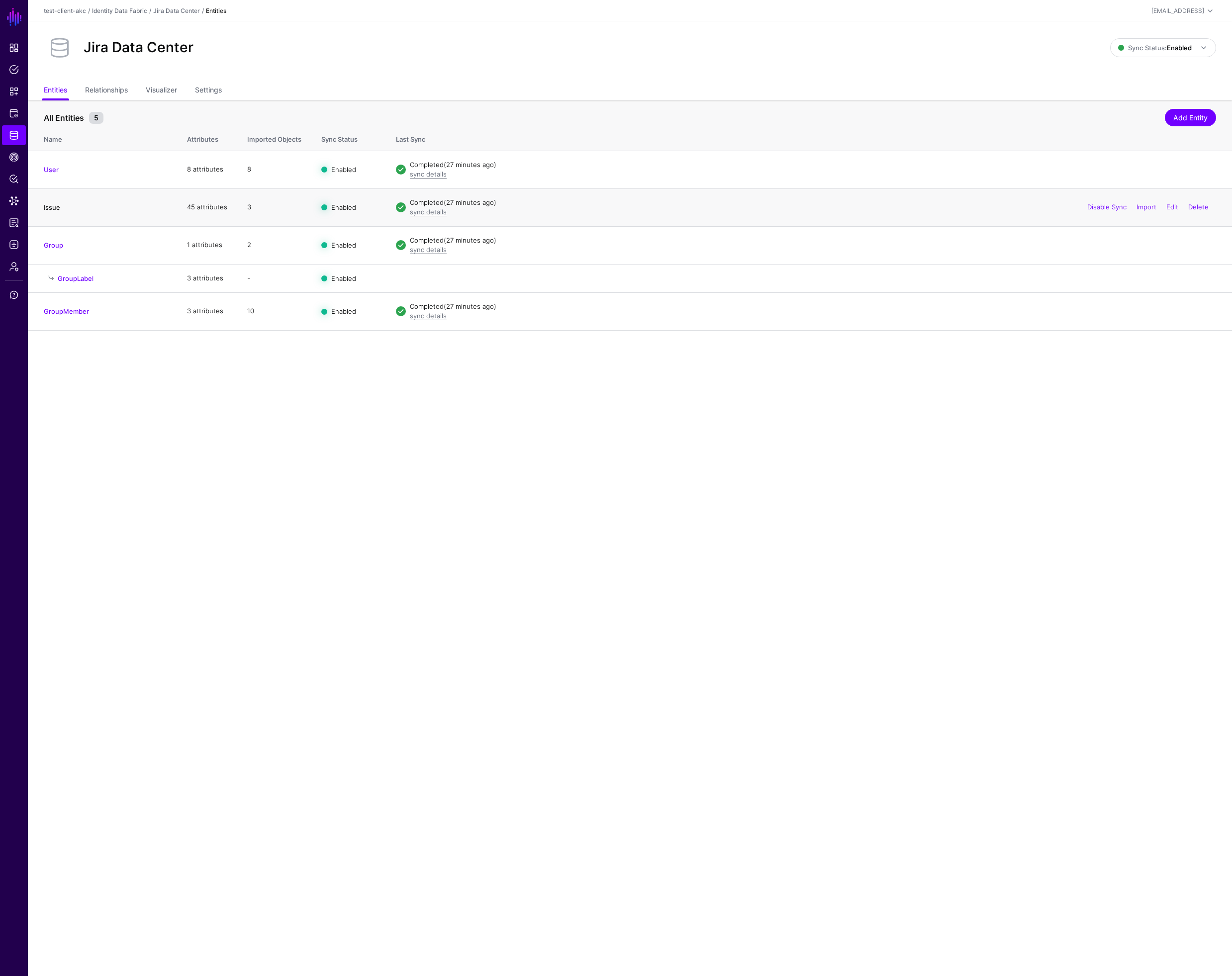
click at [52, 209] on link "Issue" at bounding box center [52, 207] width 16 height 8
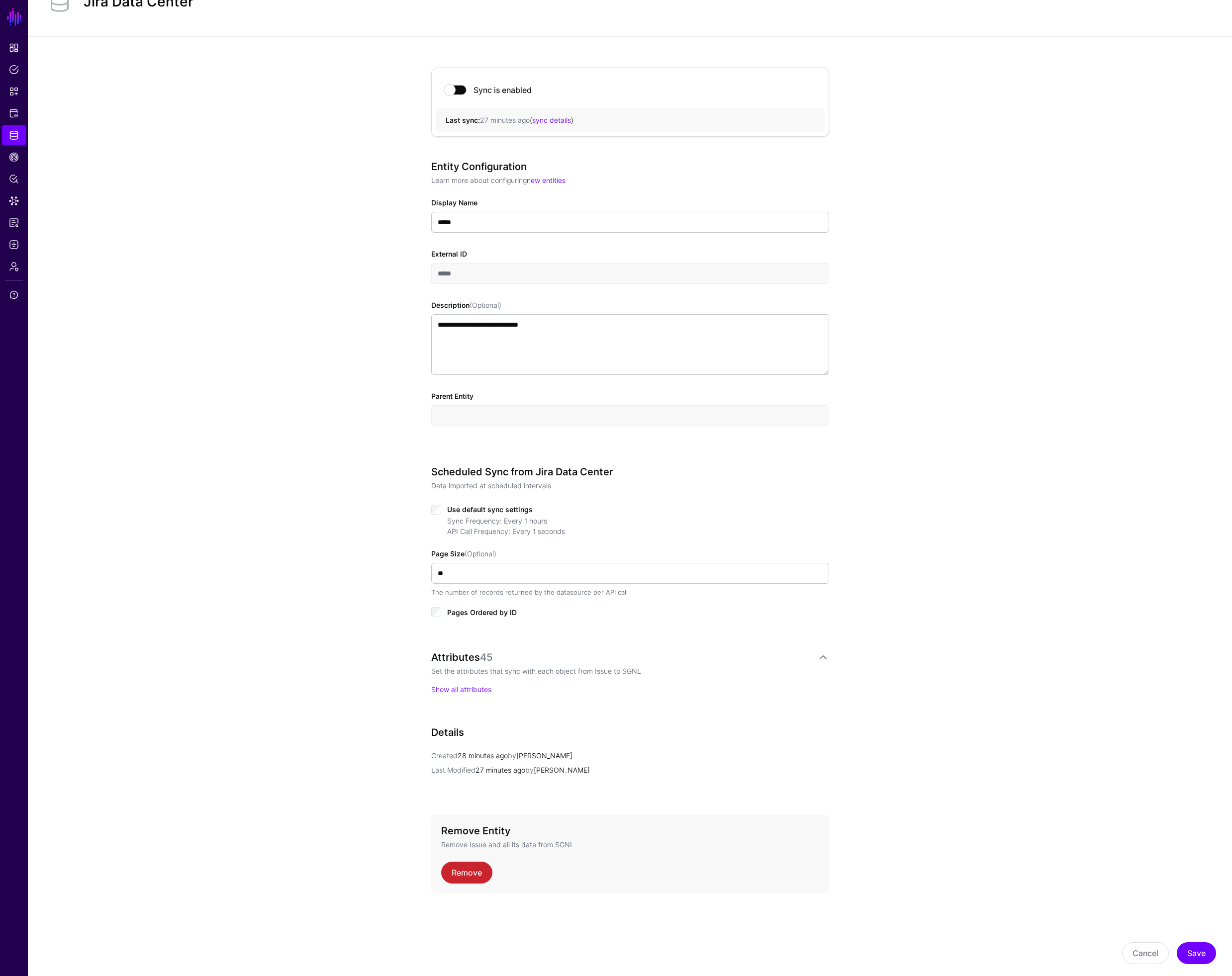
scroll to position [55, 0]
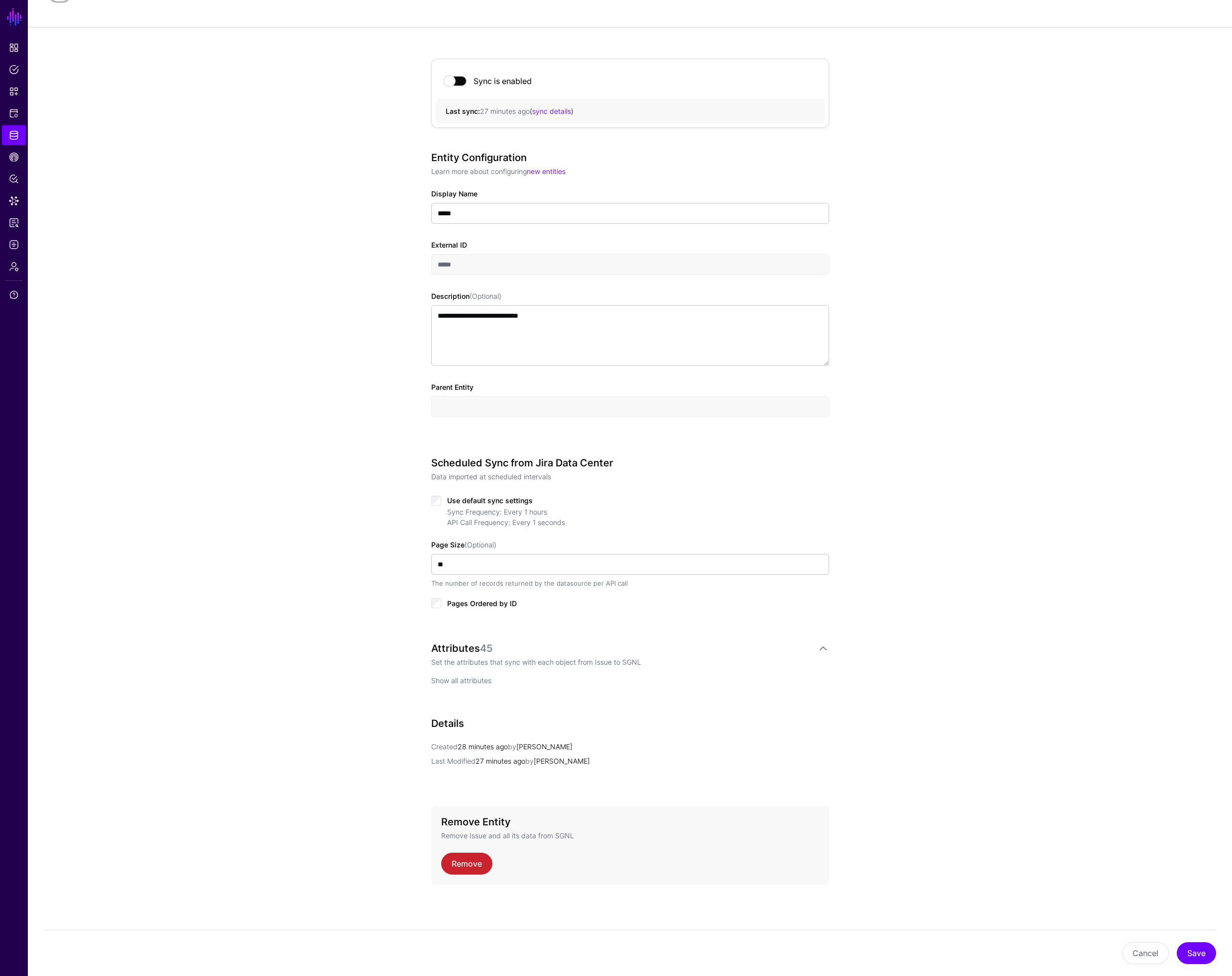
click at [477, 683] on link "Show all attributes" at bounding box center [462, 680] width 60 height 8
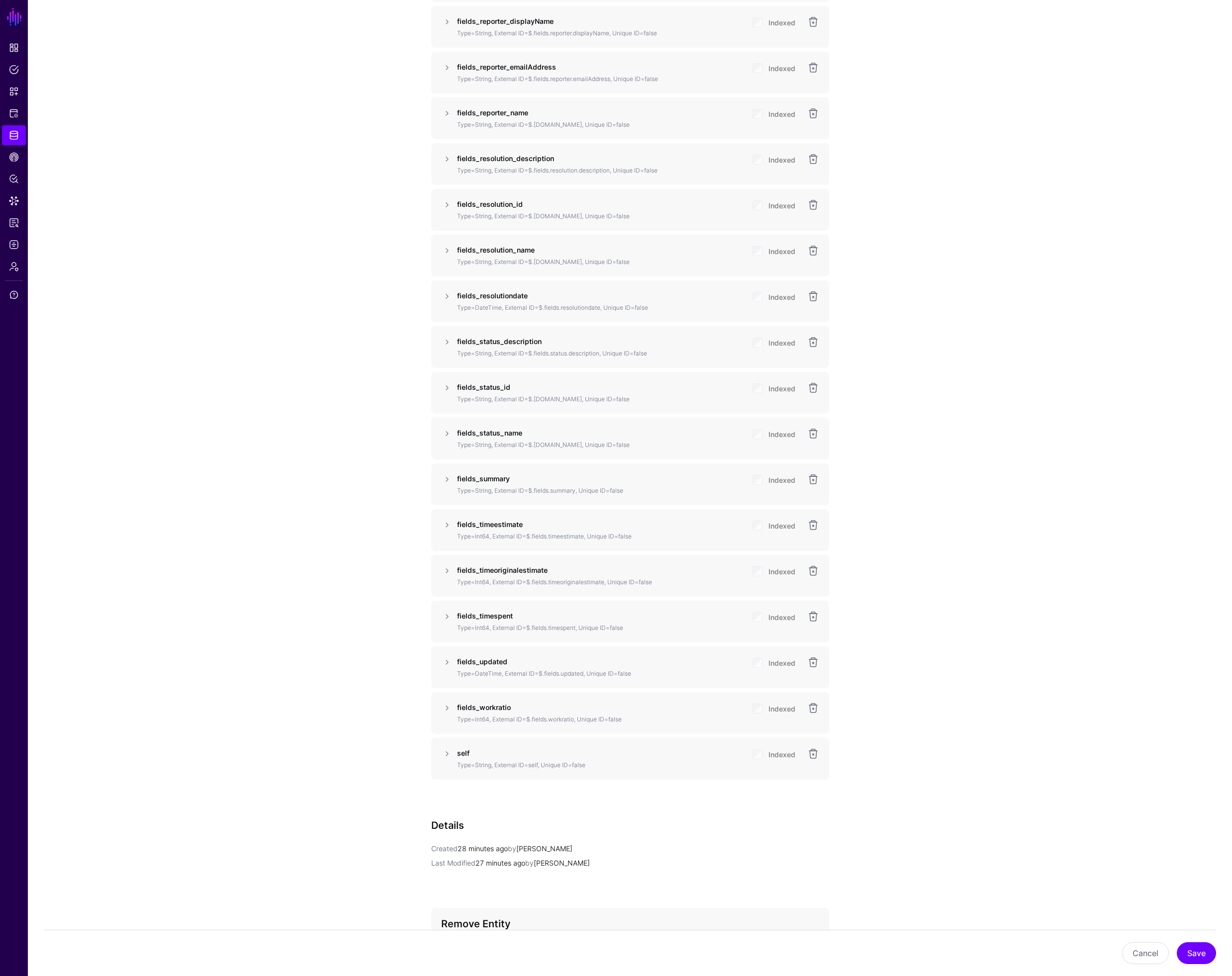
scroll to position [2136, 0]
